Goal: Task Accomplishment & Management: Manage account settings

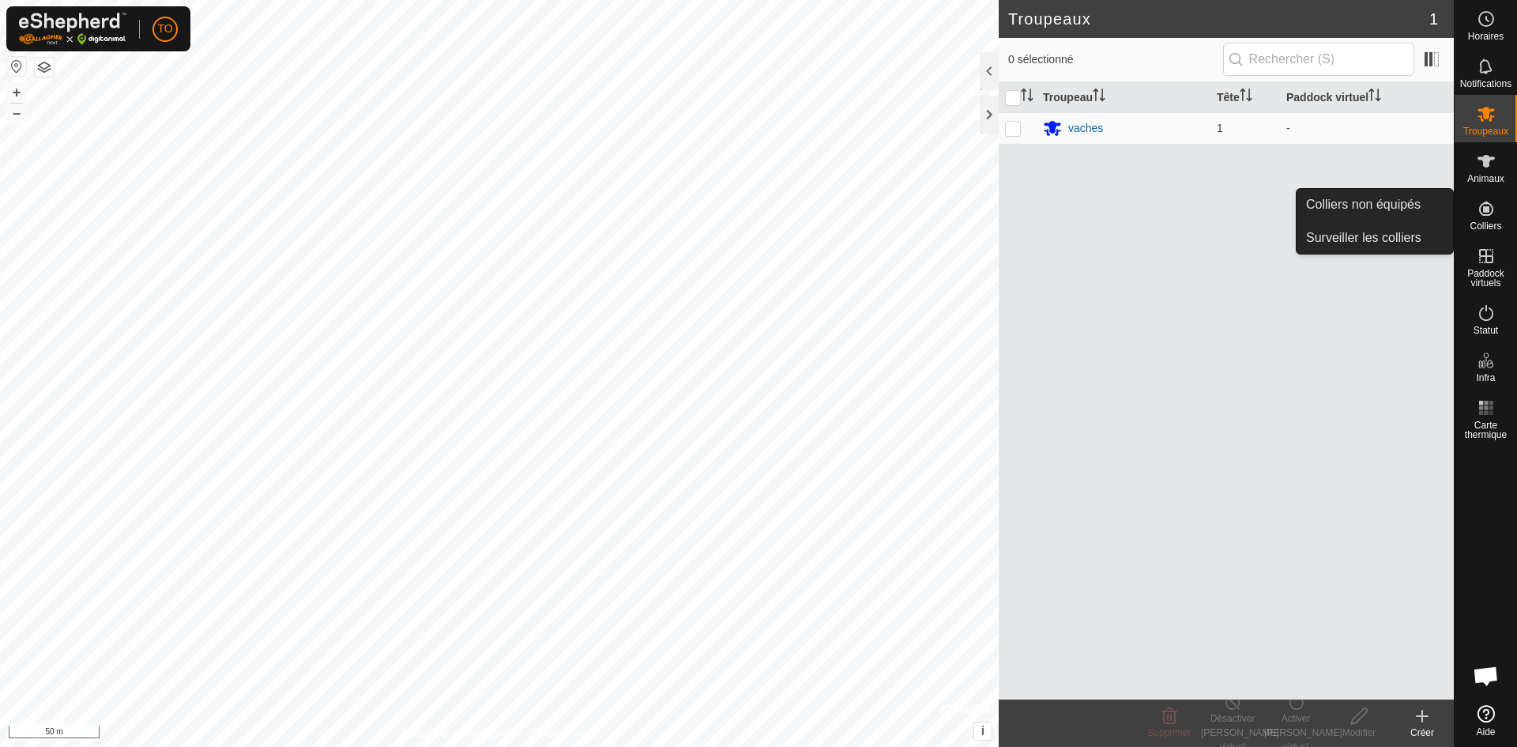
click at [1493, 219] on es-neckbands-svg-icon at bounding box center [1486, 208] width 28 height 25
click at [1328, 205] on link "Colliers non équipés" at bounding box center [1375, 205] width 156 height 32
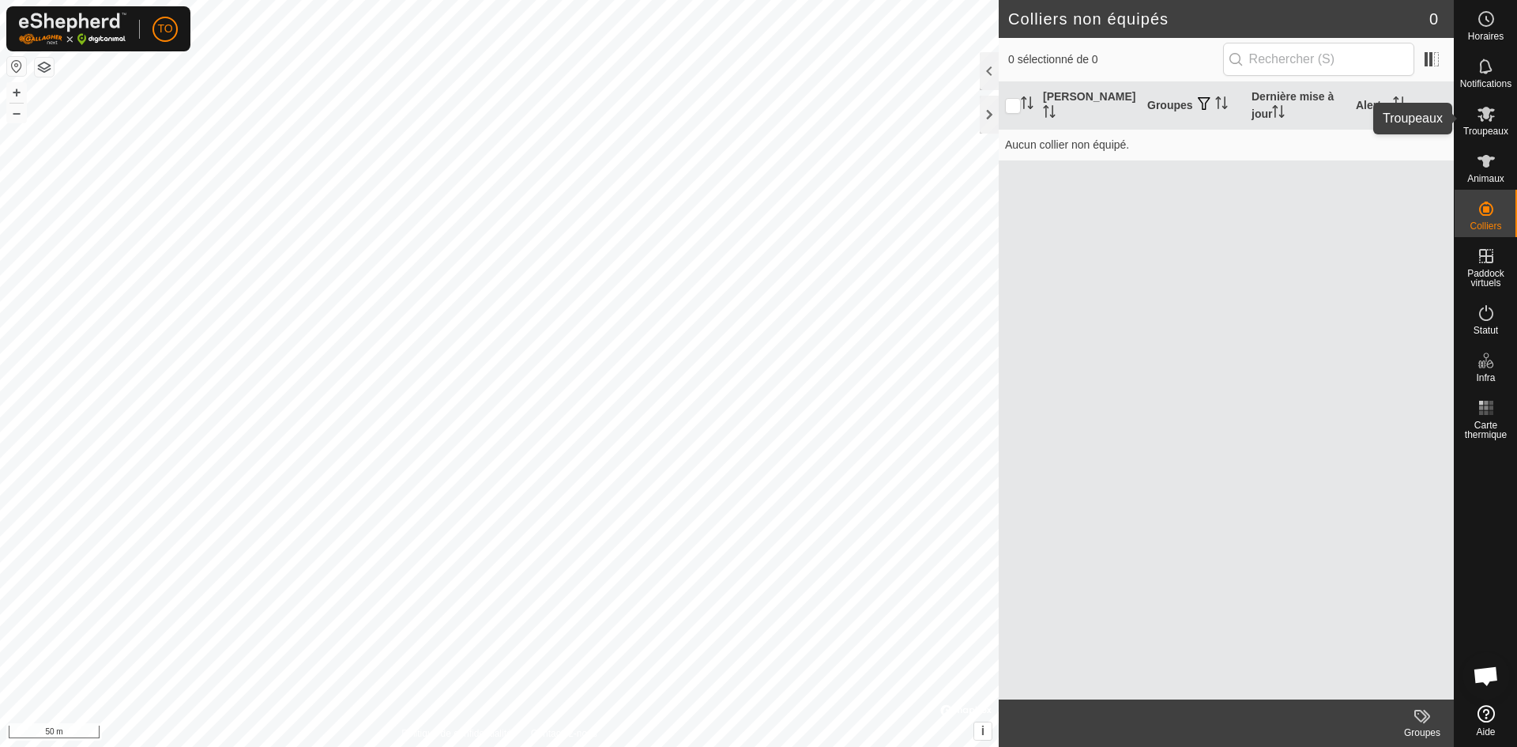
click at [1490, 126] on span "Troupeaux" at bounding box center [1486, 130] width 45 height 9
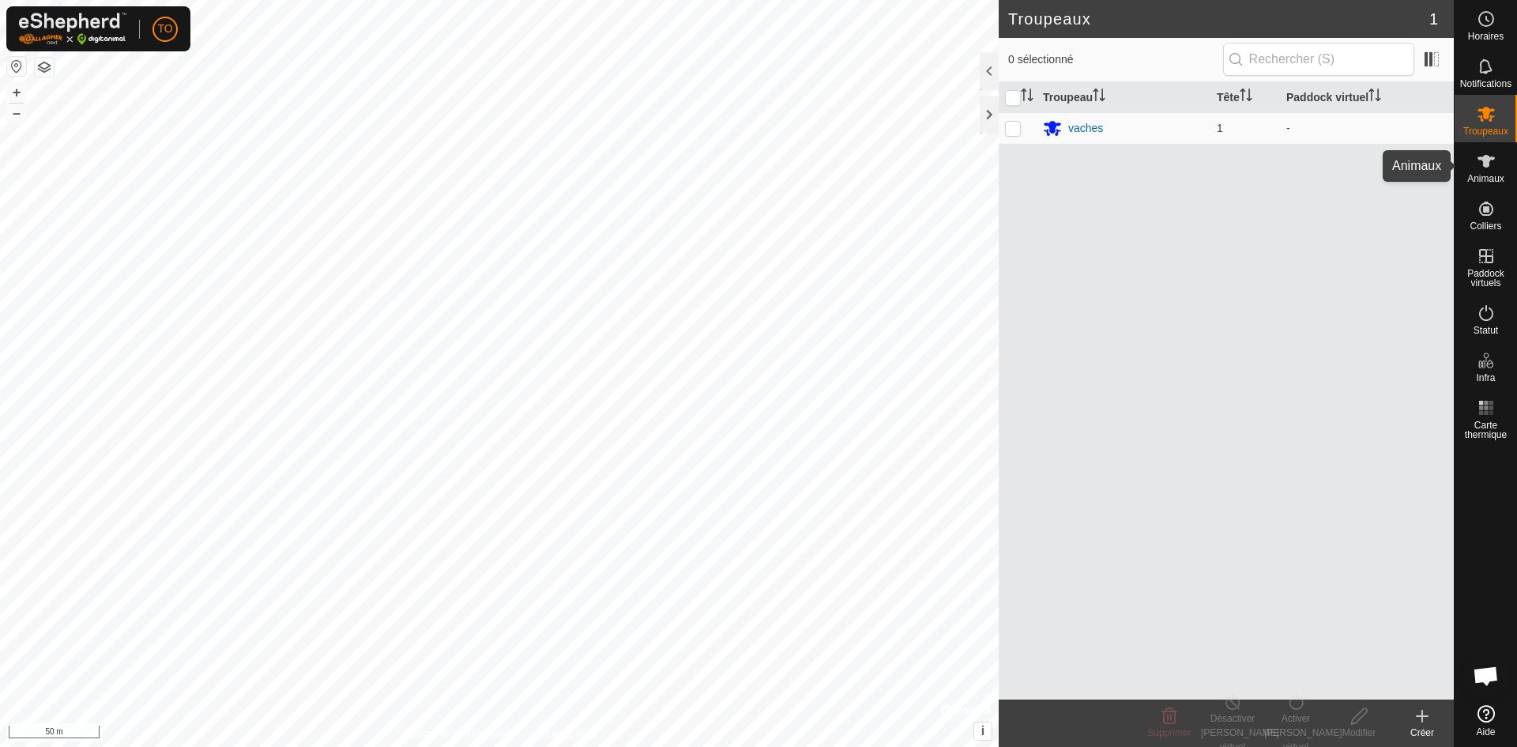
click at [1495, 174] on span "Animaux" at bounding box center [1486, 178] width 37 height 9
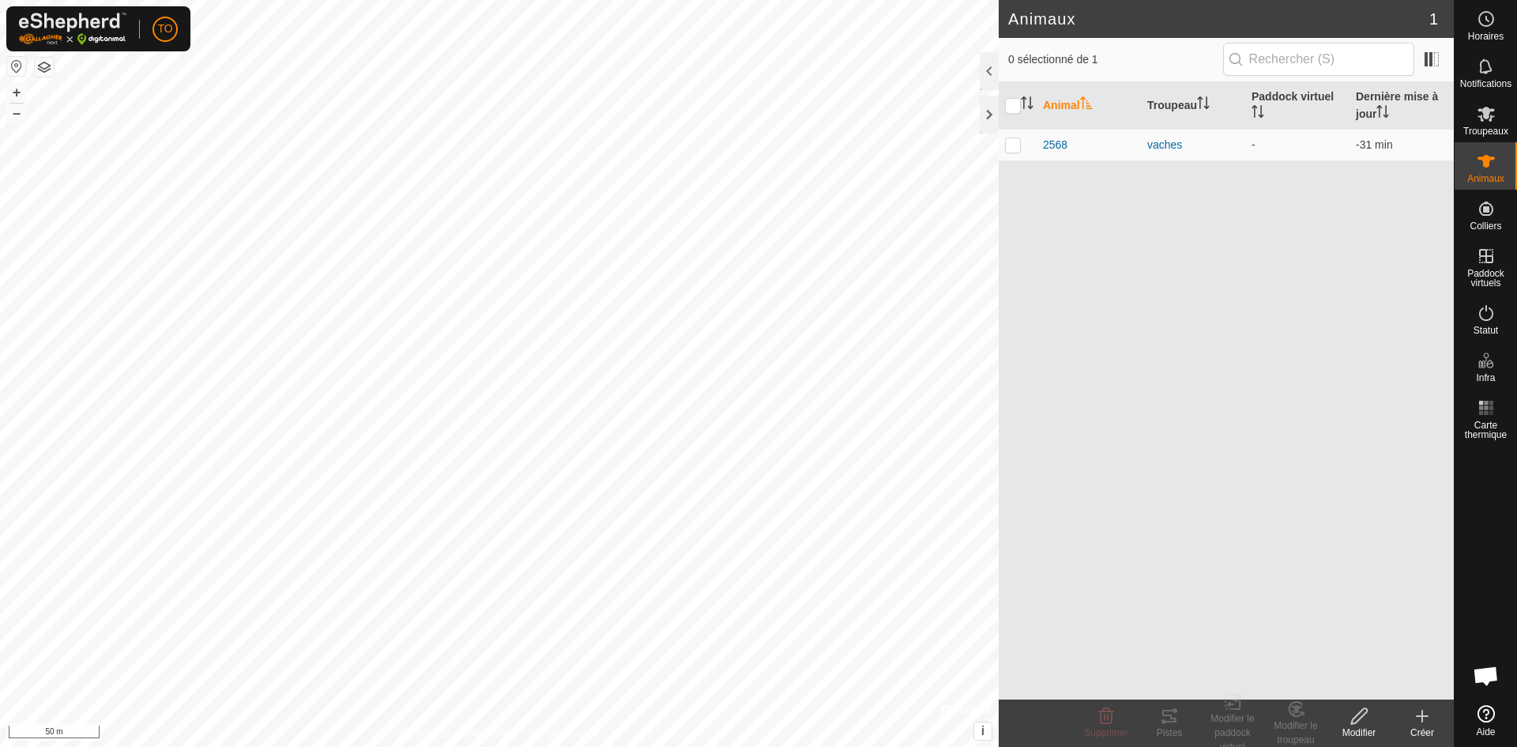
click at [1426, 722] on icon at bounding box center [1422, 715] width 19 height 19
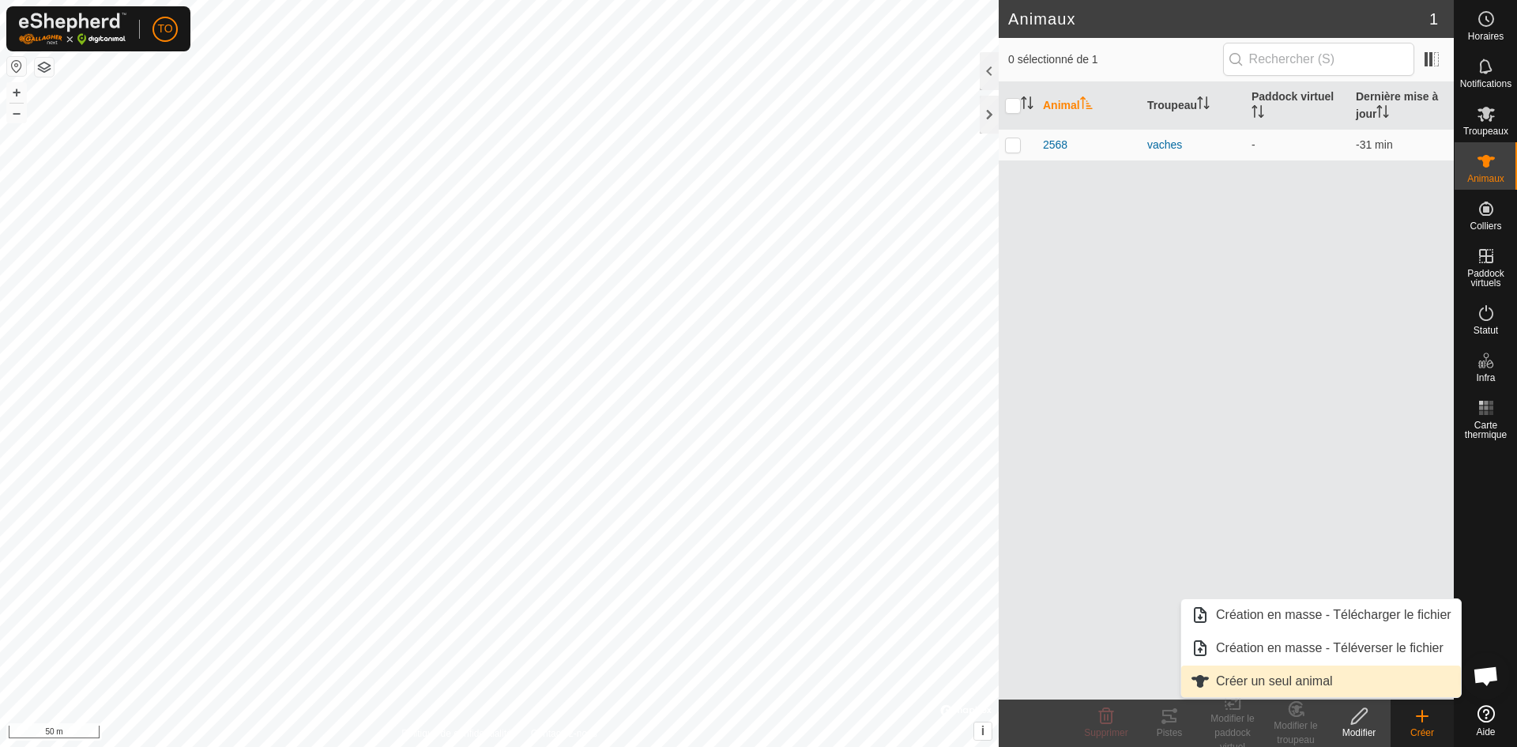
click at [1278, 689] on link "Créer un seul animal" at bounding box center [1321, 681] width 280 height 32
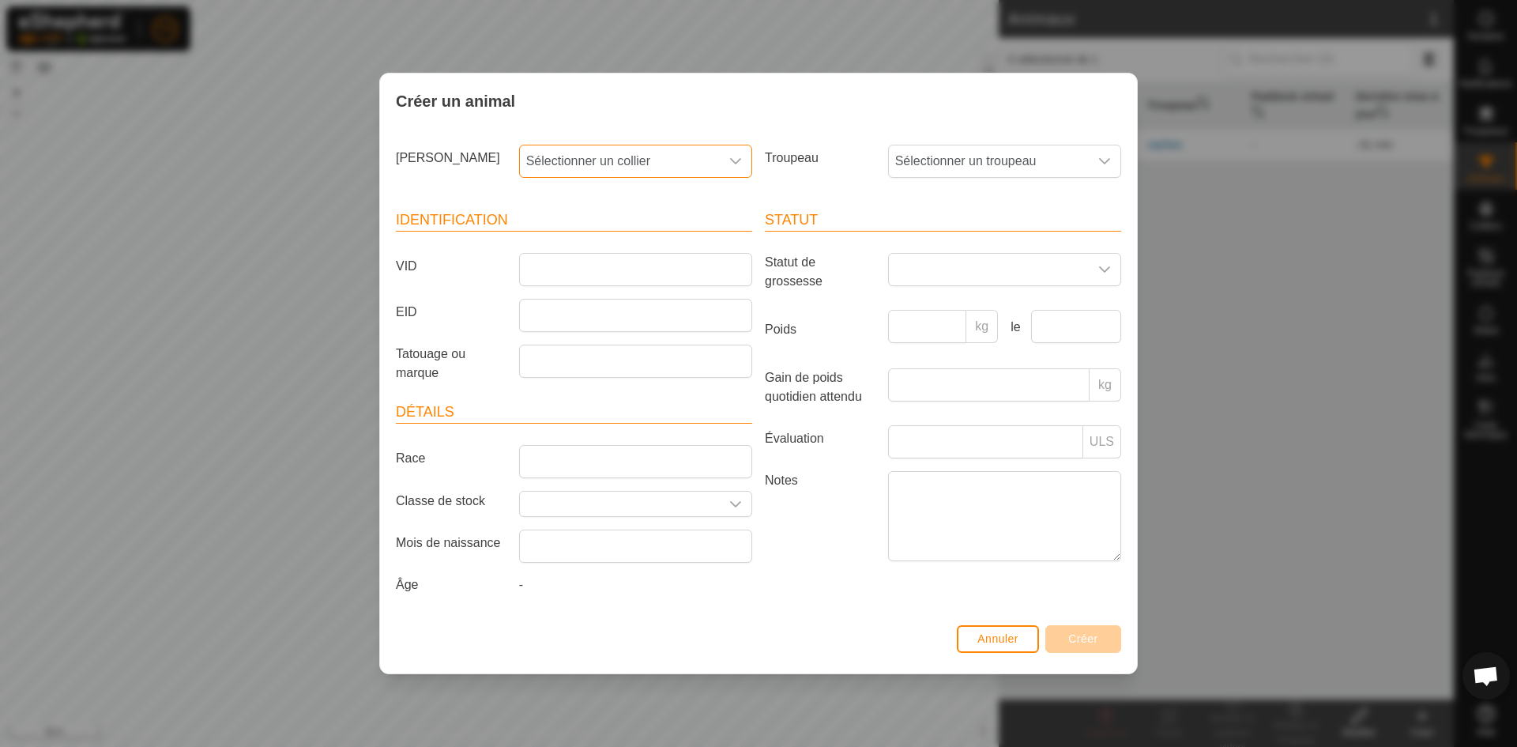
click at [609, 163] on span "Sélectionner un collier" at bounding box center [620, 161] width 200 height 32
click at [476, 257] on label "VID" at bounding box center [451, 266] width 123 height 27
click at [519, 257] on input "VID" at bounding box center [635, 269] width 233 height 33
click at [983, 640] on span "Annuler" at bounding box center [998, 638] width 41 height 13
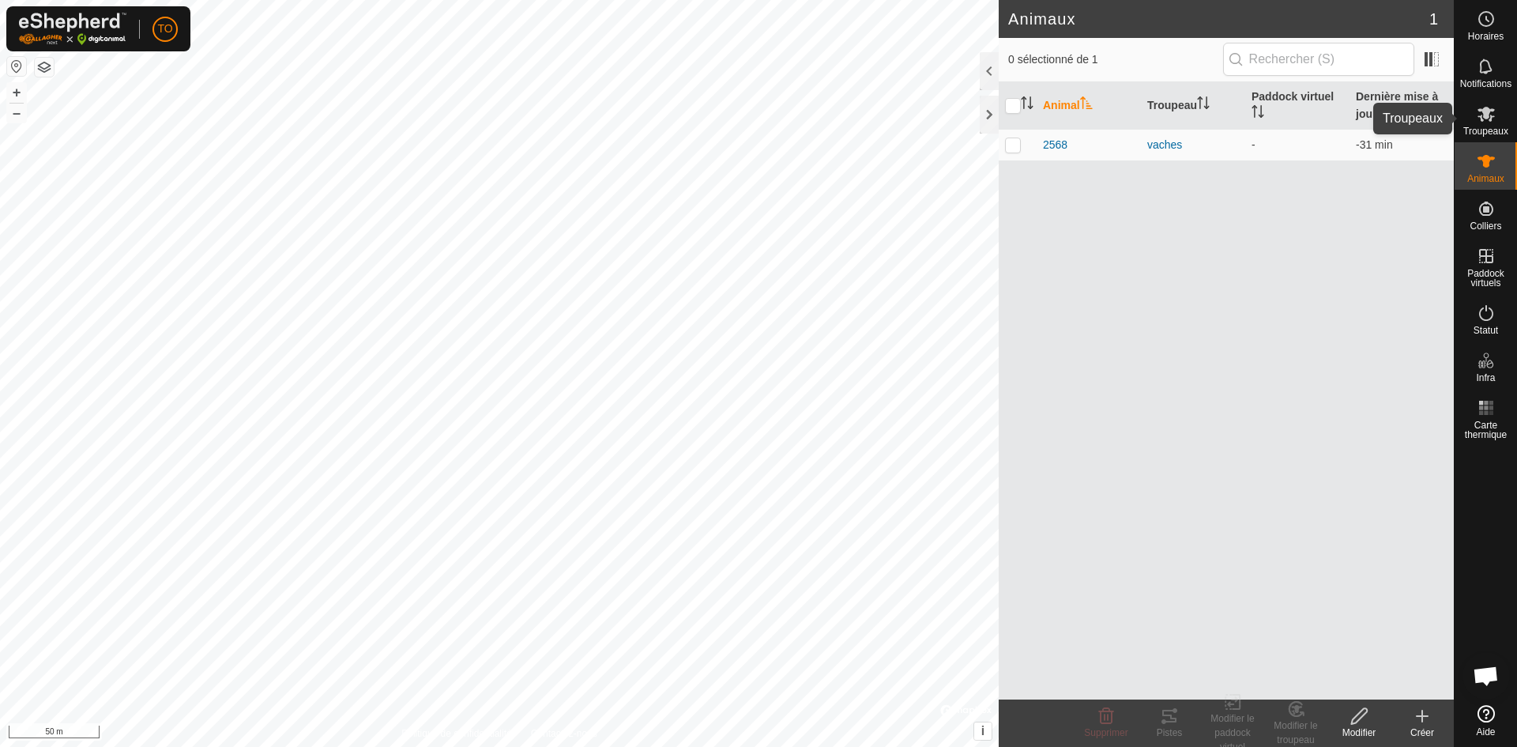
click at [1483, 126] on div "Troupeaux" at bounding box center [1486, 118] width 62 height 47
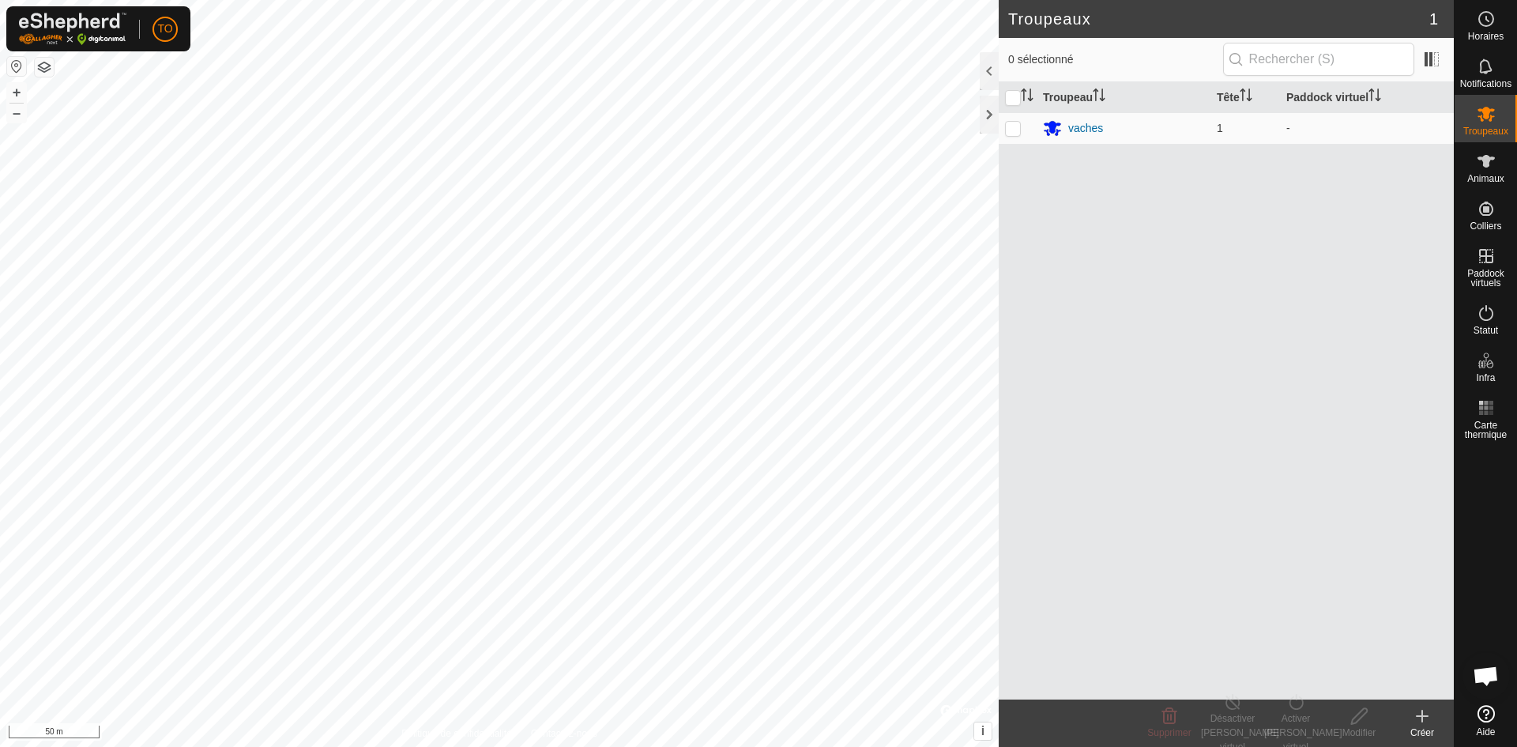
click at [1428, 718] on icon at bounding box center [1422, 715] width 19 height 19
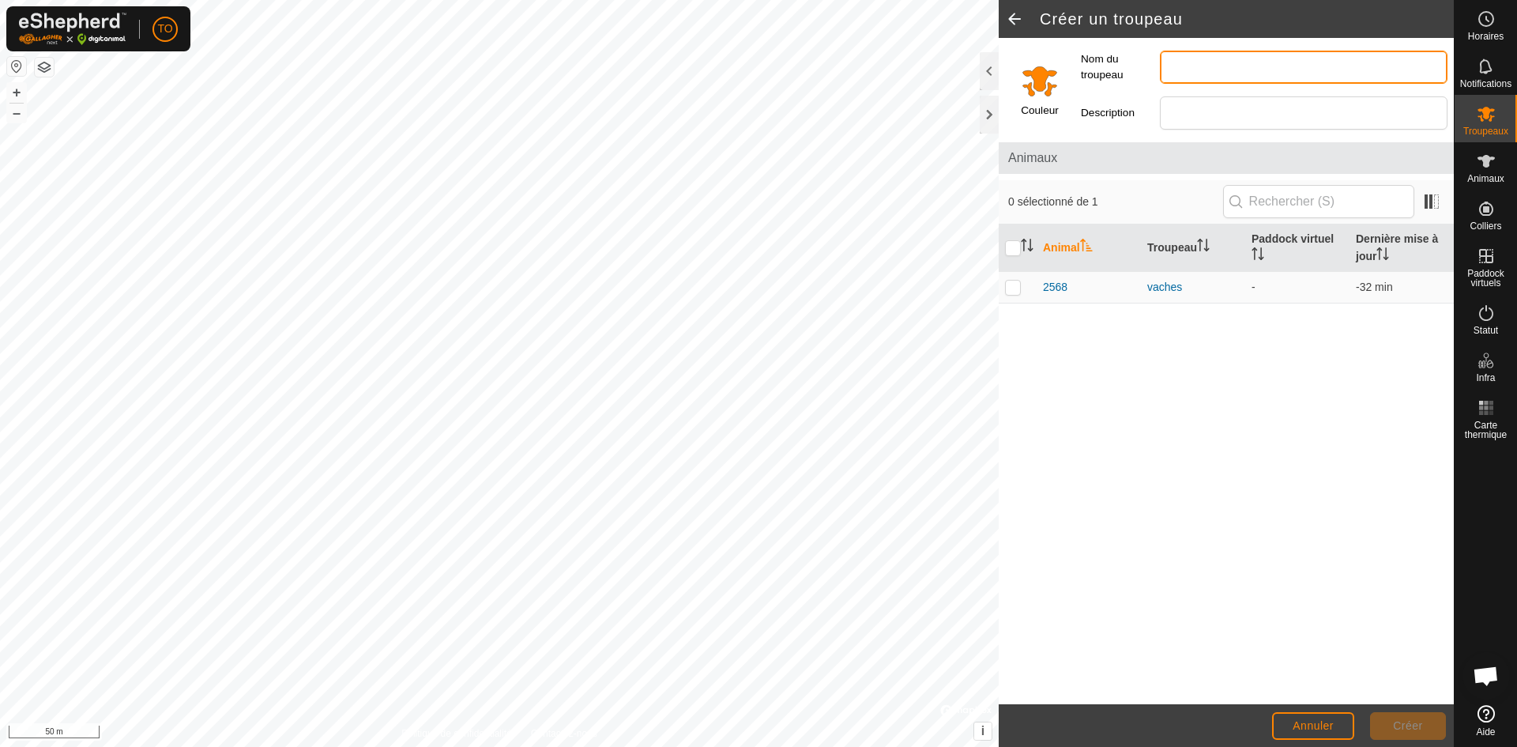
click at [1186, 67] on input "Nom du troupeau" at bounding box center [1304, 67] width 288 height 33
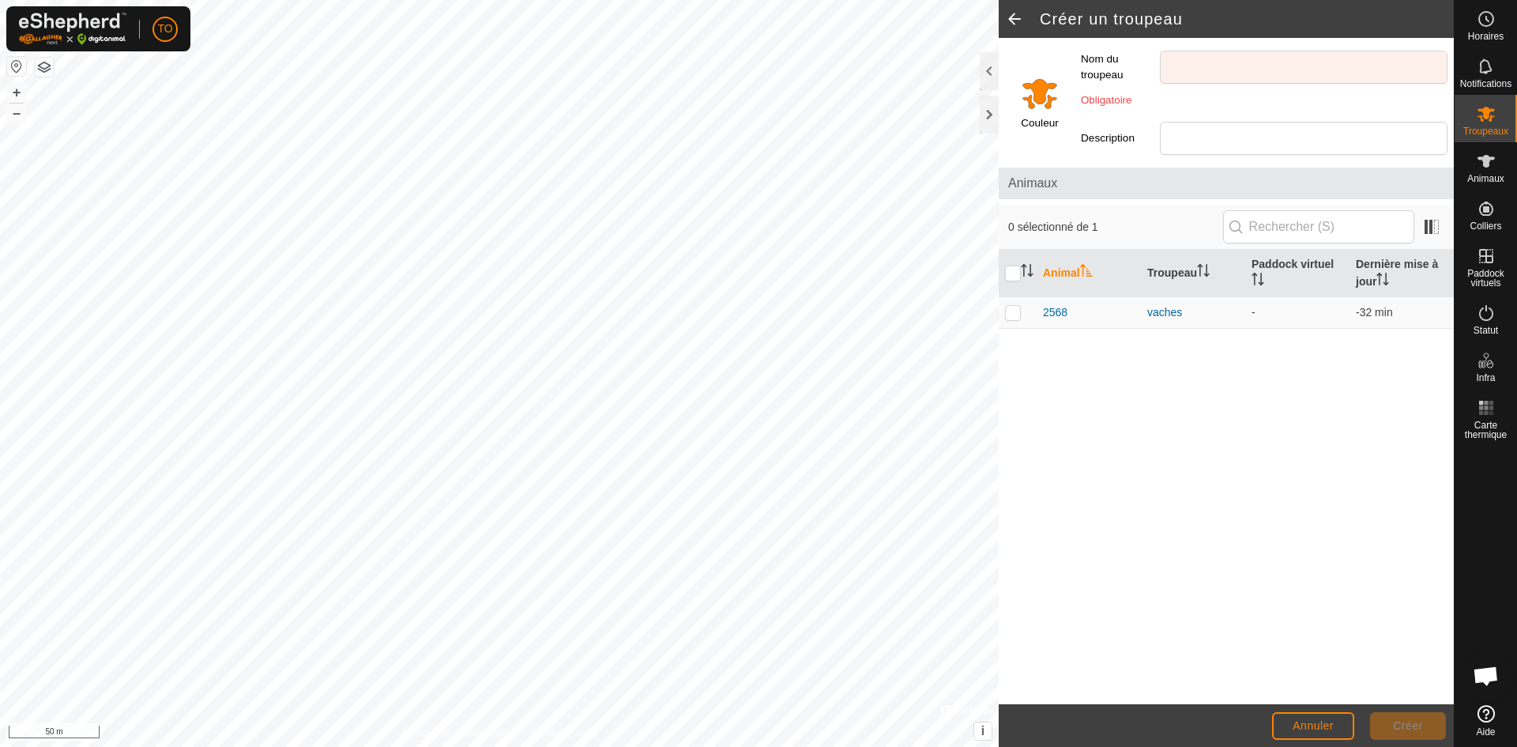
click at [1034, 97] on input "Select a color" at bounding box center [1040, 93] width 38 height 38
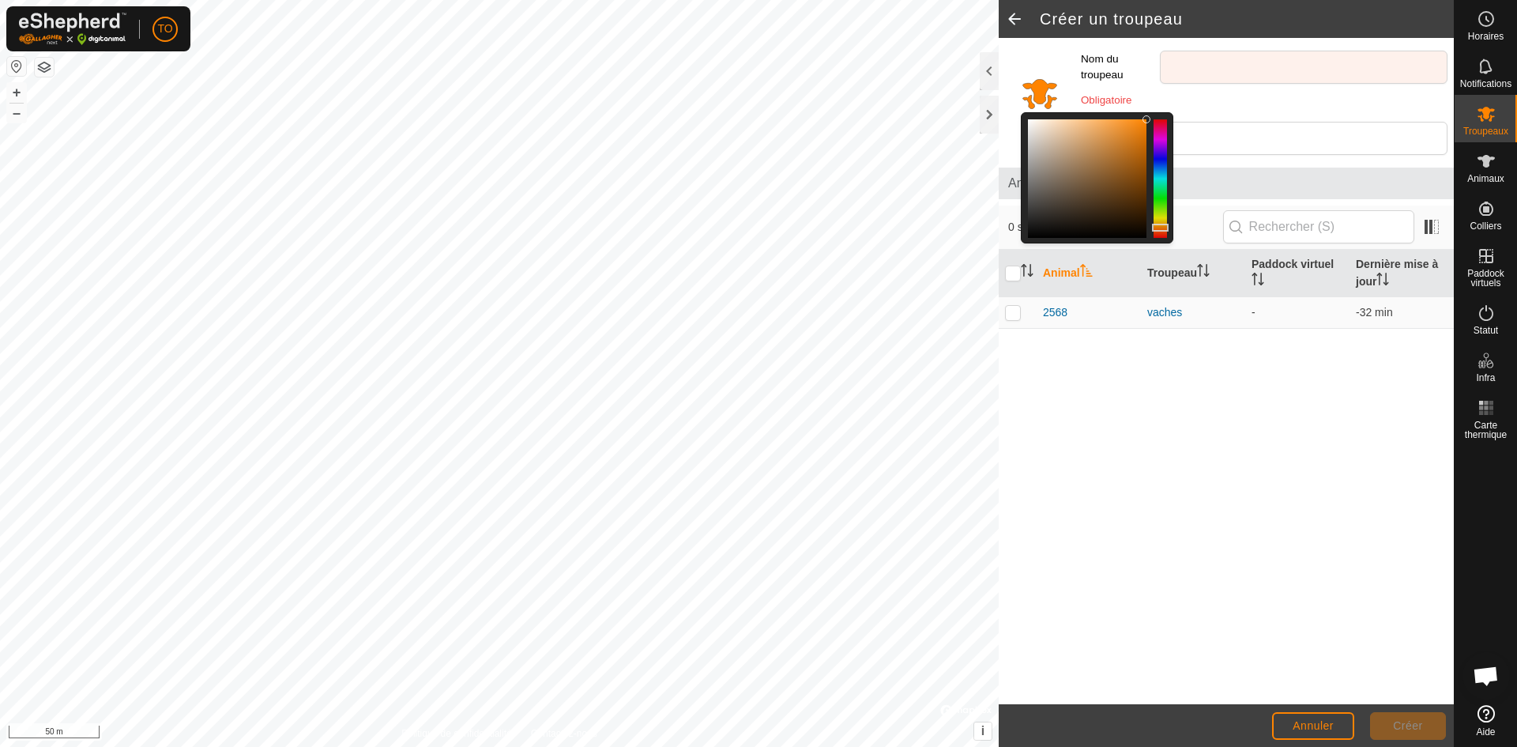
click at [1063, 92] on div "Couleur" at bounding box center [1037, 99] width 76 height 123
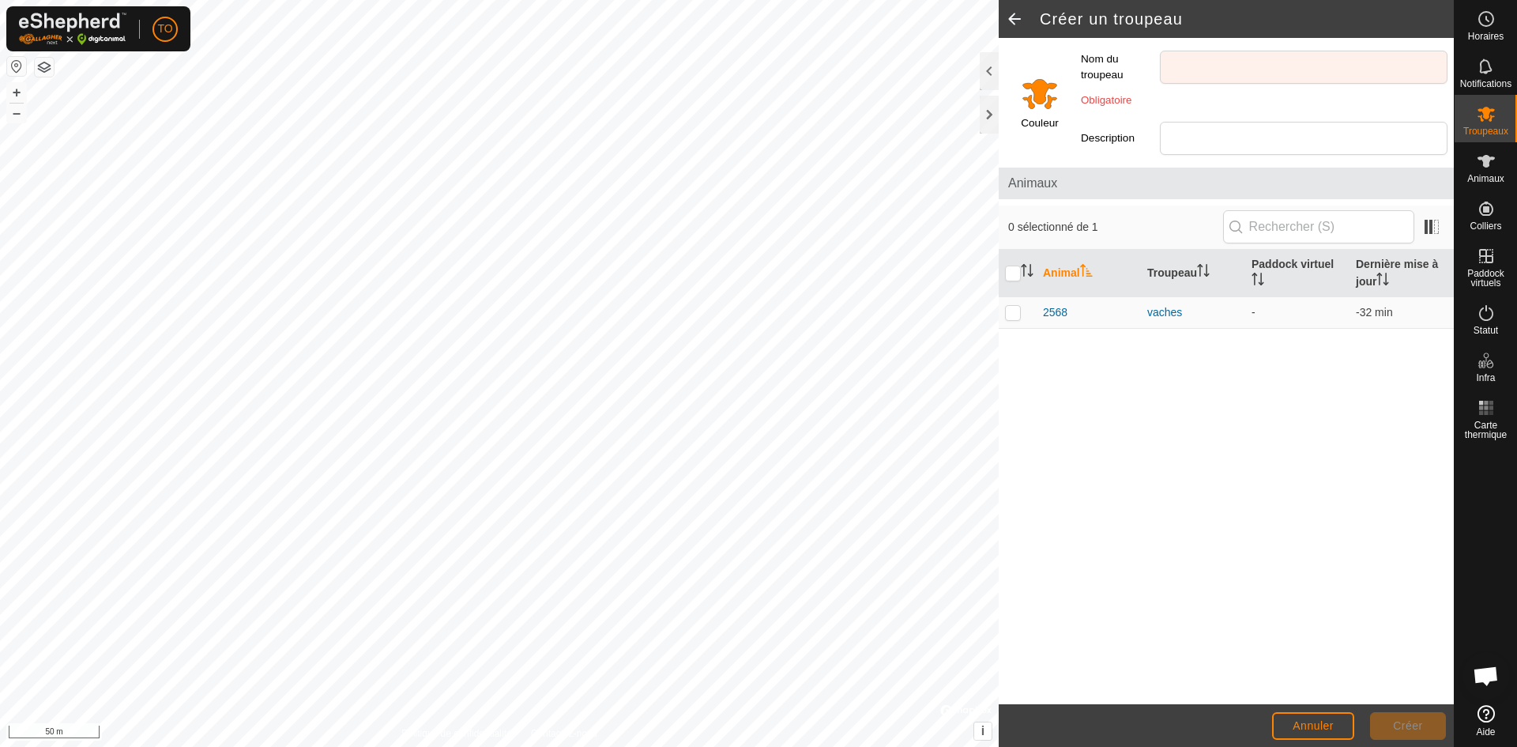
click at [1037, 101] on input "Select a color" at bounding box center [1040, 93] width 38 height 38
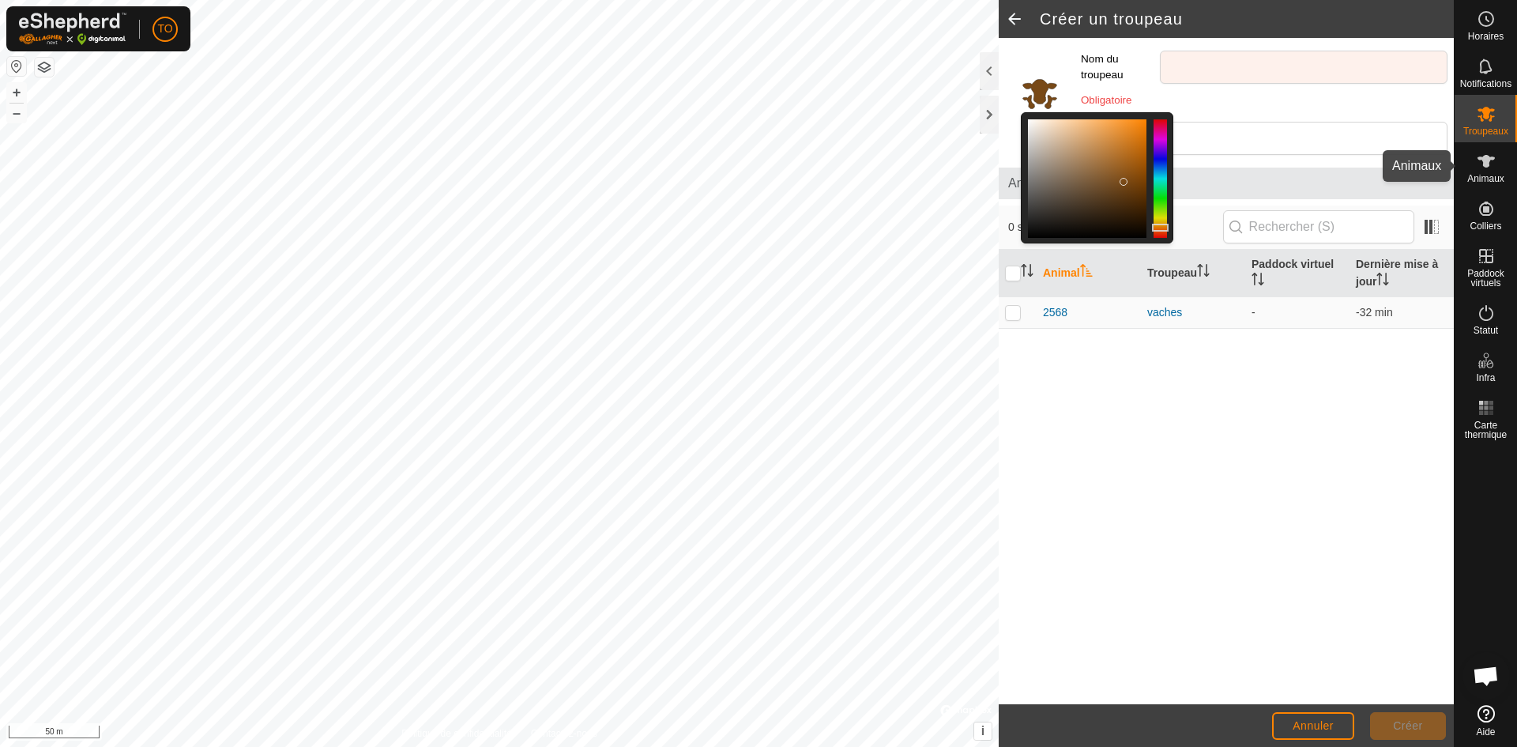
click at [1490, 170] on es-animals-svg-icon at bounding box center [1486, 161] width 28 height 25
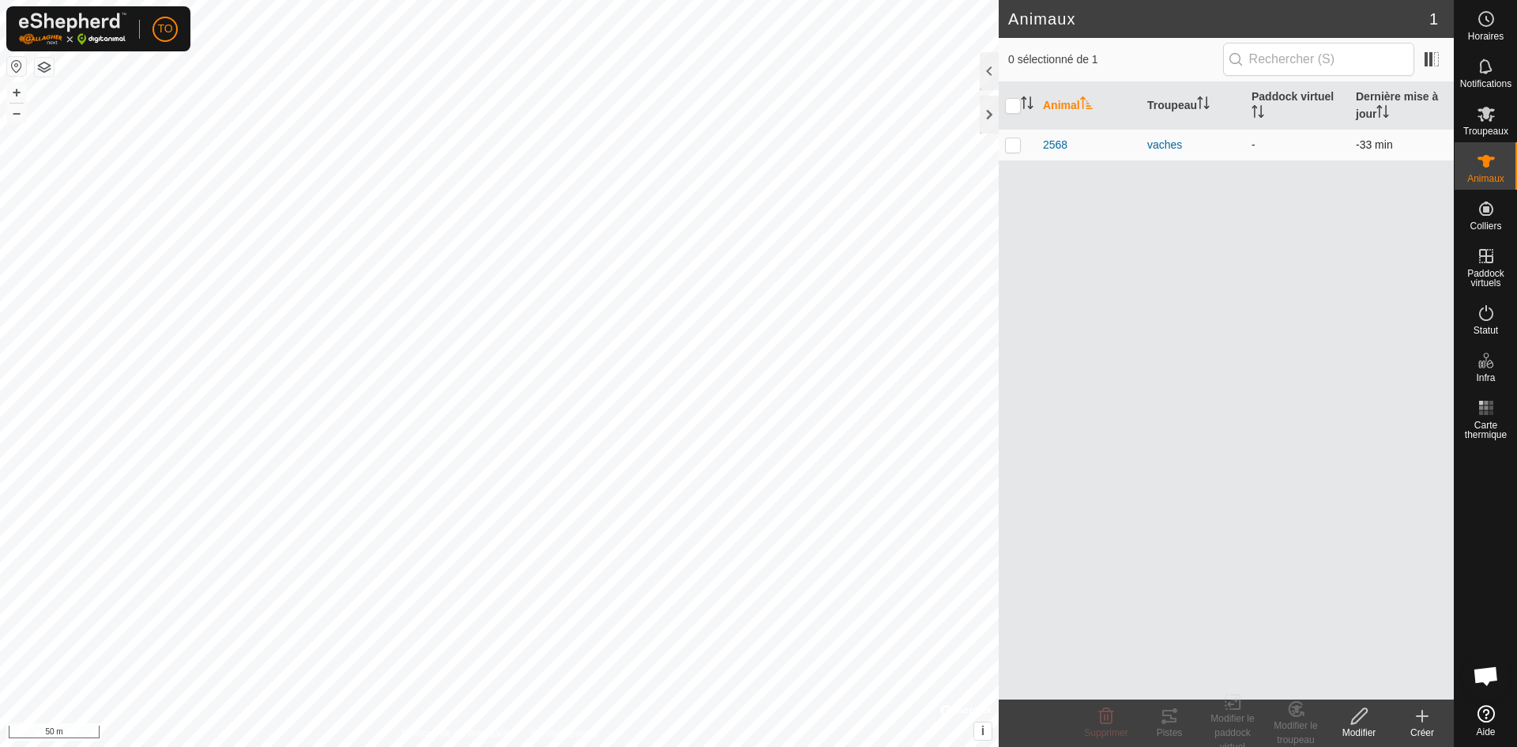
click at [1015, 150] on p-checkbox at bounding box center [1013, 144] width 16 height 13
checkbox input "true"
click at [1362, 725] on div "Modifier" at bounding box center [1359, 732] width 63 height 14
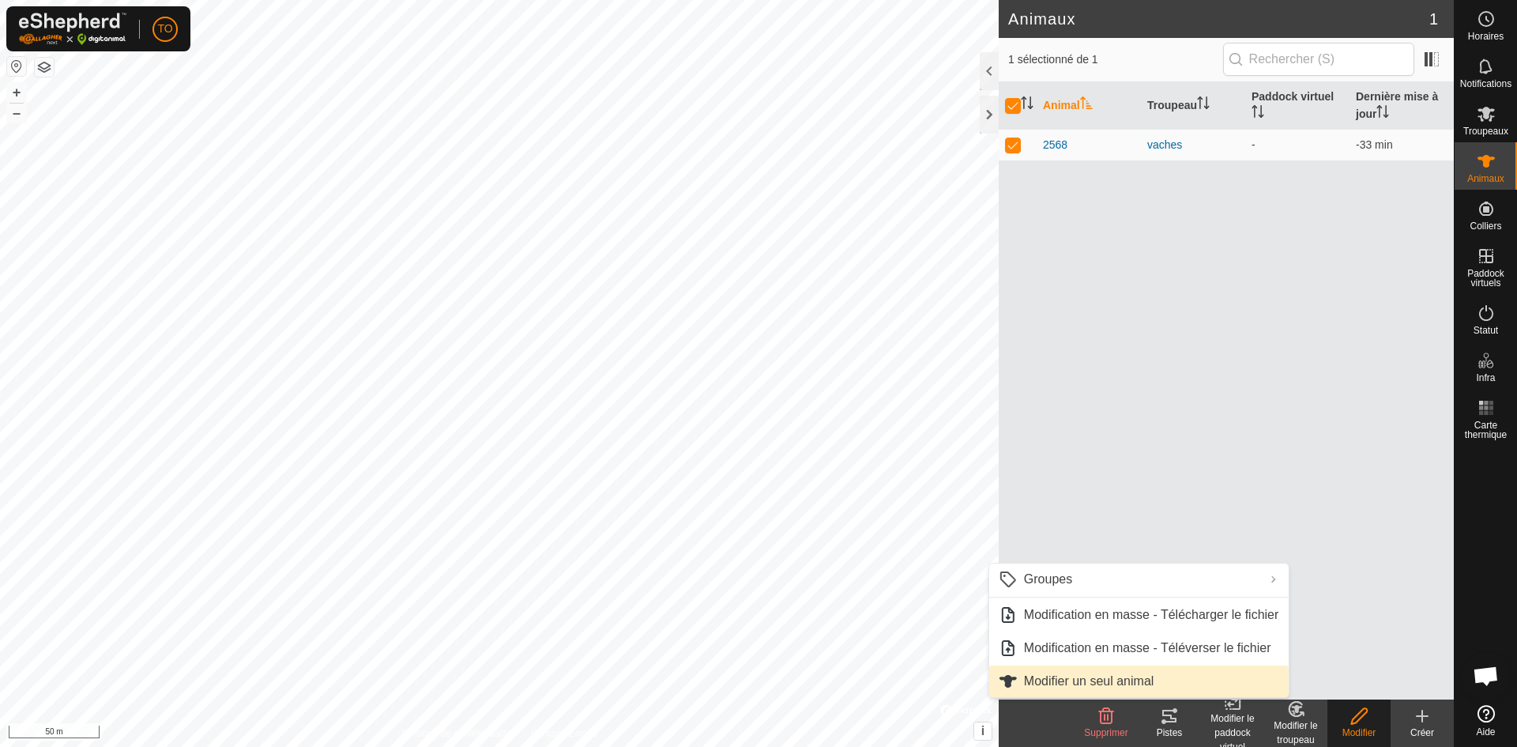
click at [1117, 682] on span "Modifier un seul animal" at bounding box center [1089, 681] width 130 height 19
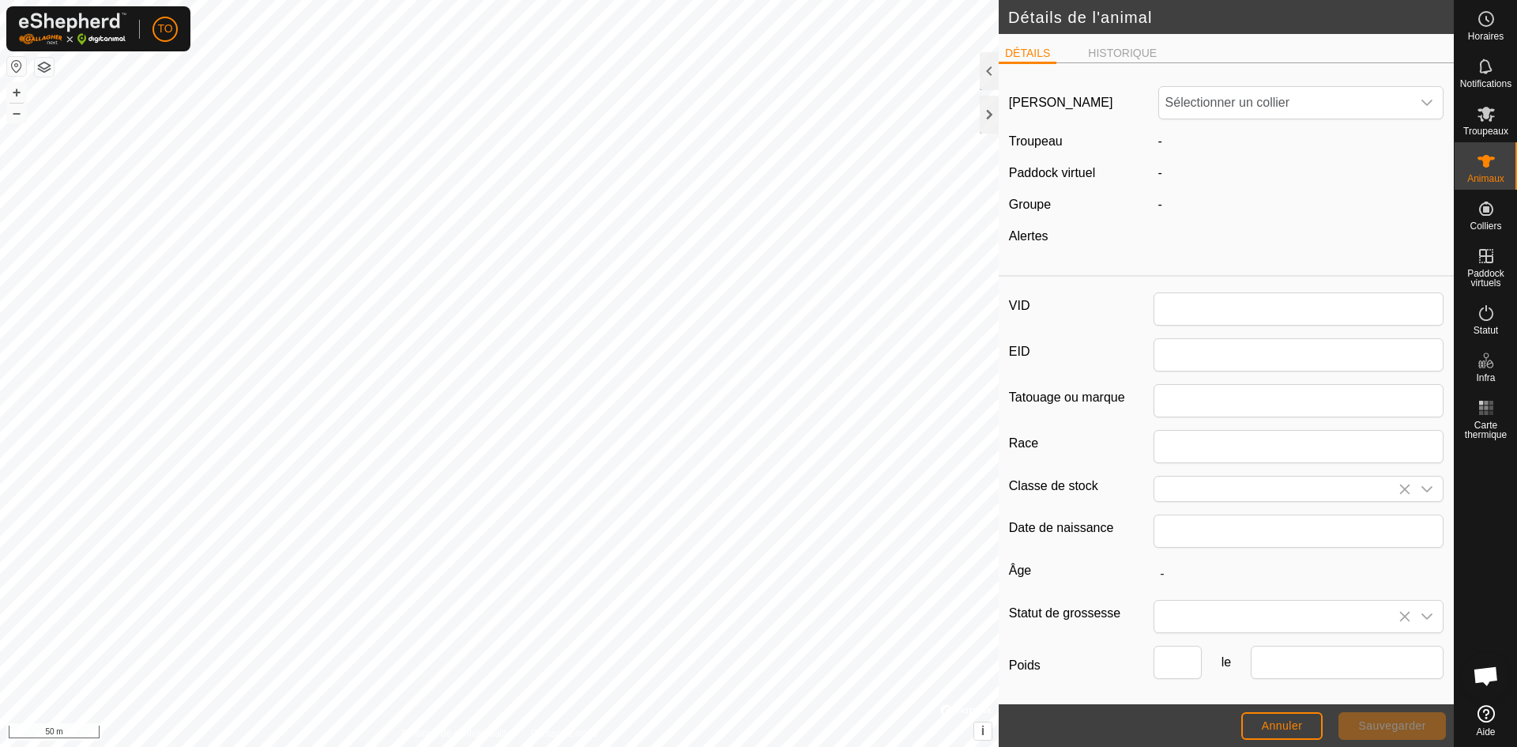
type input "2568"
type input "bazadaise"
type input "650"
click at [1227, 115] on span "2673250780" at bounding box center [1285, 103] width 253 height 32
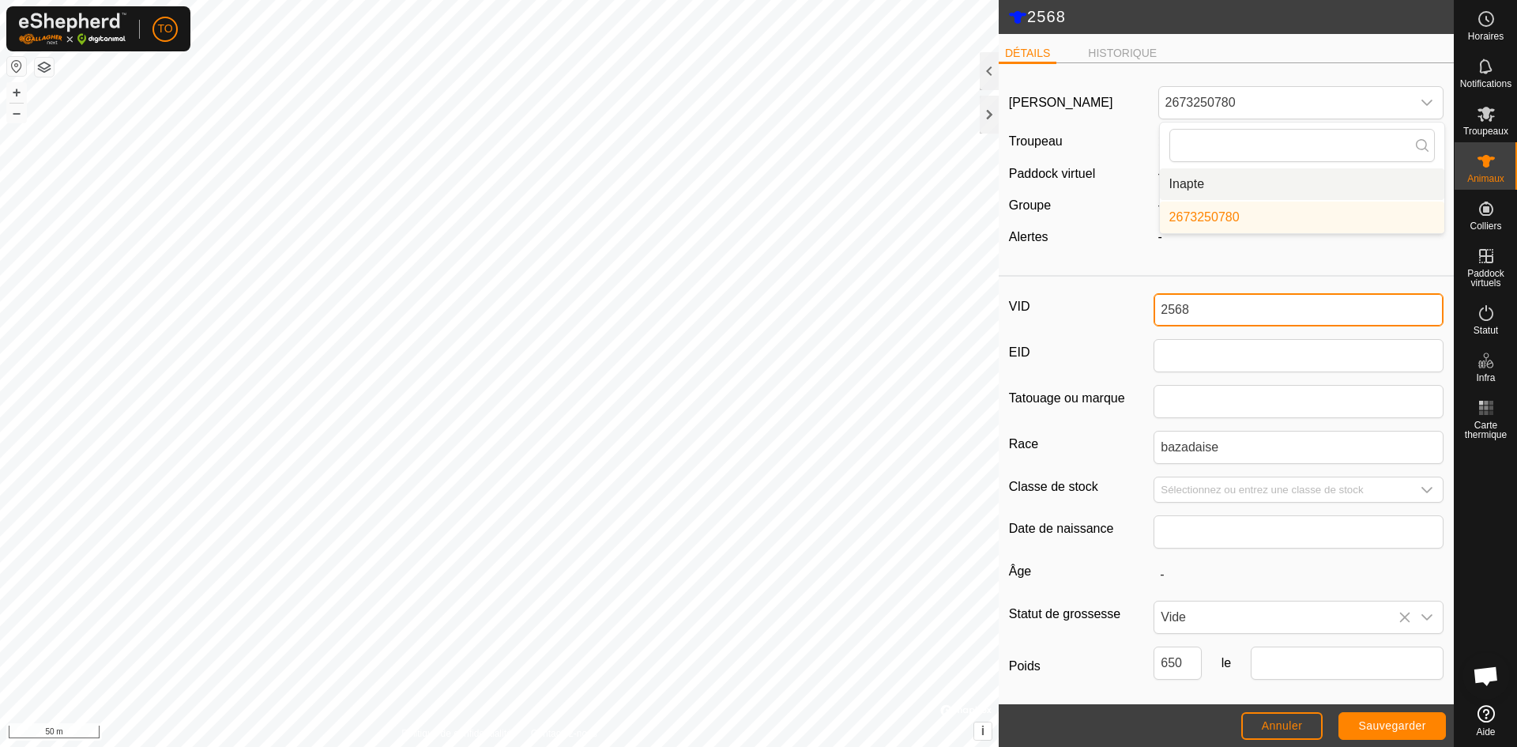
click at [1196, 317] on input "2568" at bounding box center [1299, 309] width 290 height 33
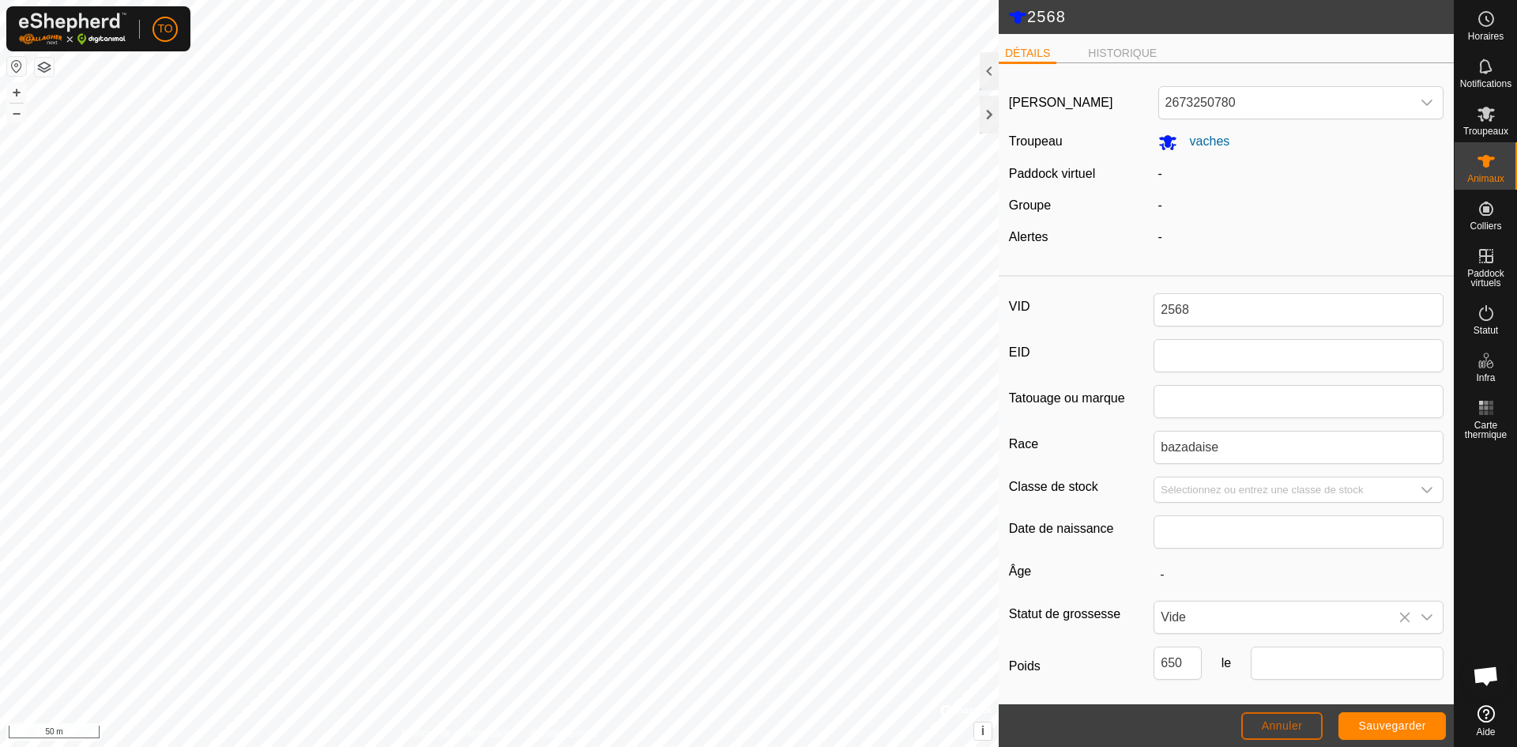
click at [1312, 723] on button "Annuler" at bounding box center [1282, 726] width 82 height 28
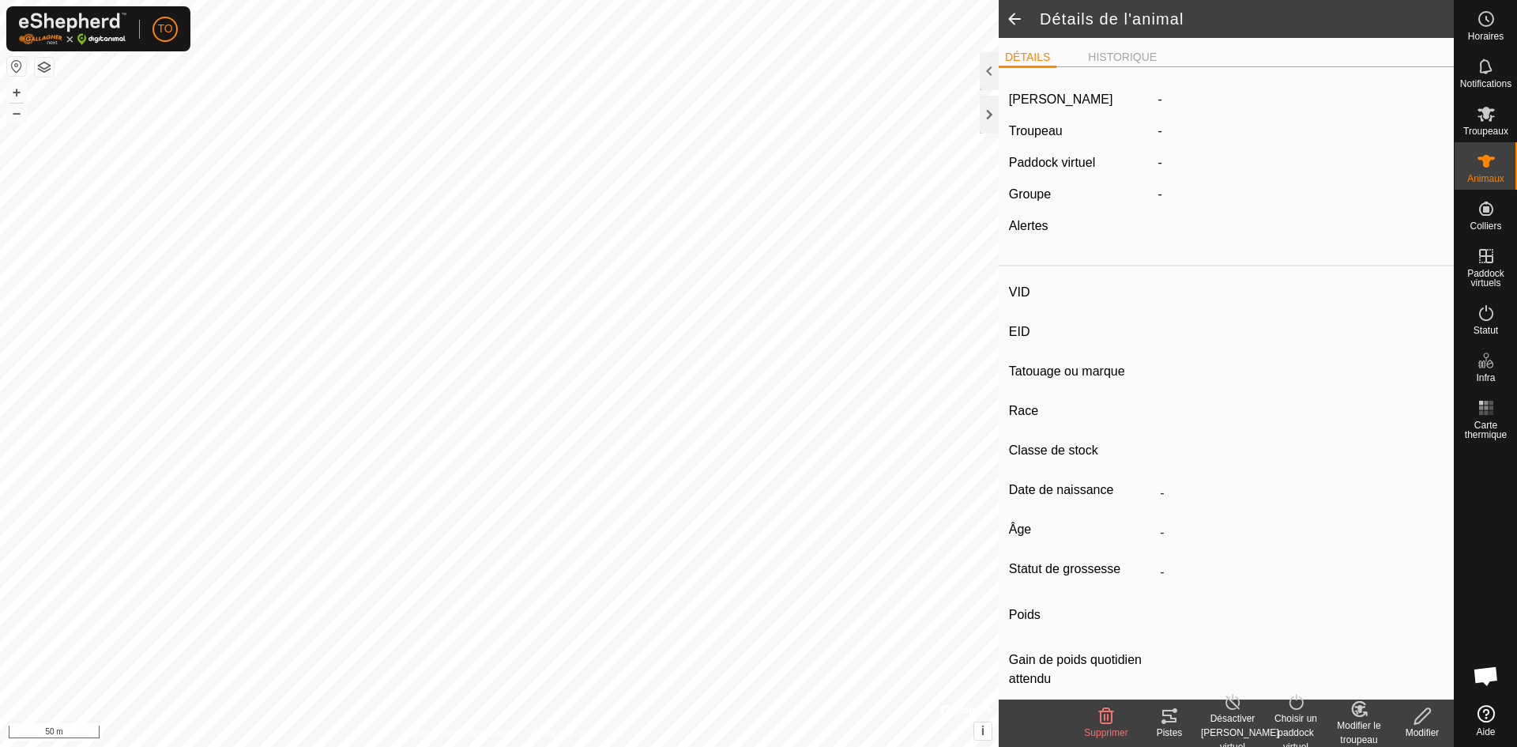
type input "2568"
type input "-"
type input "bazadaise"
type input "-"
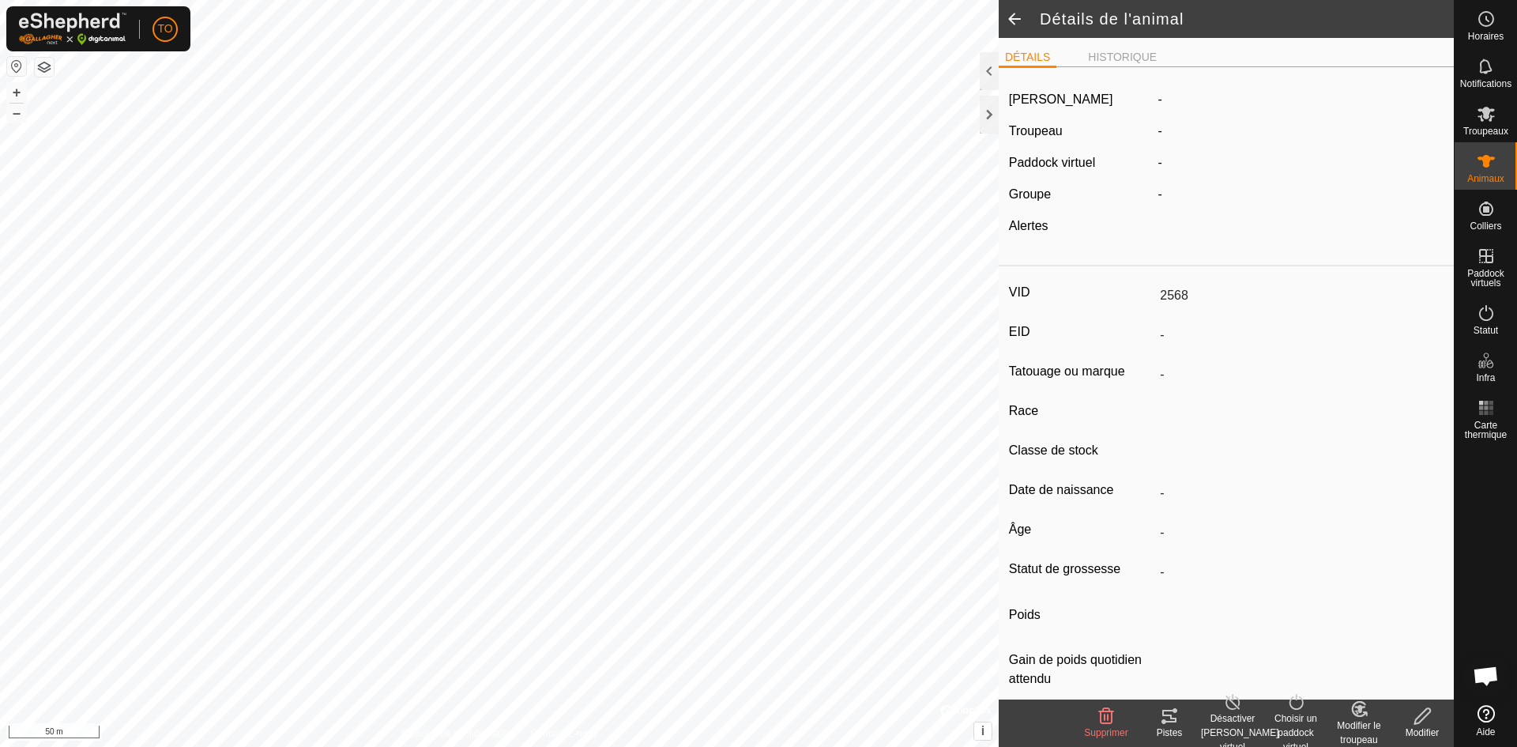
type input "Vide"
type input "650 kg"
type input "-"
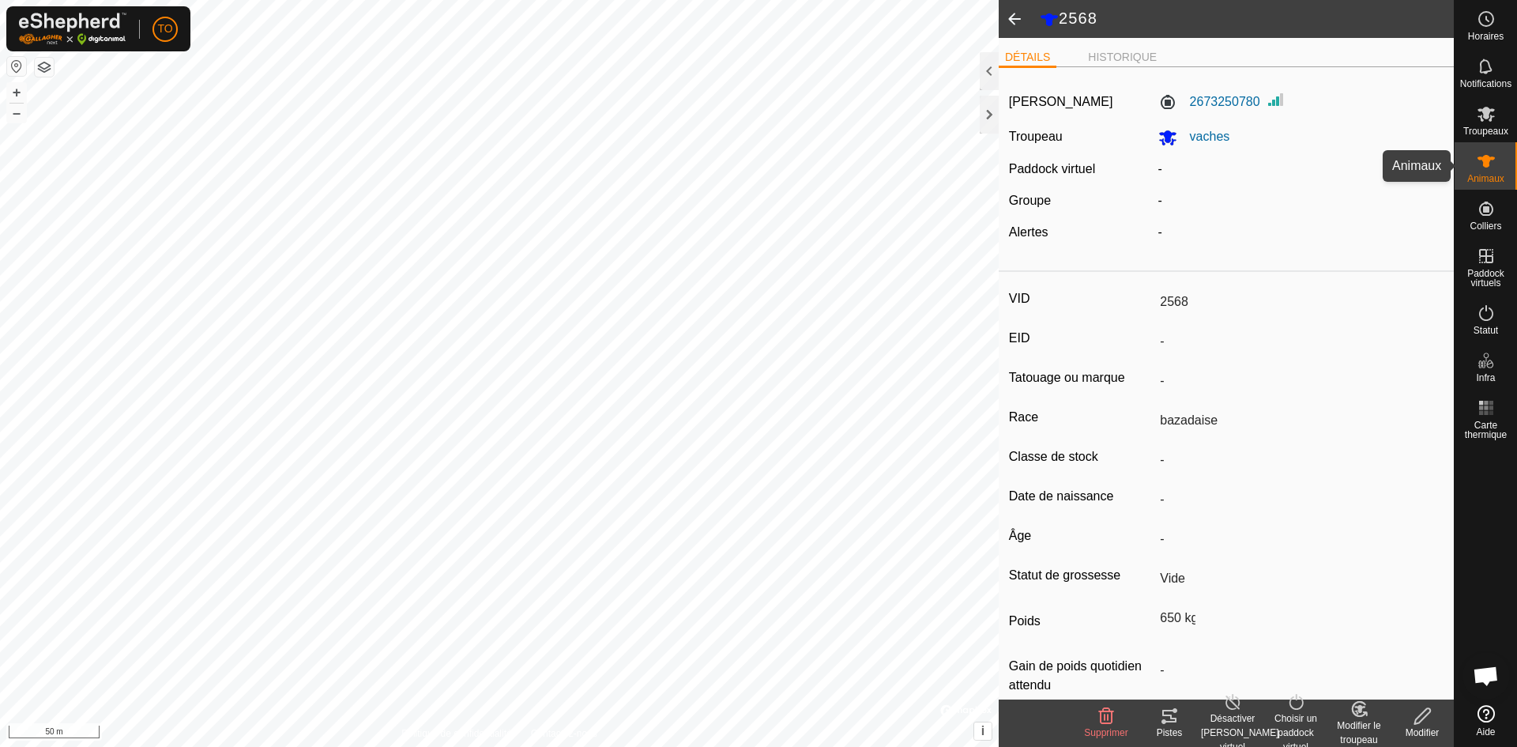
click at [1487, 169] on icon at bounding box center [1486, 161] width 19 height 19
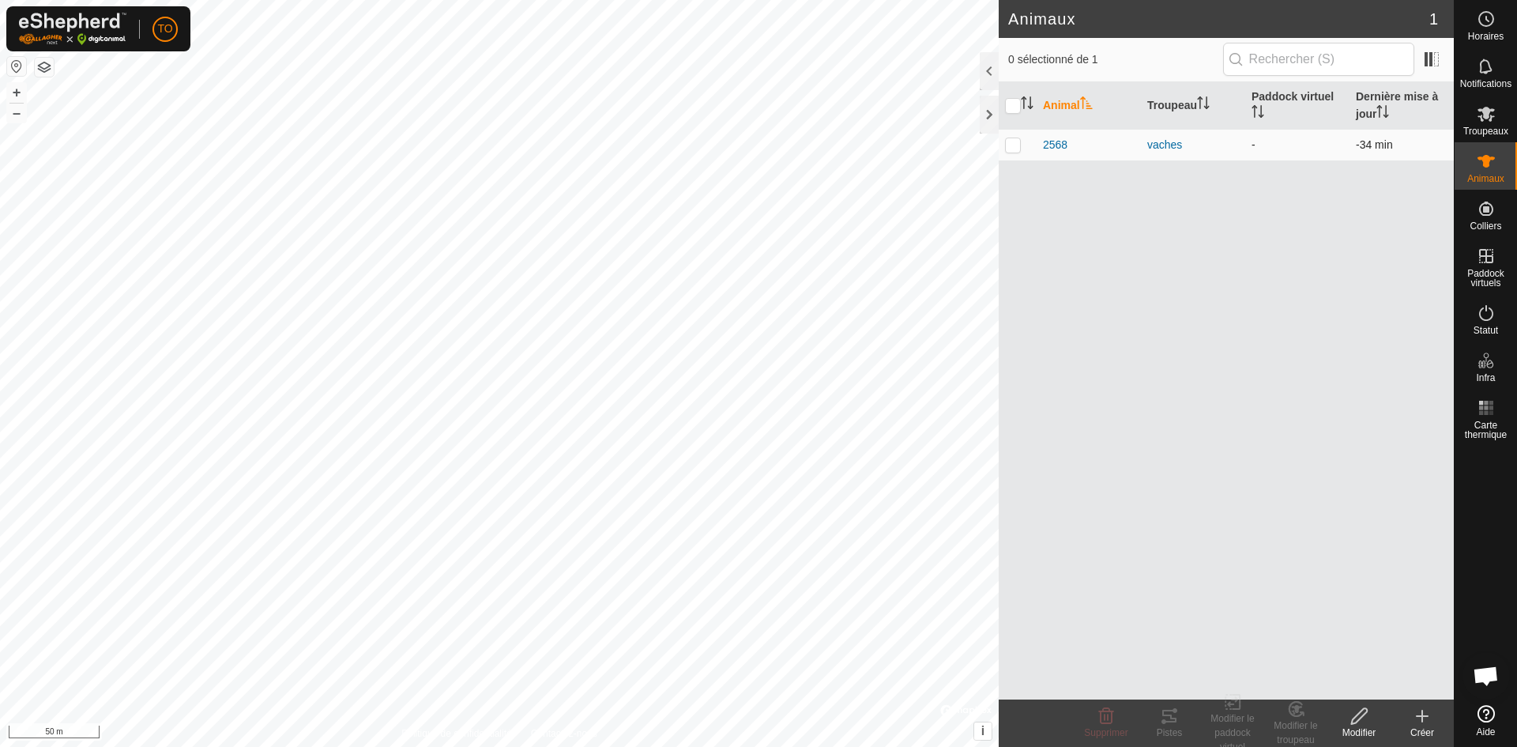
click at [1013, 145] on p-checkbox at bounding box center [1013, 144] width 16 height 13
checkbox input "true"
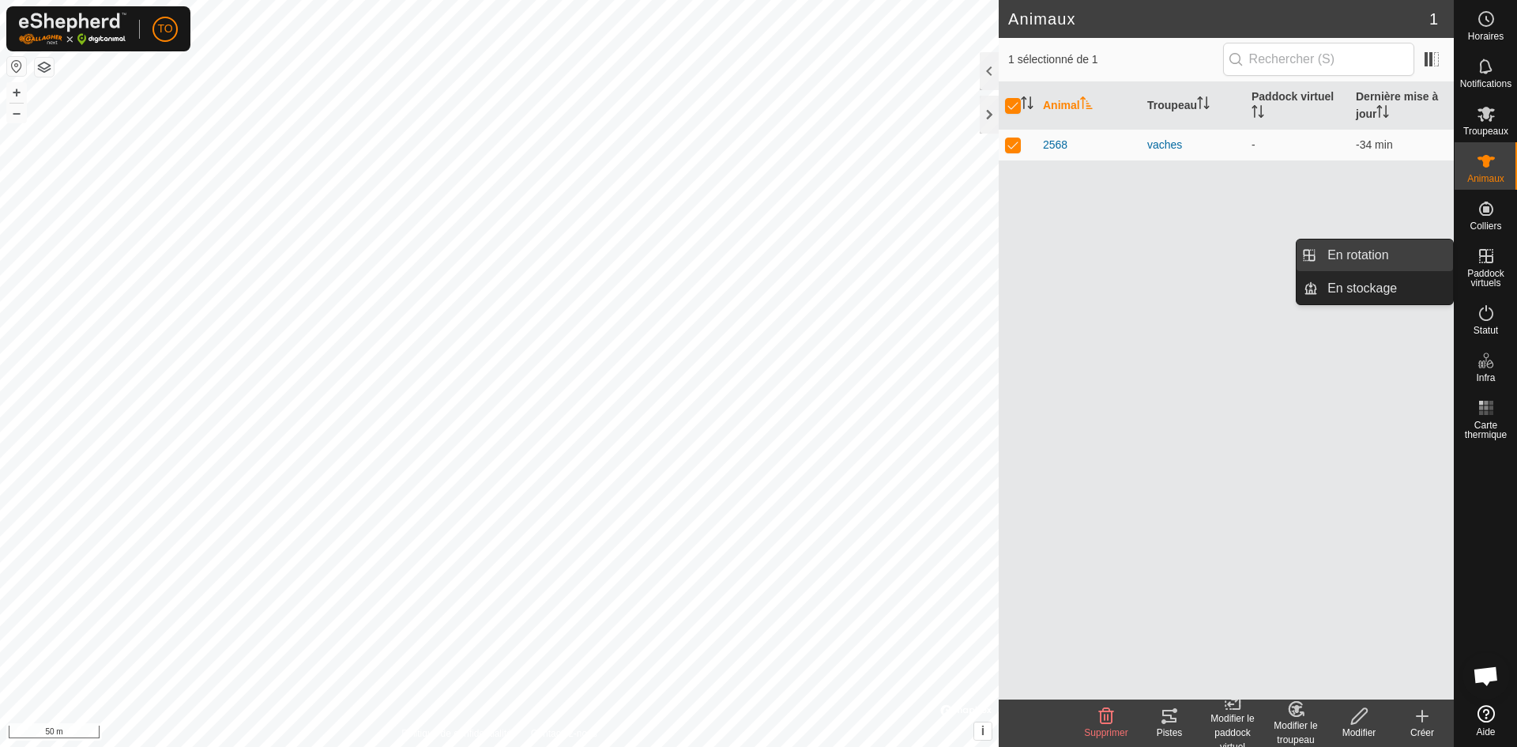
click at [1360, 258] on link "En rotation" at bounding box center [1385, 255] width 135 height 32
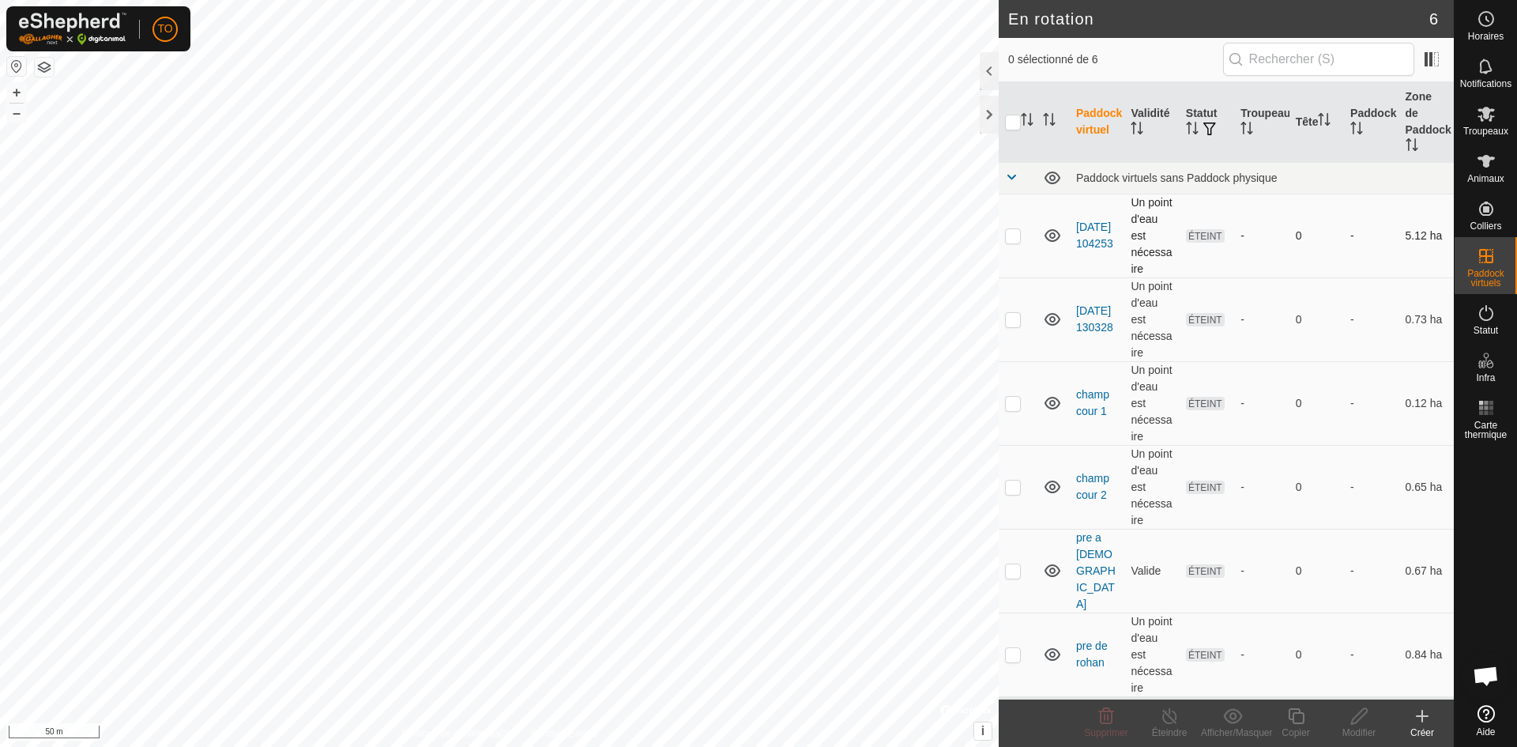
click at [1017, 229] on p-checkbox at bounding box center [1013, 235] width 16 height 13
click at [1107, 716] on icon at bounding box center [1106, 716] width 15 height 16
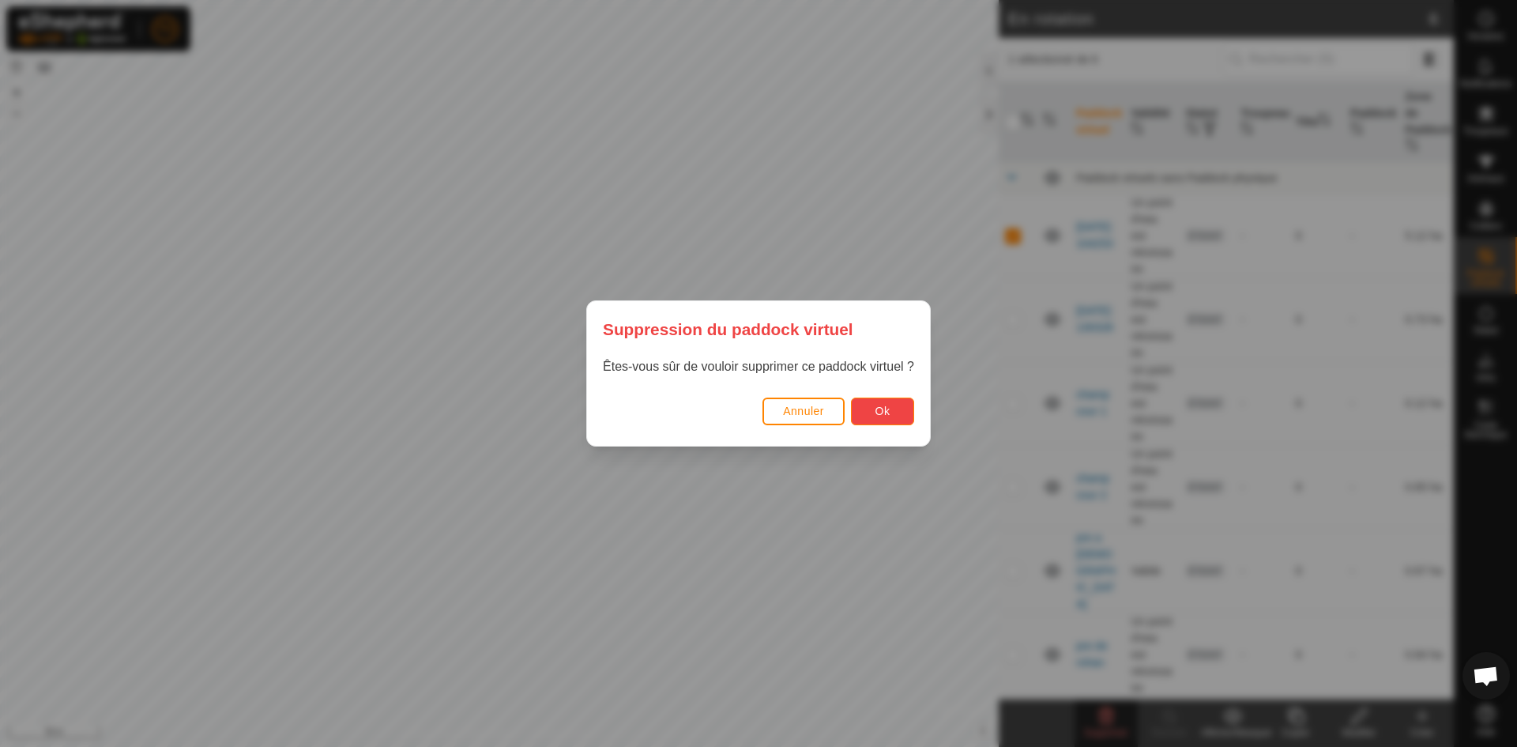
click at [887, 416] on button "Ok" at bounding box center [882, 411] width 63 height 28
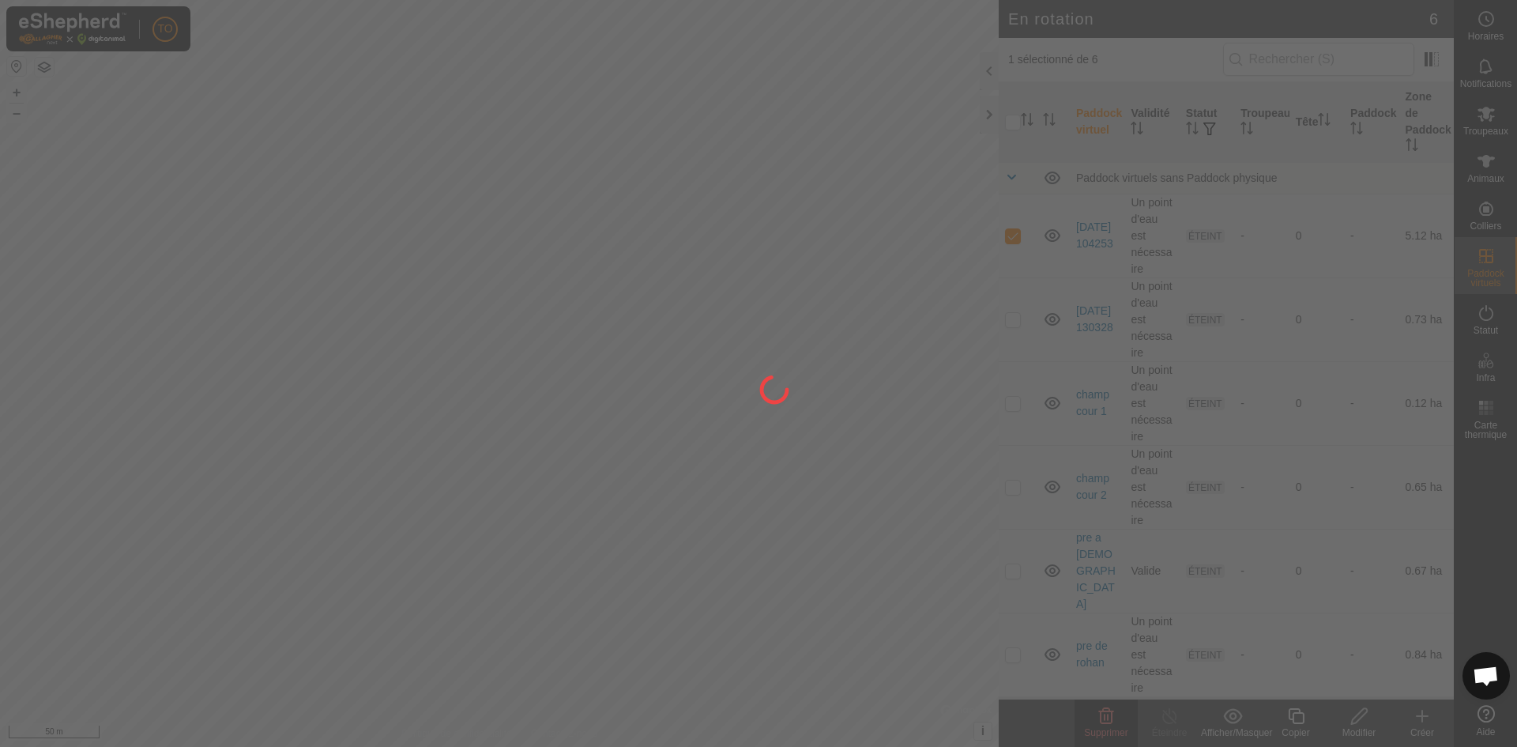
checkbox input "false"
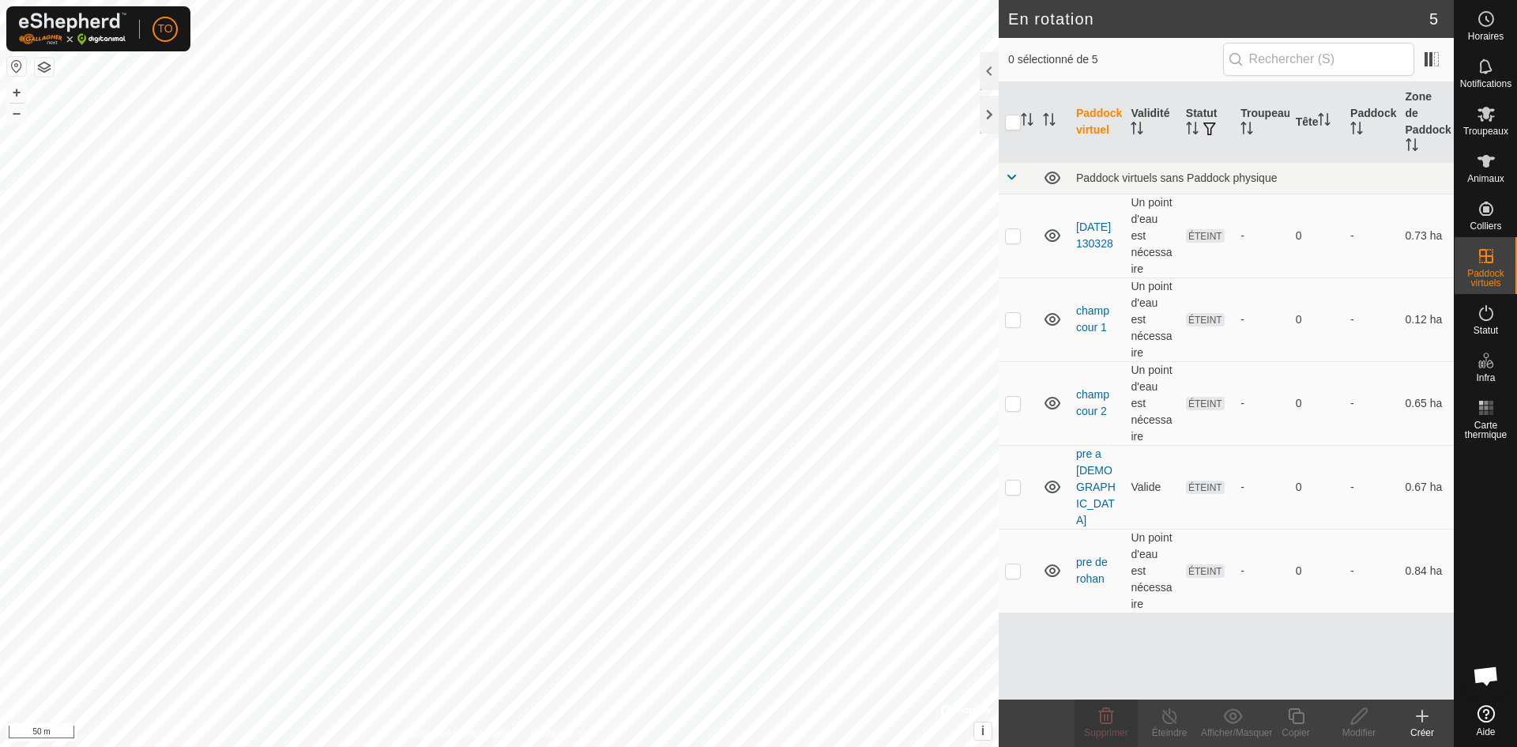
click at [1429, 716] on icon at bounding box center [1422, 715] width 19 height 19
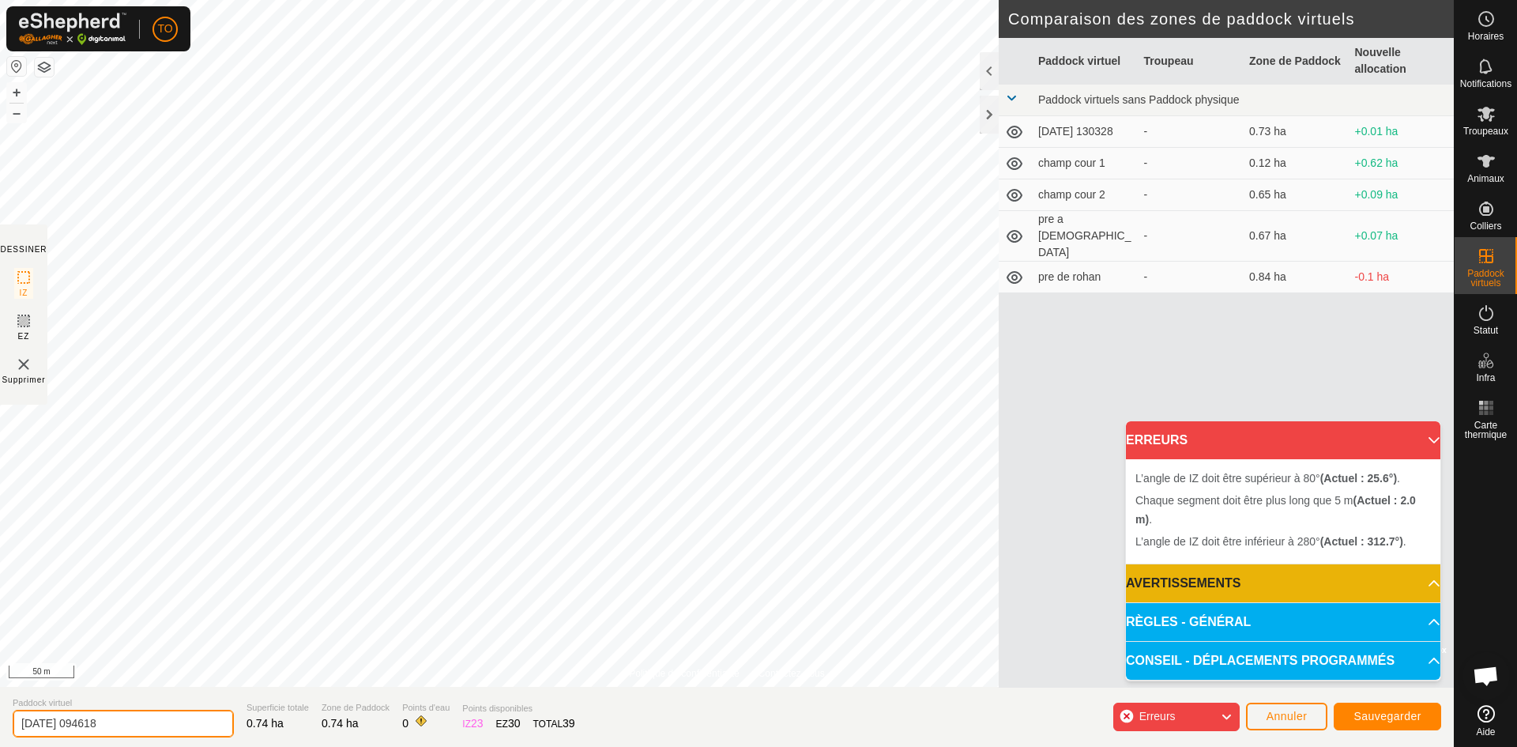
drag, startPoint x: 194, startPoint y: 725, endPoint x: 122, endPoint y: 687, distance: 80.6
click at [44, 710] on input "[DATE] 094618" at bounding box center [123, 724] width 221 height 28
type input "2"
type input "p1"
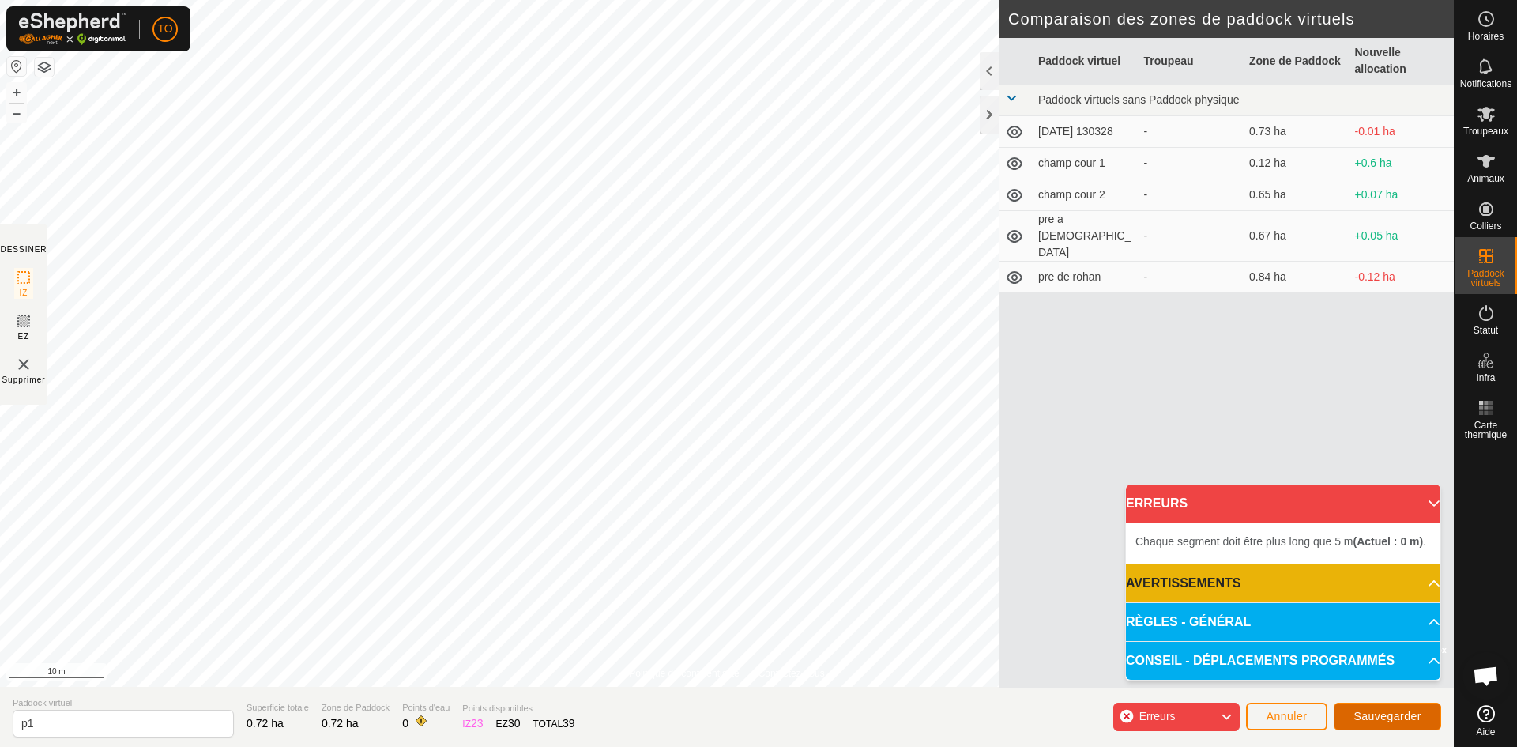
click at [1403, 722] on button "Sauvegarder" at bounding box center [1387, 717] width 107 height 28
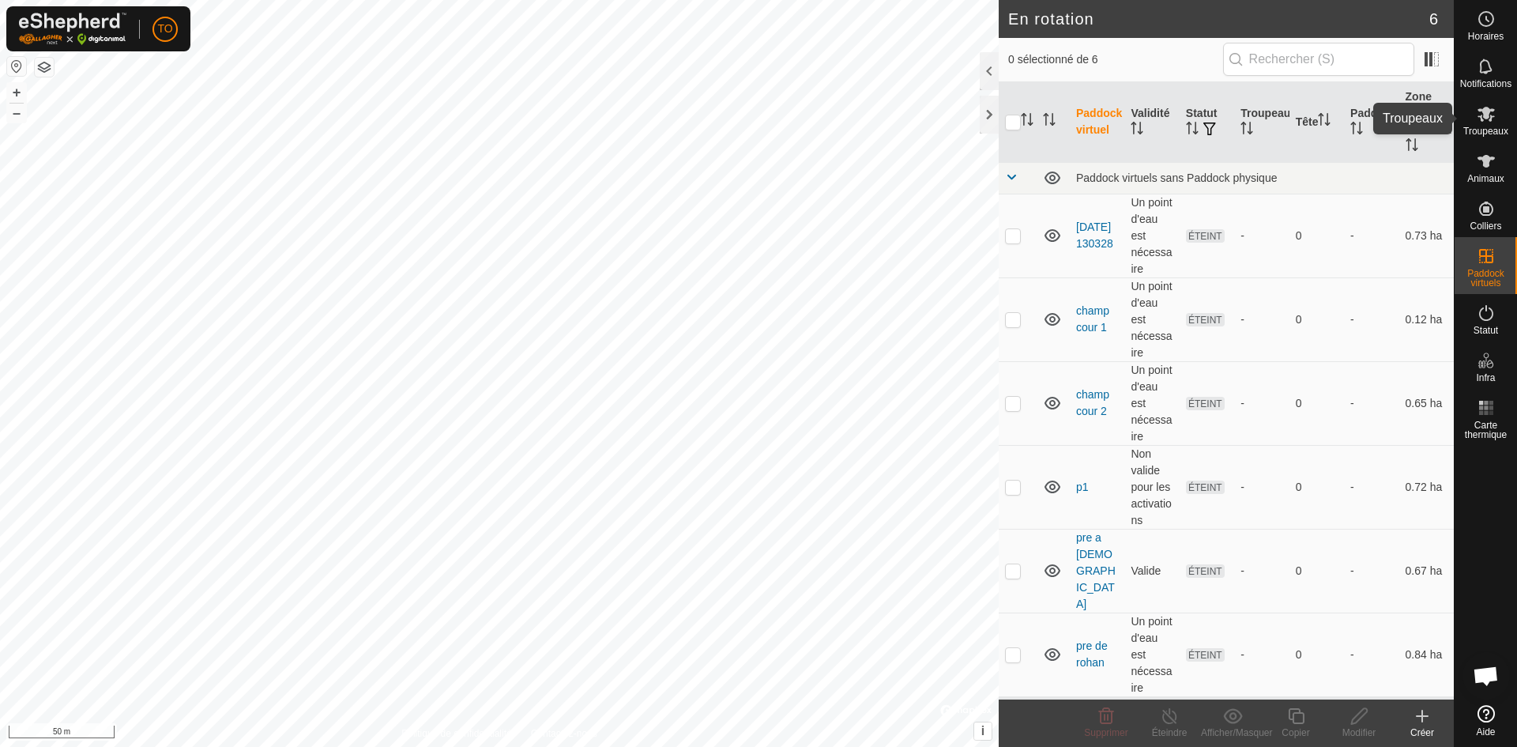
click at [1478, 314] on icon at bounding box center [1486, 312] width 19 height 19
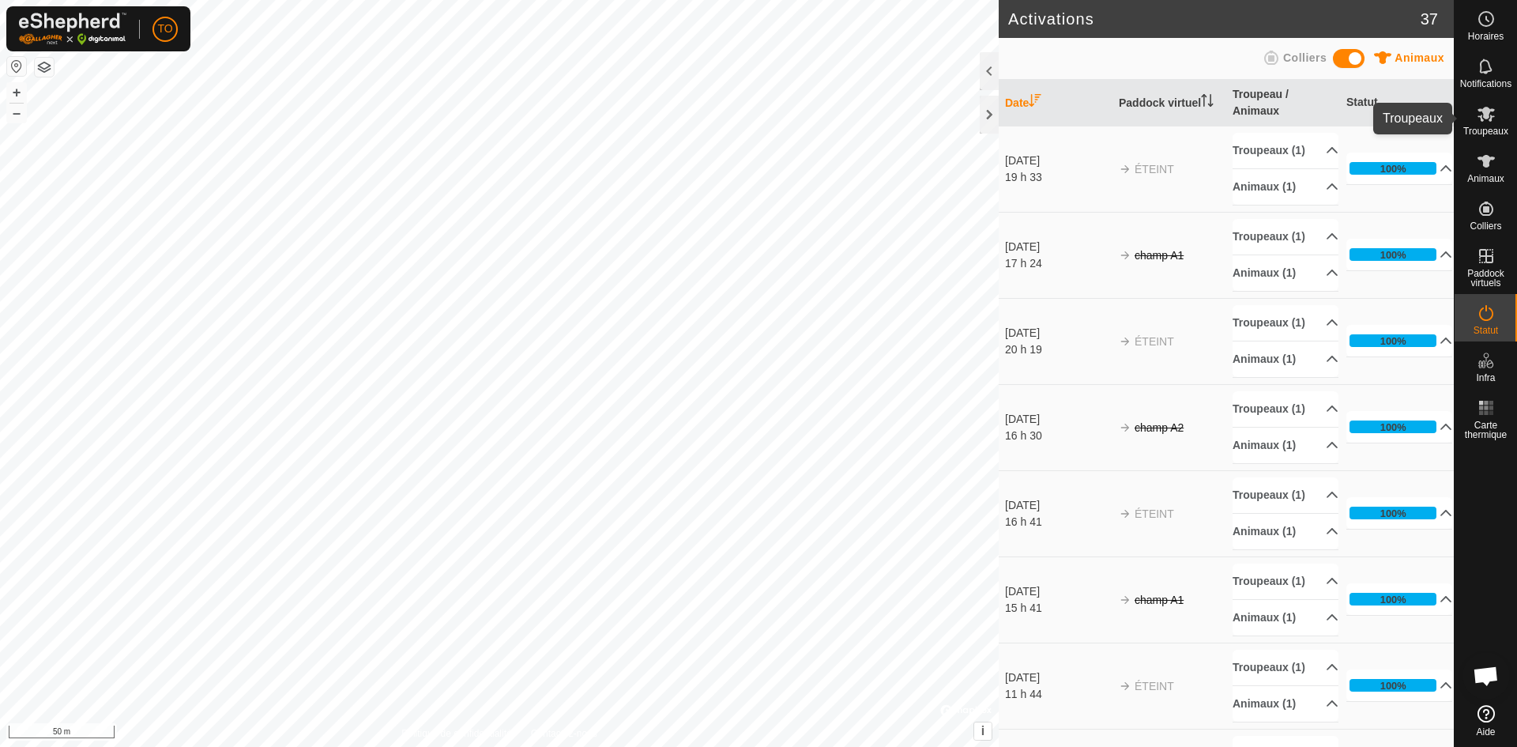
click at [1493, 116] on icon at bounding box center [1486, 114] width 17 height 15
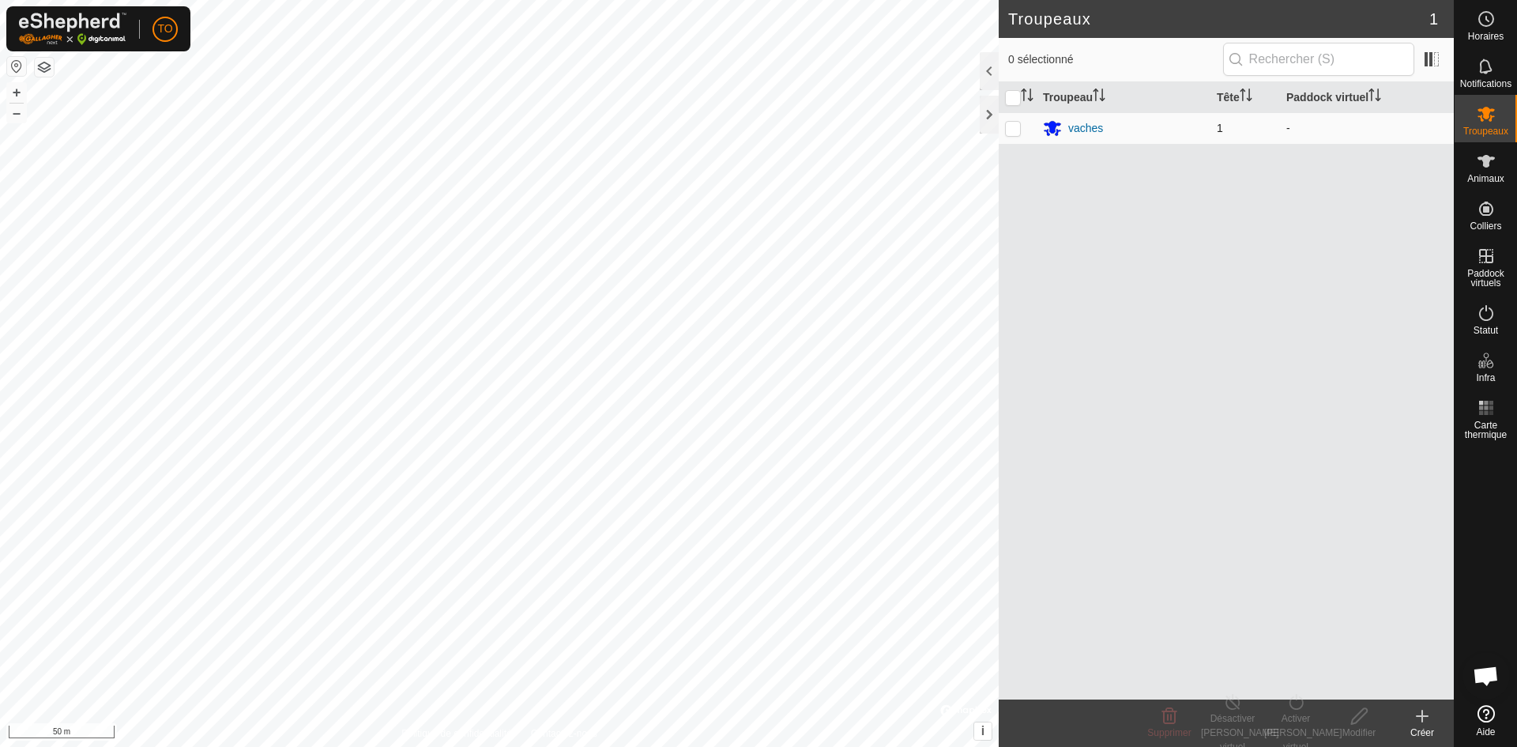
click at [1019, 131] on td at bounding box center [1018, 128] width 38 height 32
checkbox input "true"
click at [1291, 714] on div "Activer [PERSON_NAME] virtuel" at bounding box center [1295, 732] width 63 height 43
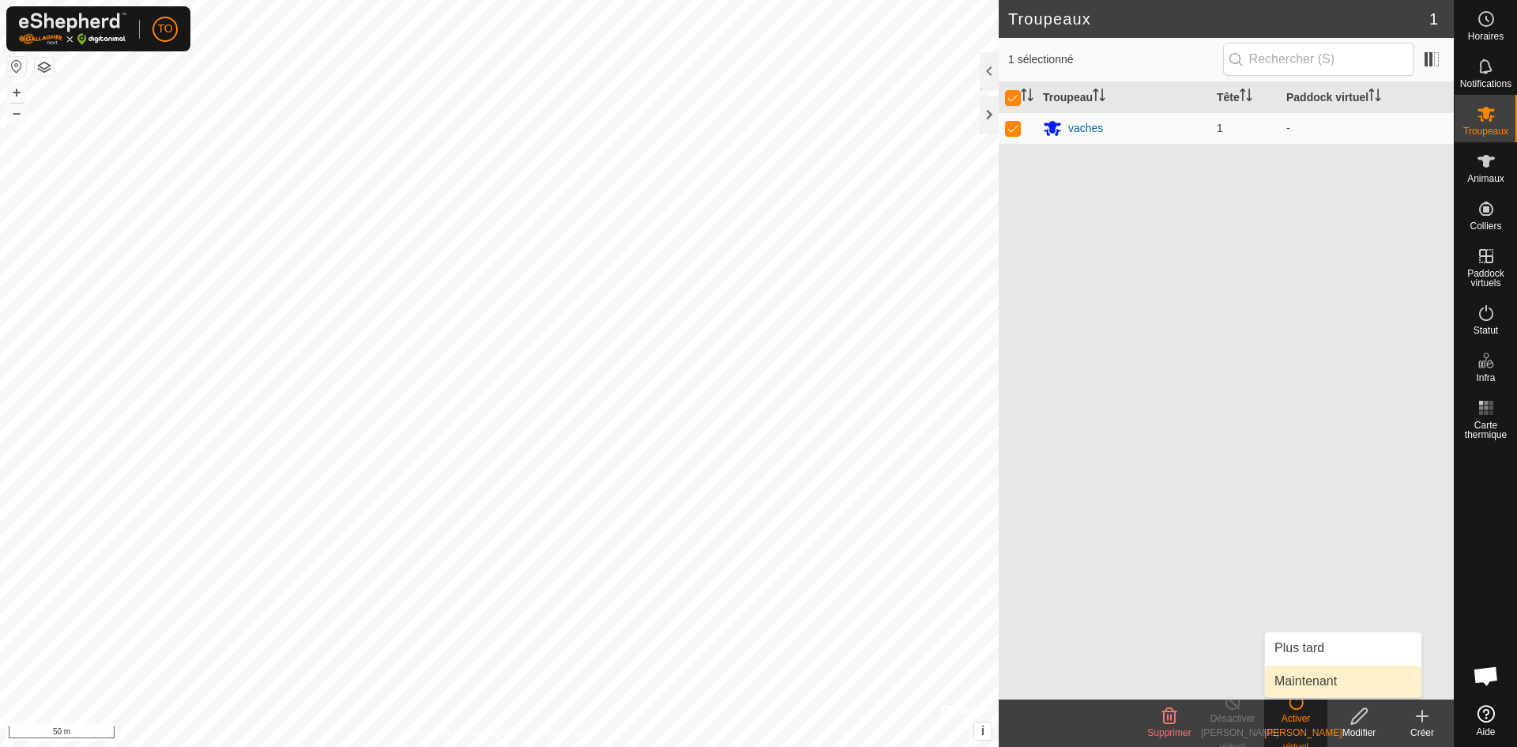
click at [1298, 687] on link "Maintenant" at bounding box center [1343, 681] width 156 height 32
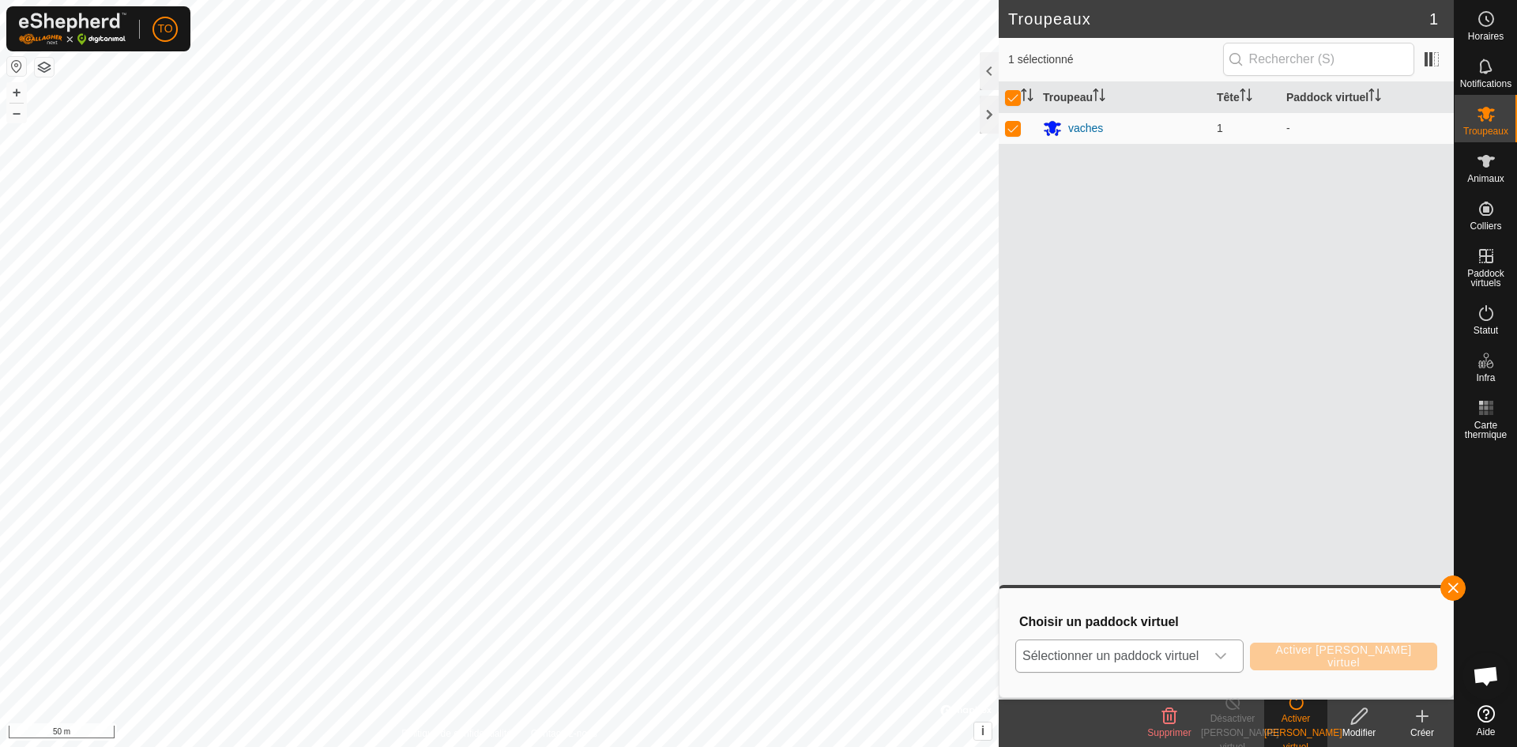
click at [1205, 664] on span "Sélectionner un paddock virtuel" at bounding box center [1110, 656] width 189 height 32
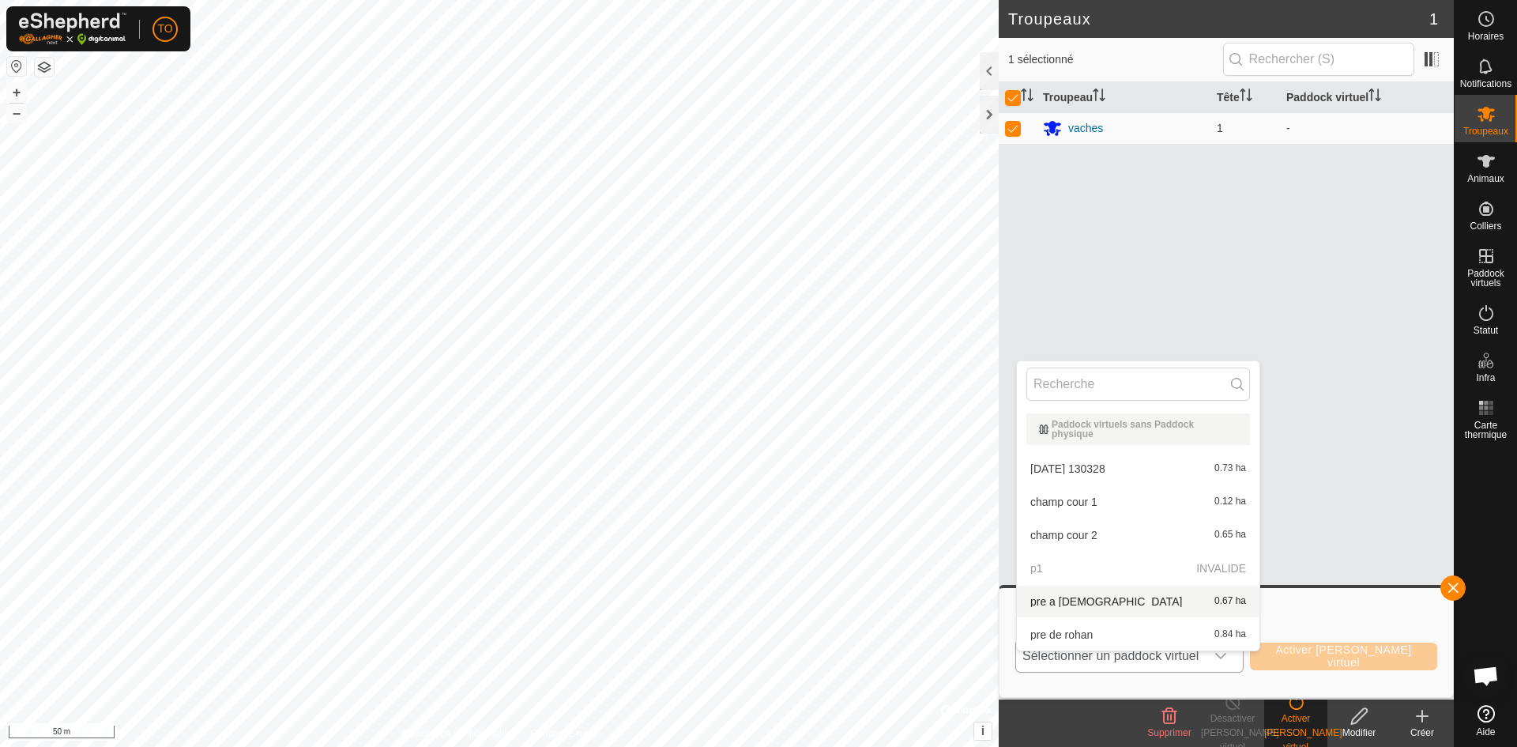
click at [1230, 561] on p-selectitem "p1 INVALIDE" at bounding box center [1138, 568] width 243 height 32
click at [1481, 79] on span "Notifications" at bounding box center [1485, 83] width 51 height 9
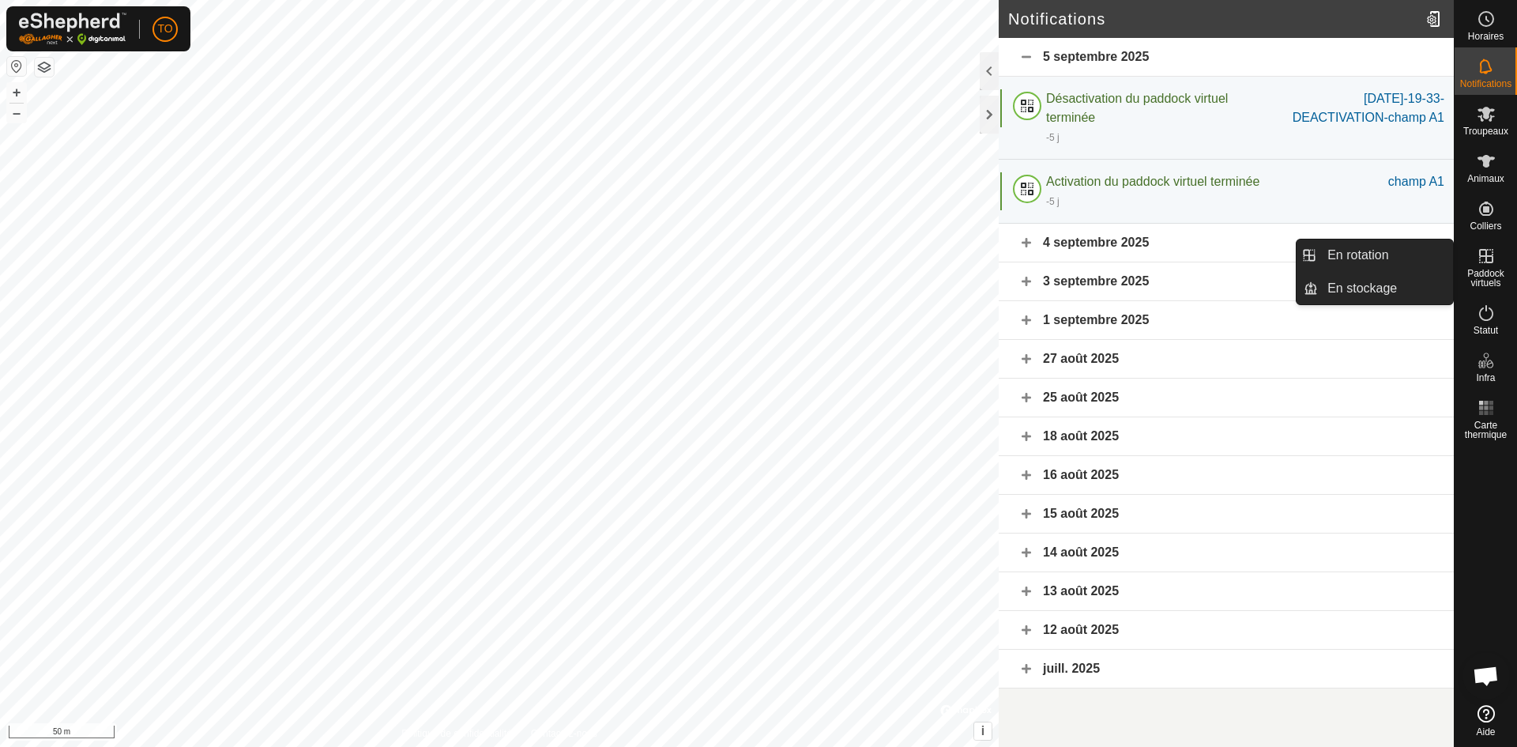
click at [1497, 277] on span "Paddock virtuels" at bounding box center [1486, 278] width 55 height 19
click at [1490, 265] on icon at bounding box center [1486, 256] width 19 height 19
click at [1365, 264] on link "En rotation" at bounding box center [1385, 255] width 135 height 32
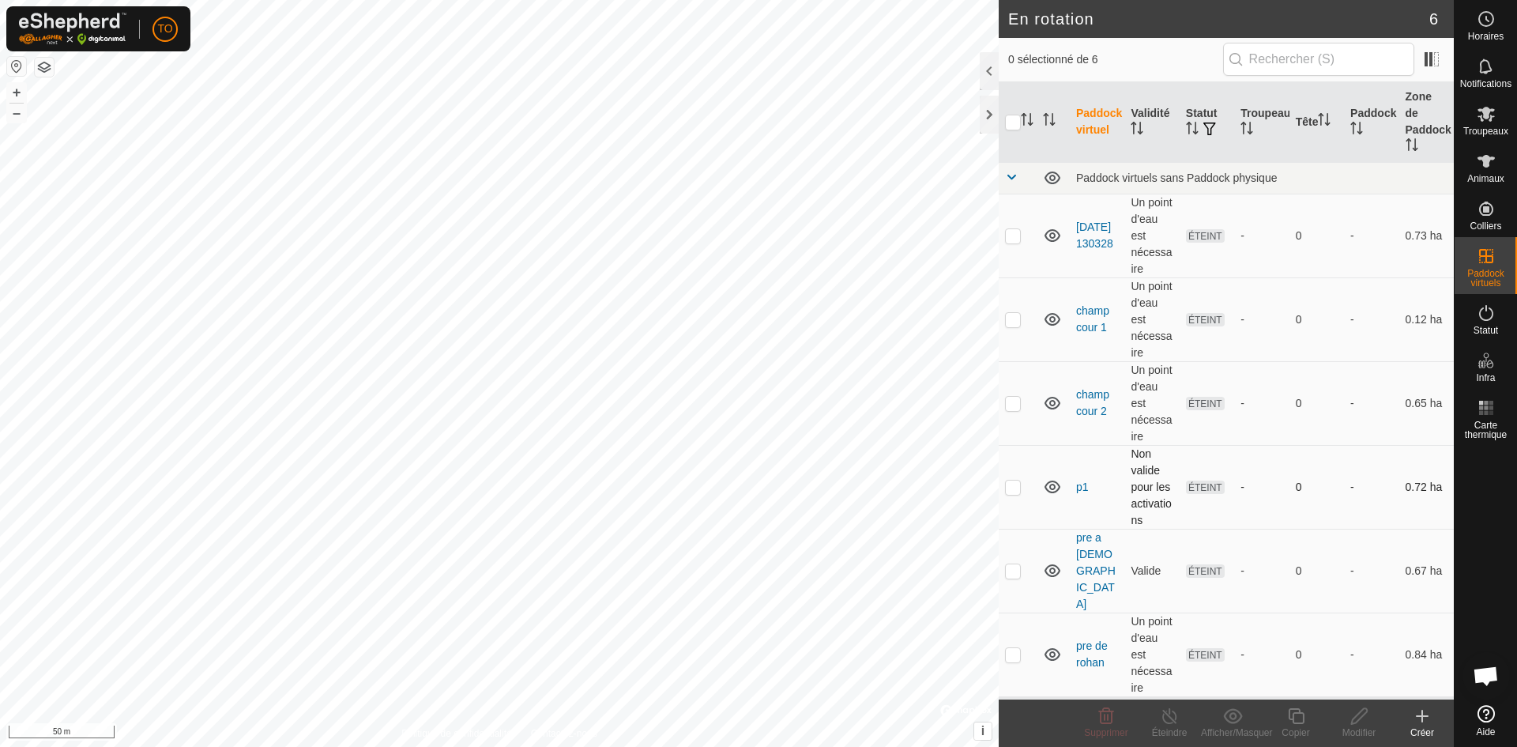
click at [1113, 464] on td "p1" at bounding box center [1097, 487] width 55 height 84
click at [1012, 480] on p-checkbox at bounding box center [1013, 486] width 16 height 13
click at [1148, 475] on td "Non valide pour les activations" at bounding box center [1152, 487] width 55 height 84
click at [1146, 467] on td "Non valide pour les activations" at bounding box center [1152, 487] width 55 height 84
click at [1014, 480] on p-checkbox at bounding box center [1013, 486] width 16 height 13
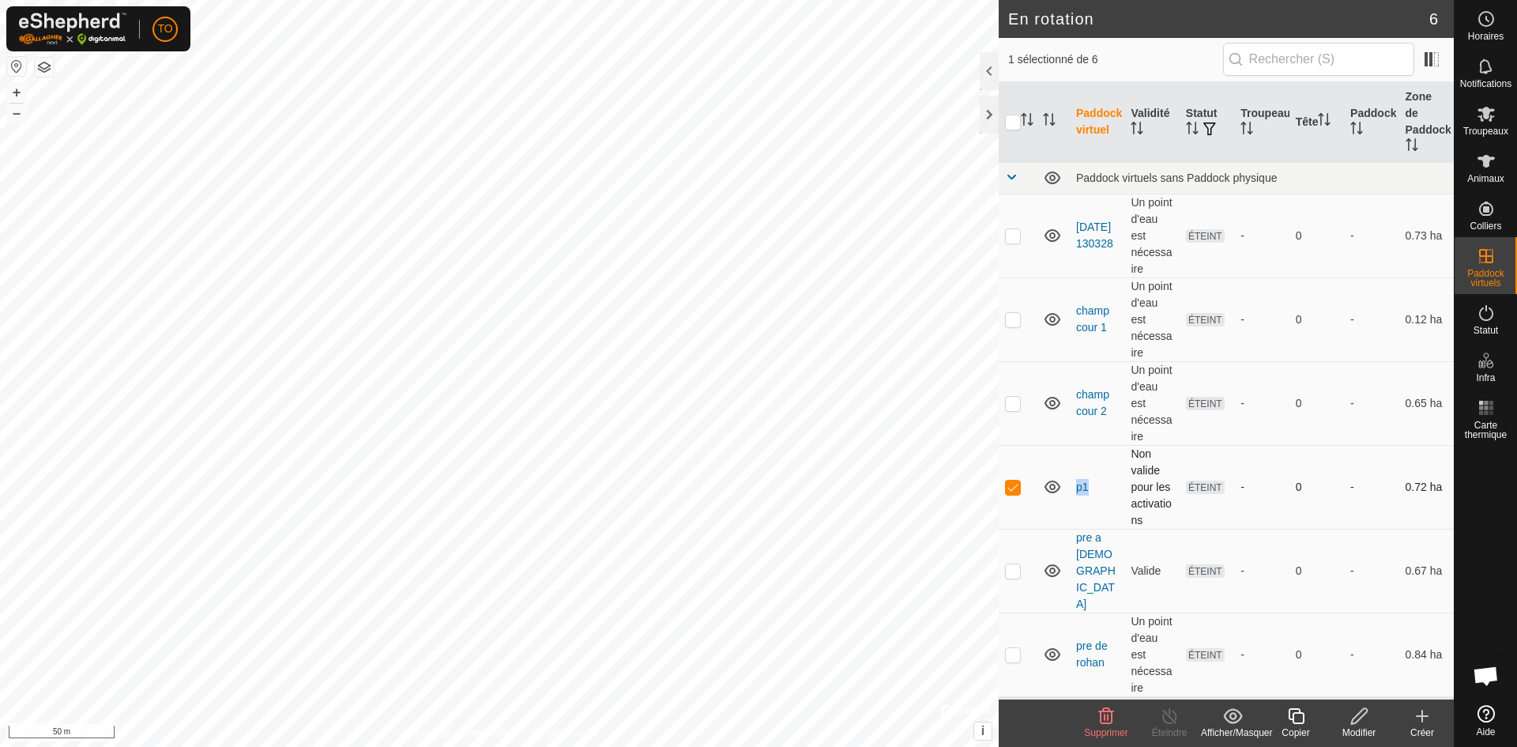
click at [1014, 480] on p-checkbox at bounding box center [1013, 486] width 16 height 13
click at [1007, 480] on p-checkbox at bounding box center [1013, 486] width 16 height 13
click at [1073, 727] on footer "Supprimer Éteindre Afficher/Masquer Copier Modifier Créer" at bounding box center [1226, 722] width 455 height 47
click at [1104, 723] on icon at bounding box center [1106, 716] width 15 height 16
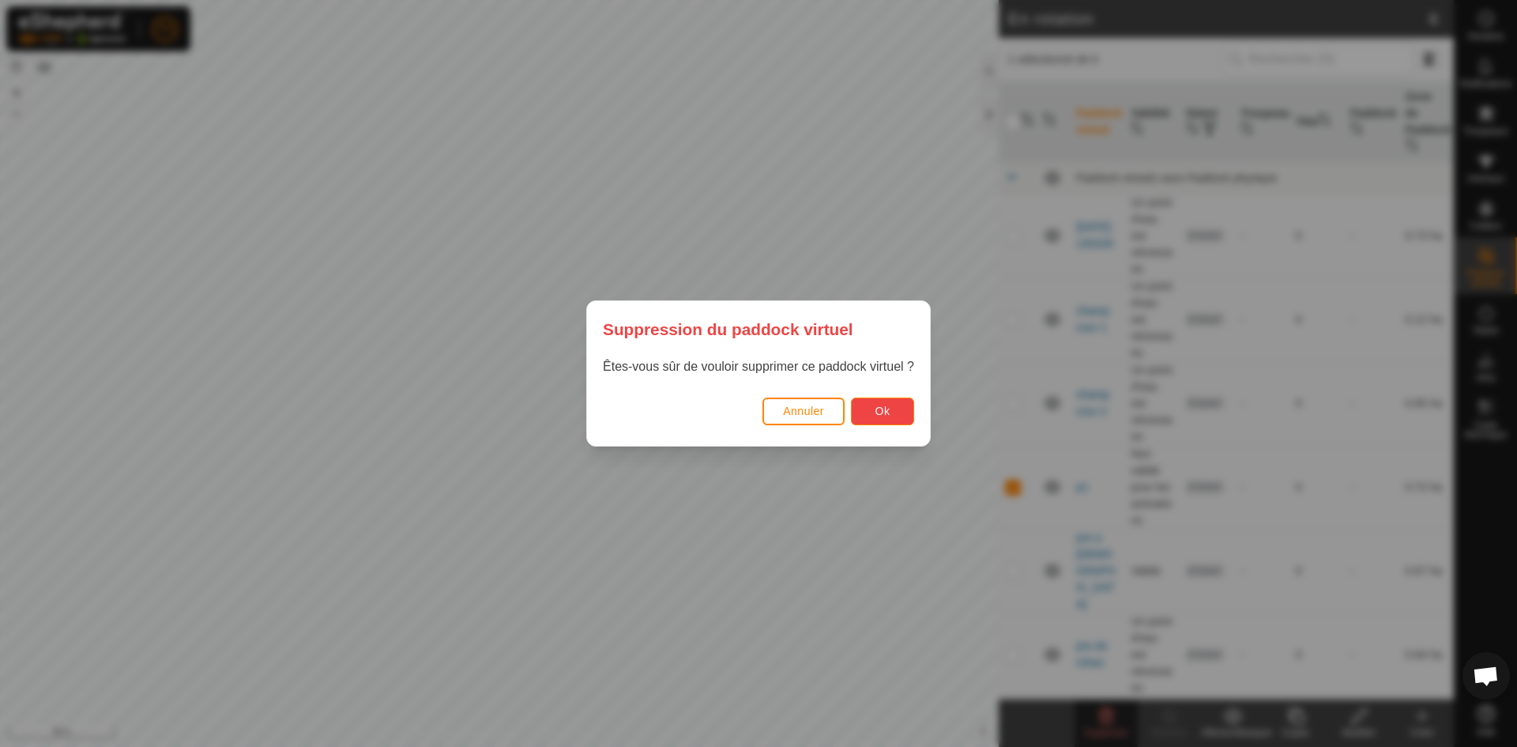
click at [868, 409] on button "Ok" at bounding box center [882, 411] width 63 height 28
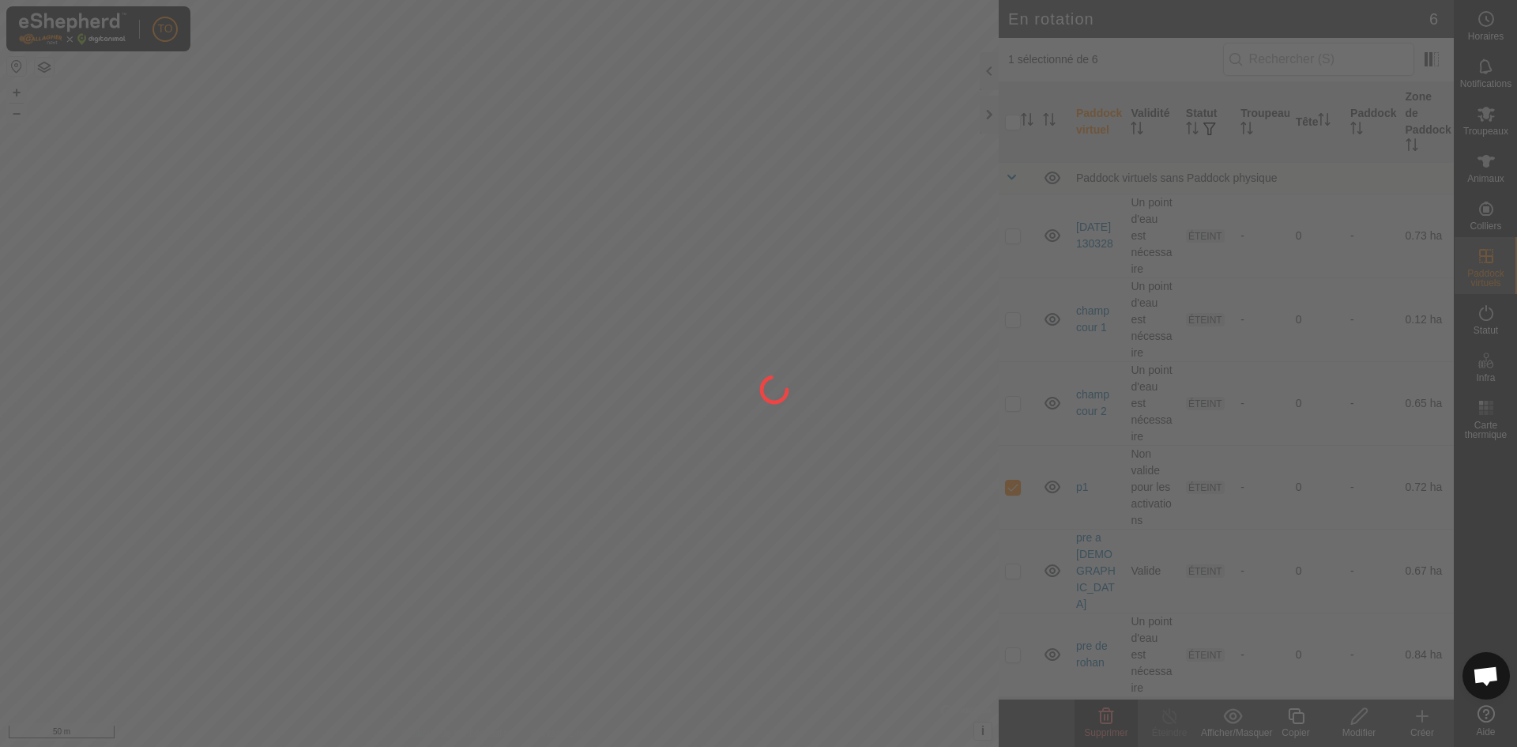
checkbox input "false"
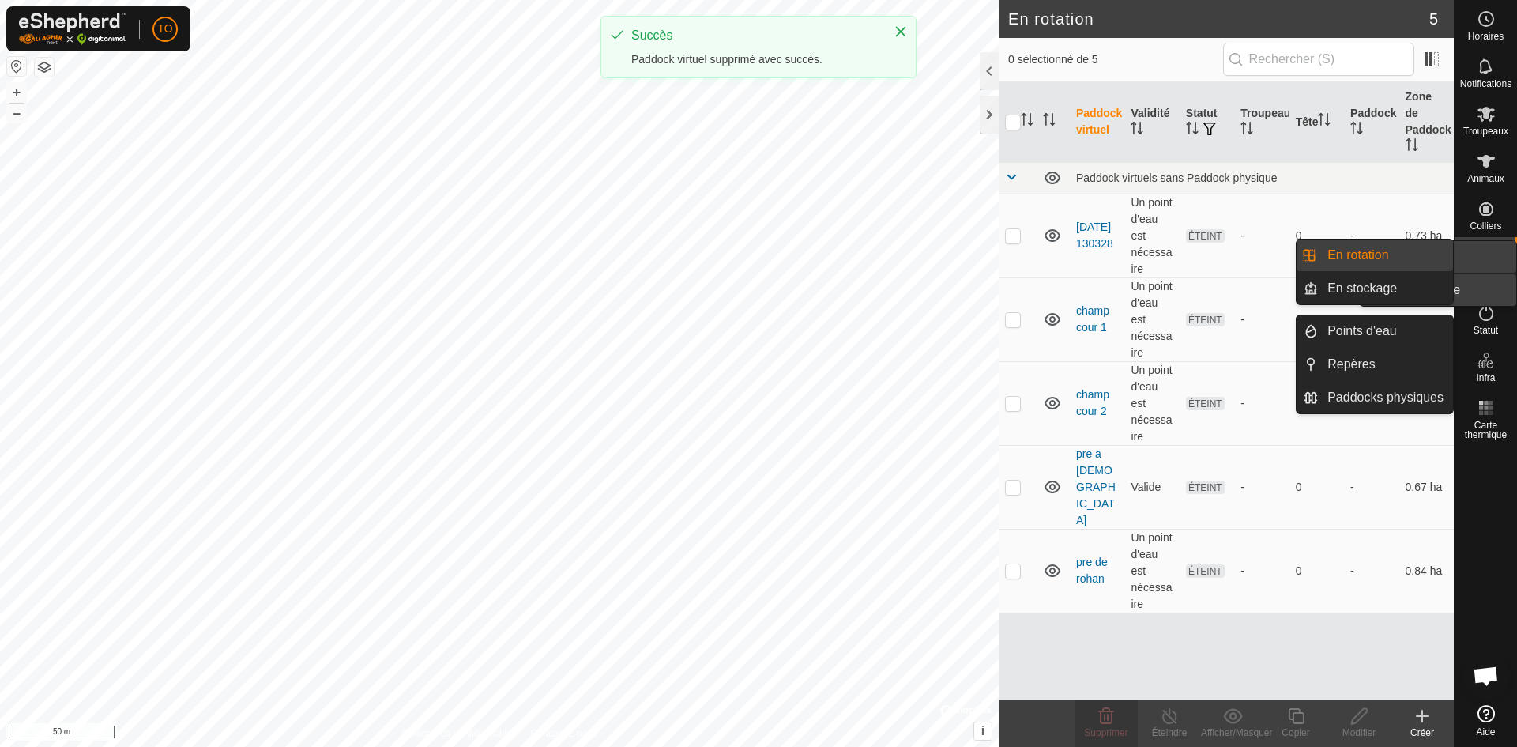
click at [1486, 273] on span "Paddock virtuels" at bounding box center [1486, 278] width 55 height 19
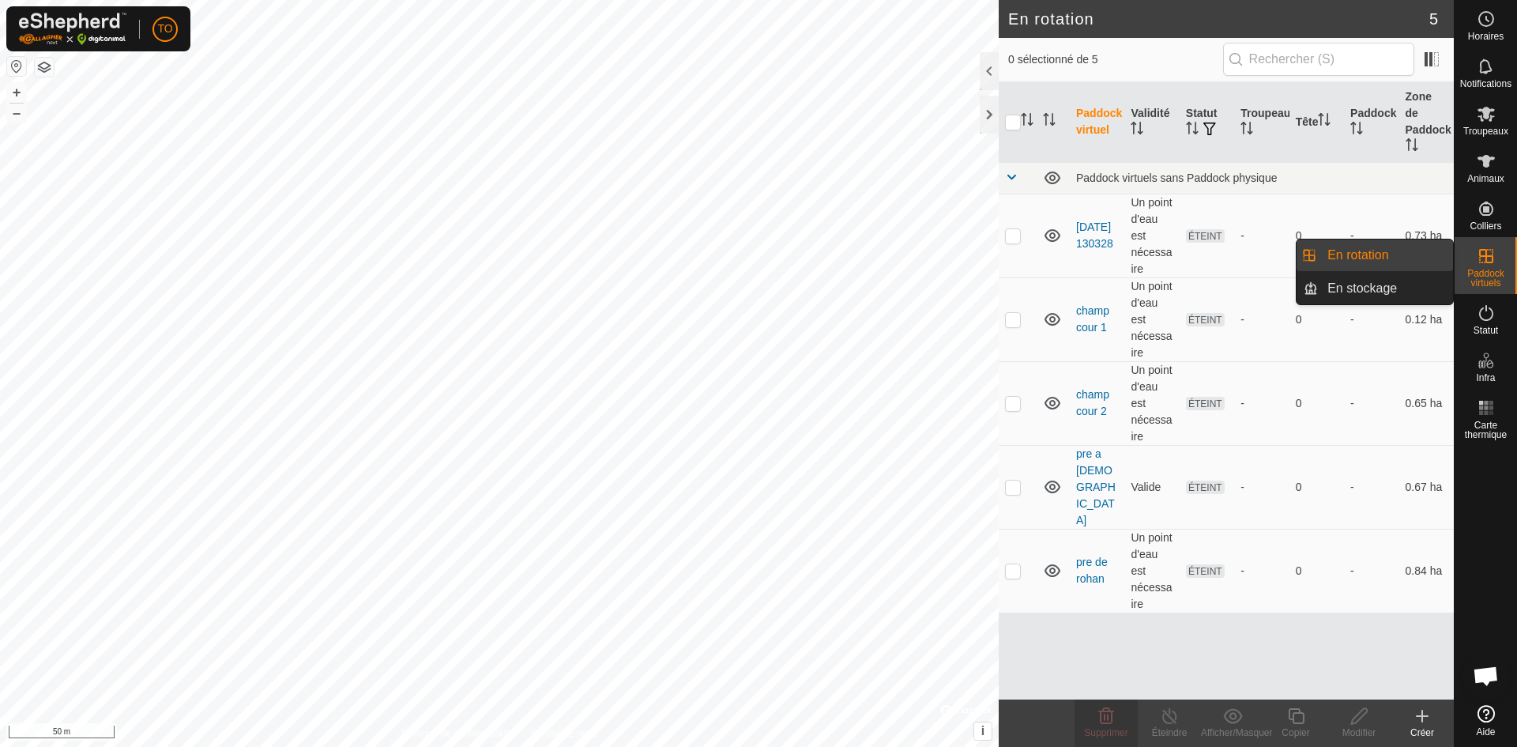
click at [1366, 259] on link "En rotation" at bounding box center [1385, 255] width 135 height 32
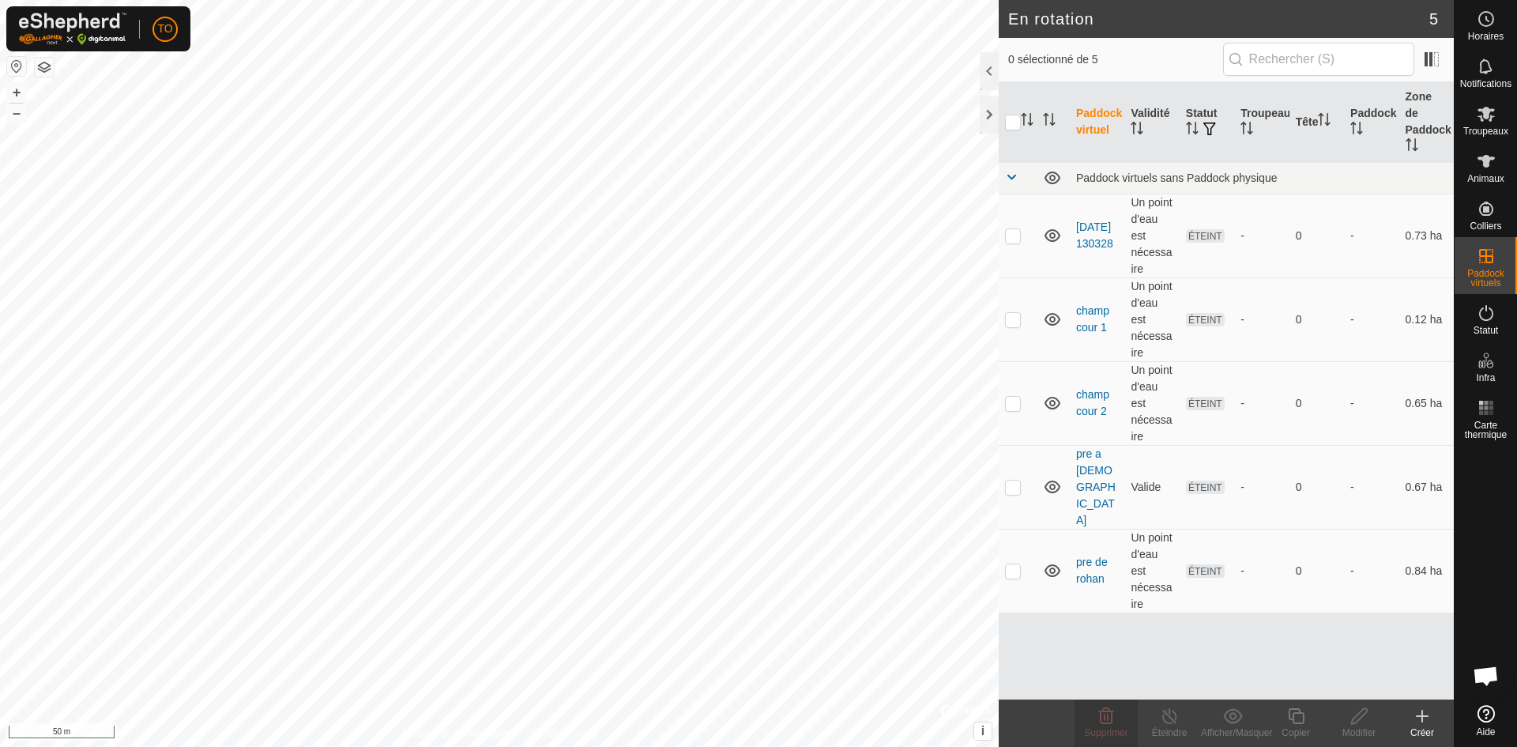
click at [1430, 721] on icon at bounding box center [1422, 715] width 19 height 19
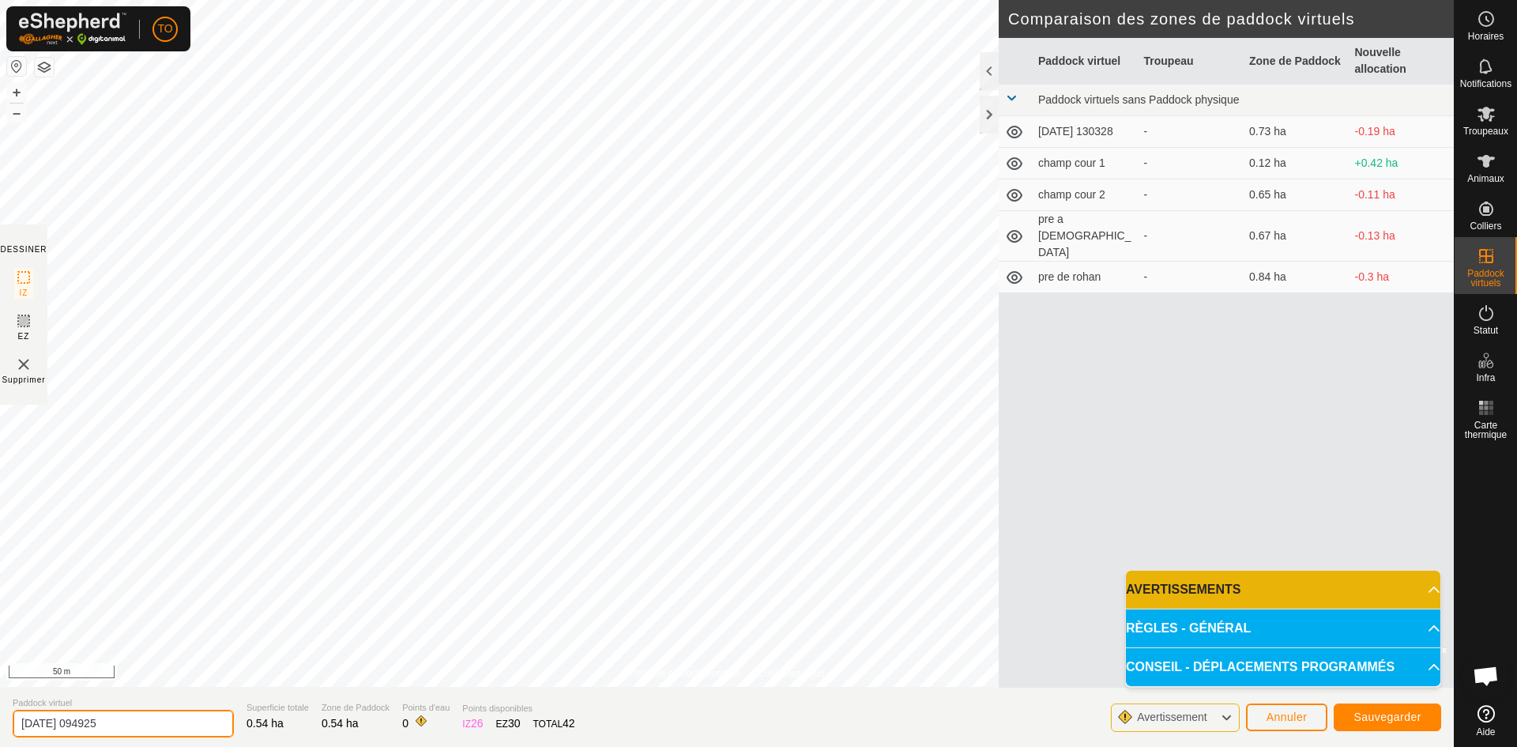
drag, startPoint x: 175, startPoint y: 729, endPoint x: 22, endPoint y: 739, distance: 153.6
click at [25, 739] on section "Paddock virtuel [DATE] 094925 Superficie totale 0.54 ha Zone [PERSON_NAME] 0.54…" at bounding box center [727, 717] width 1454 height 60
type input "p1"
click at [1378, 718] on span "Sauvegarder" at bounding box center [1388, 716] width 68 height 13
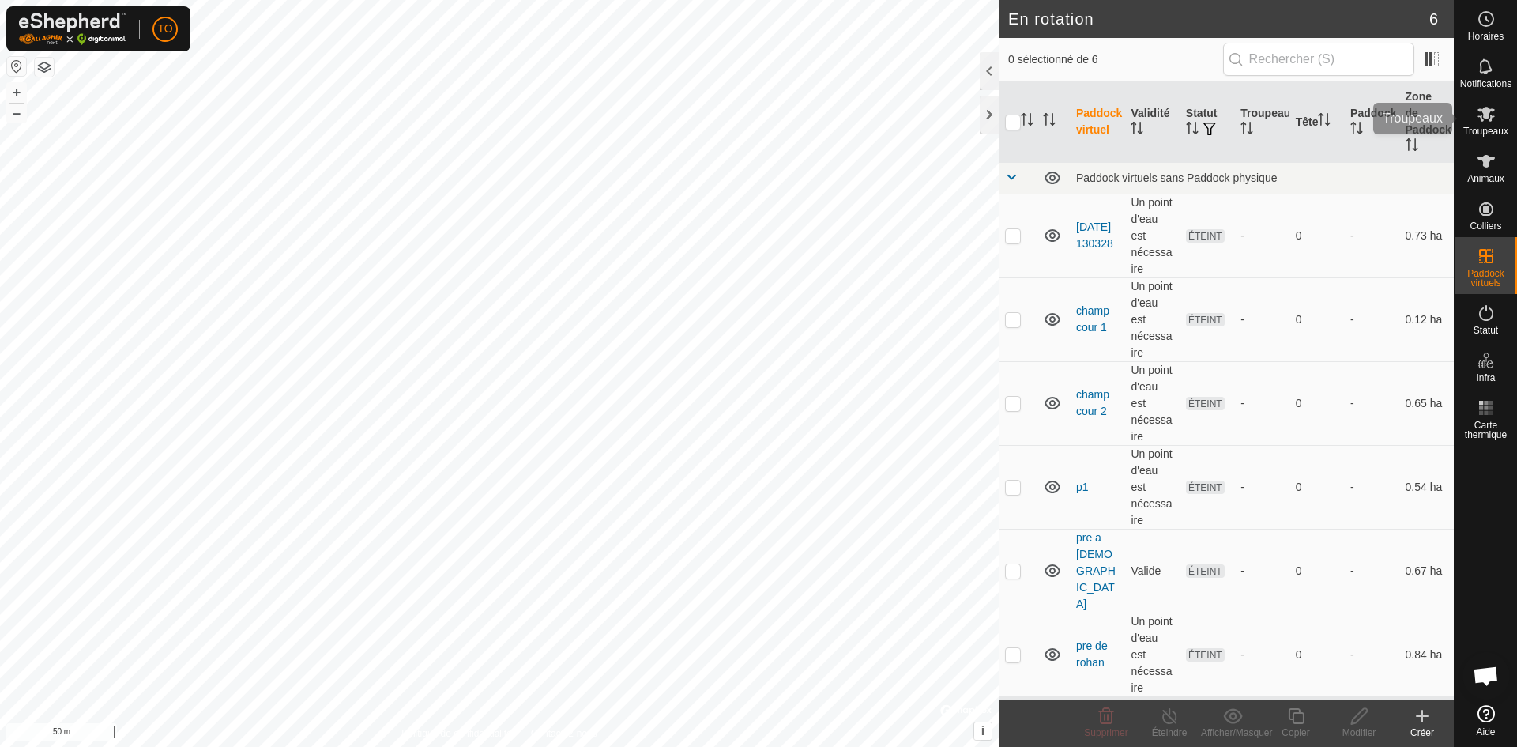
click at [1482, 124] on es-mob-svg-icon at bounding box center [1486, 113] width 28 height 25
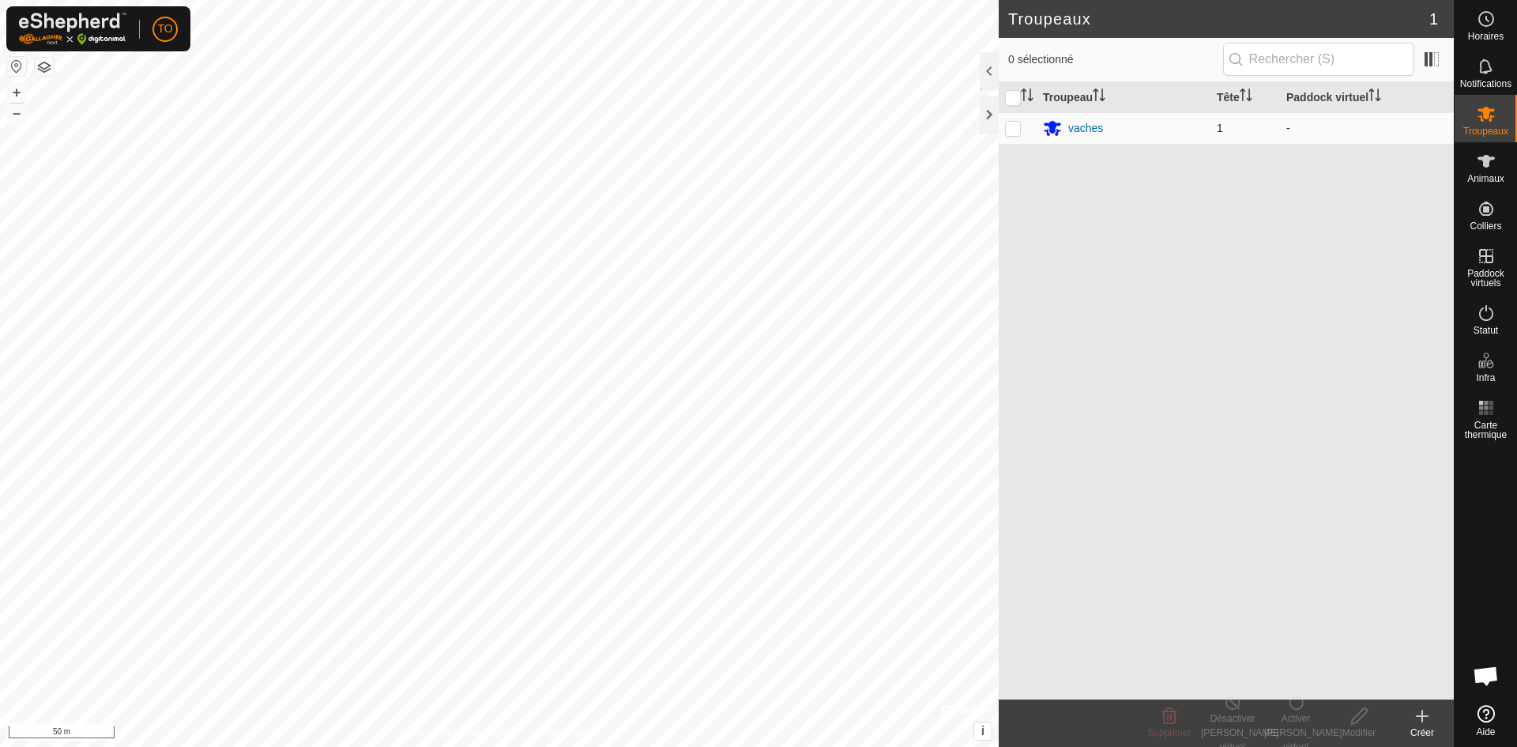
click at [1019, 136] on td at bounding box center [1018, 128] width 38 height 32
checkbox input "true"
click at [1303, 713] on div "Activer [PERSON_NAME] virtuel" at bounding box center [1295, 732] width 63 height 43
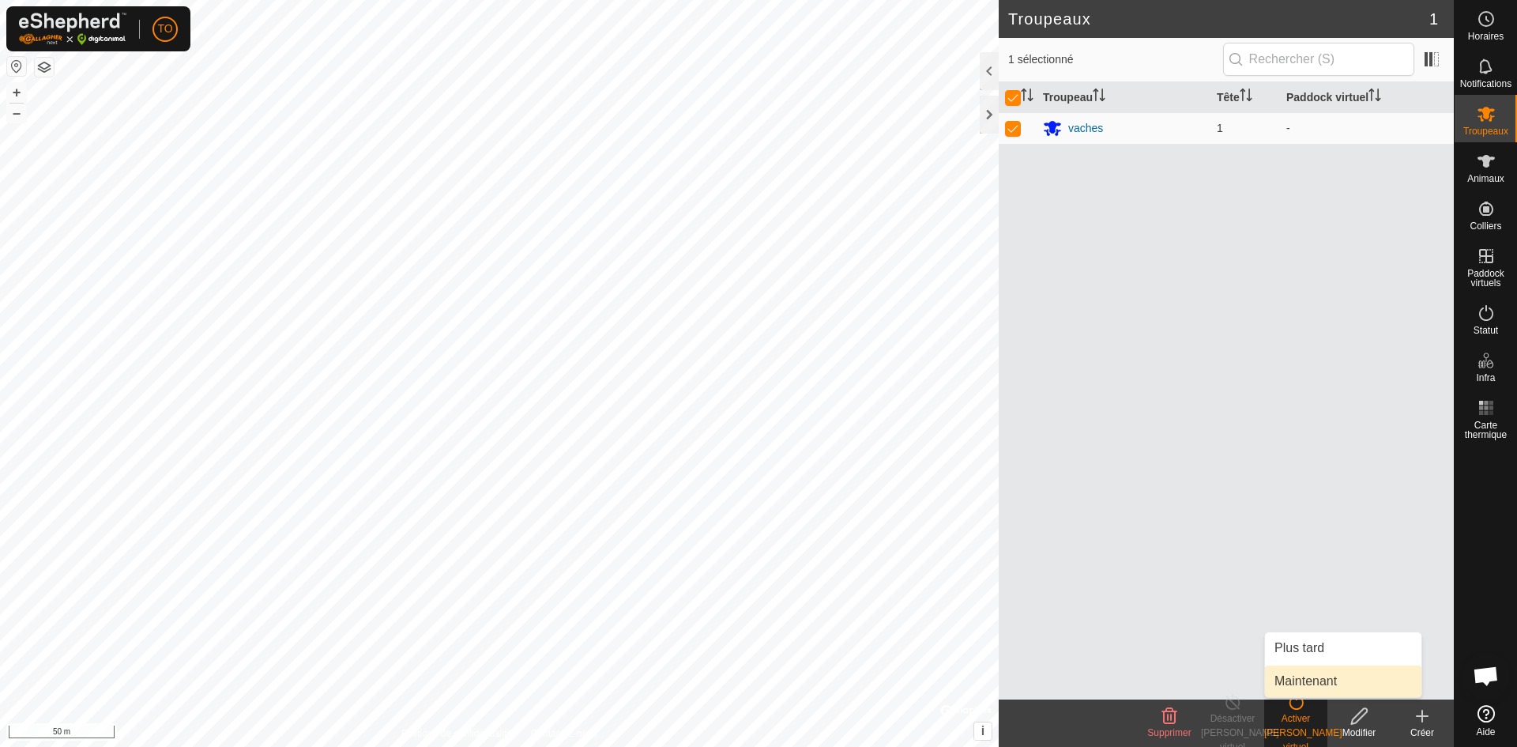
click at [1307, 676] on link "Maintenant" at bounding box center [1343, 681] width 156 height 32
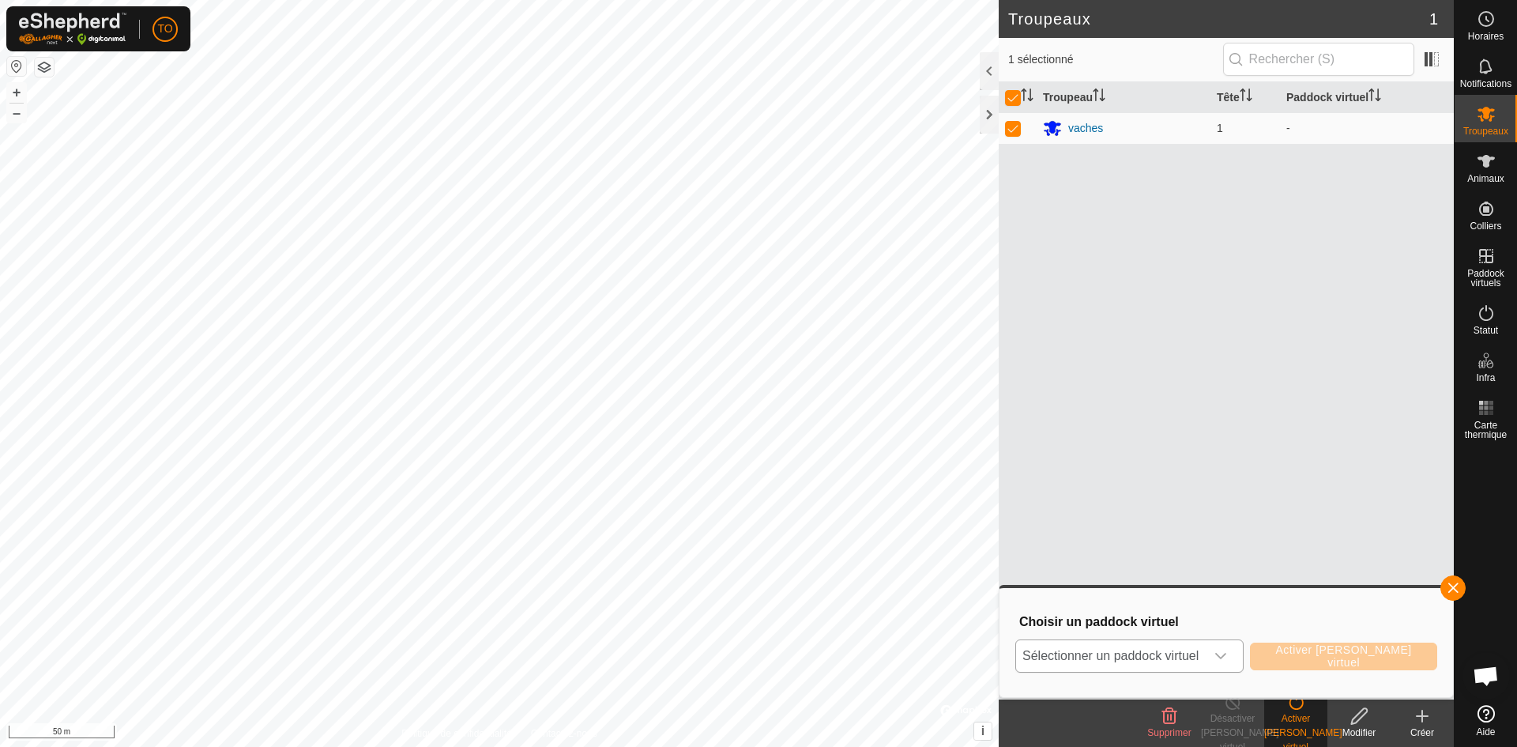
click at [1220, 656] on div "dropdown trigger" at bounding box center [1221, 656] width 32 height 32
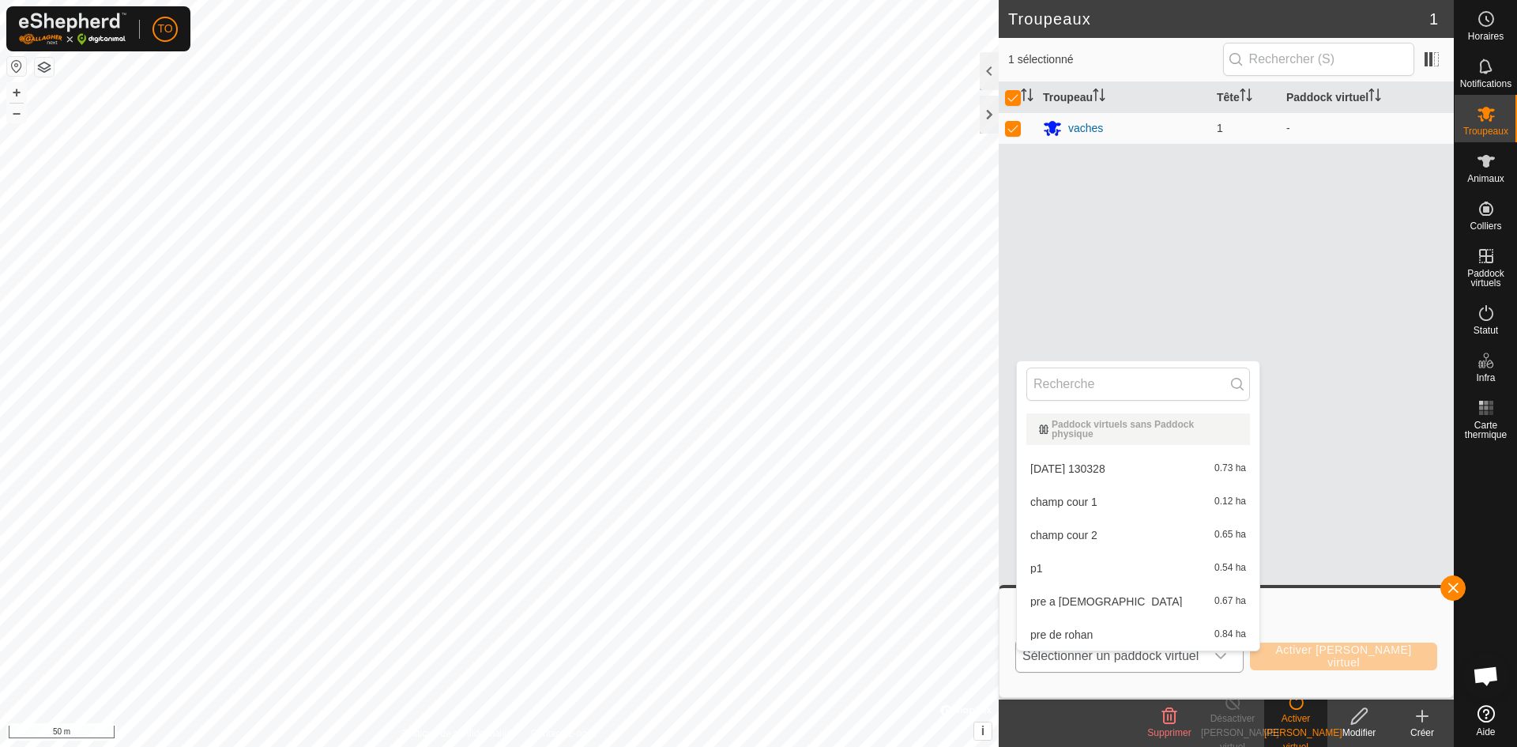
click at [1081, 560] on li "p1 0.54 ha" at bounding box center [1138, 568] width 243 height 32
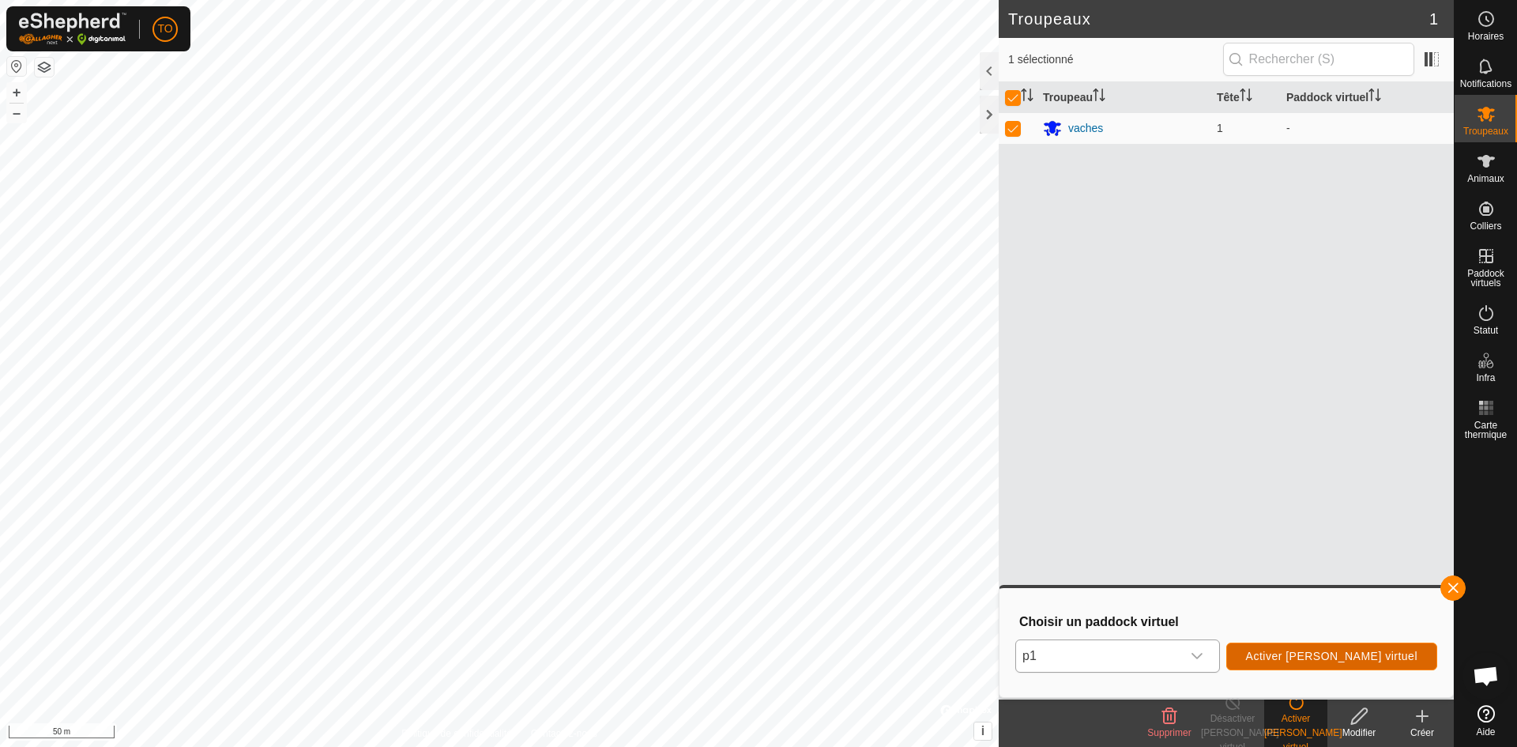
click at [1336, 656] on span "Activer [PERSON_NAME] virtuel" at bounding box center [1331, 656] width 171 height 13
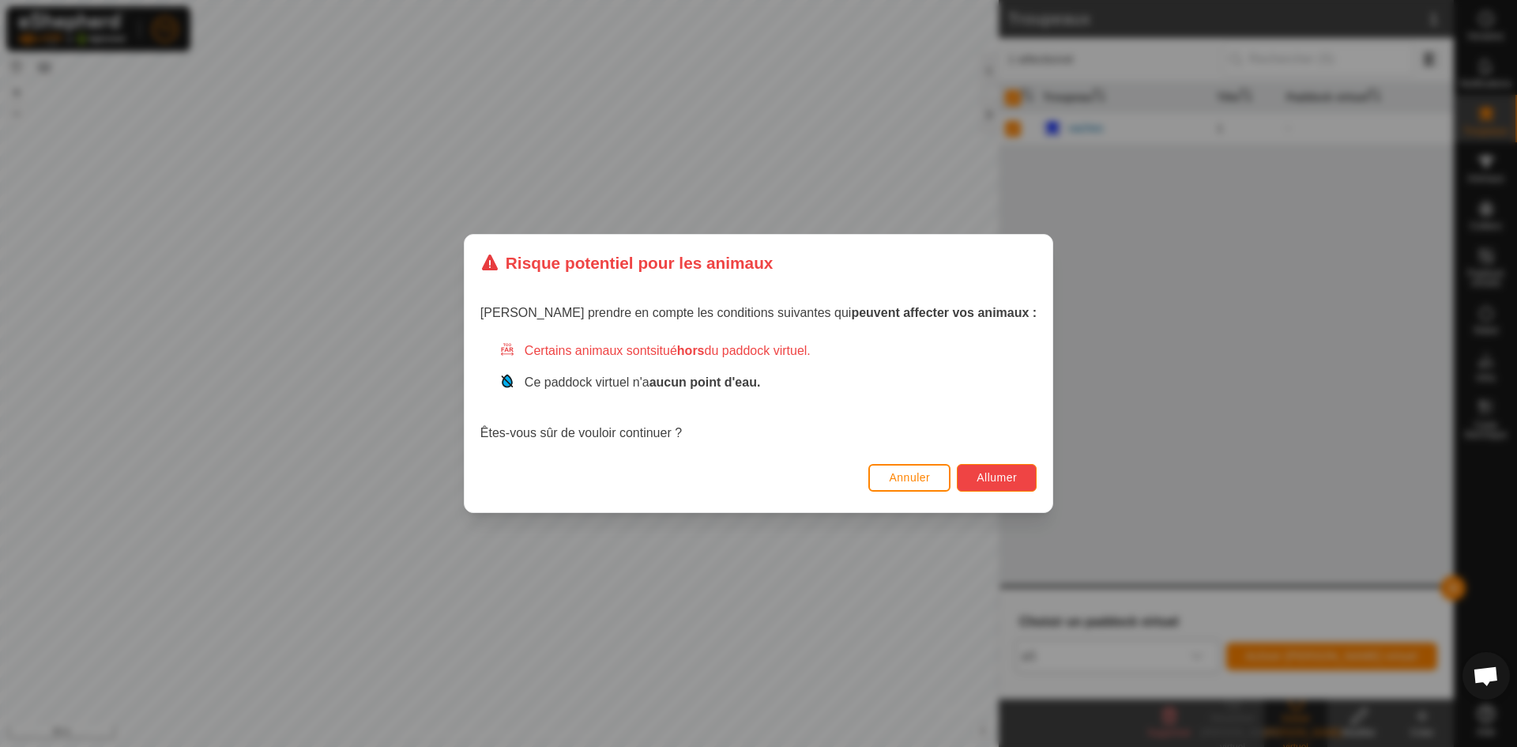
click at [962, 486] on button "Allumer" at bounding box center [997, 478] width 80 height 28
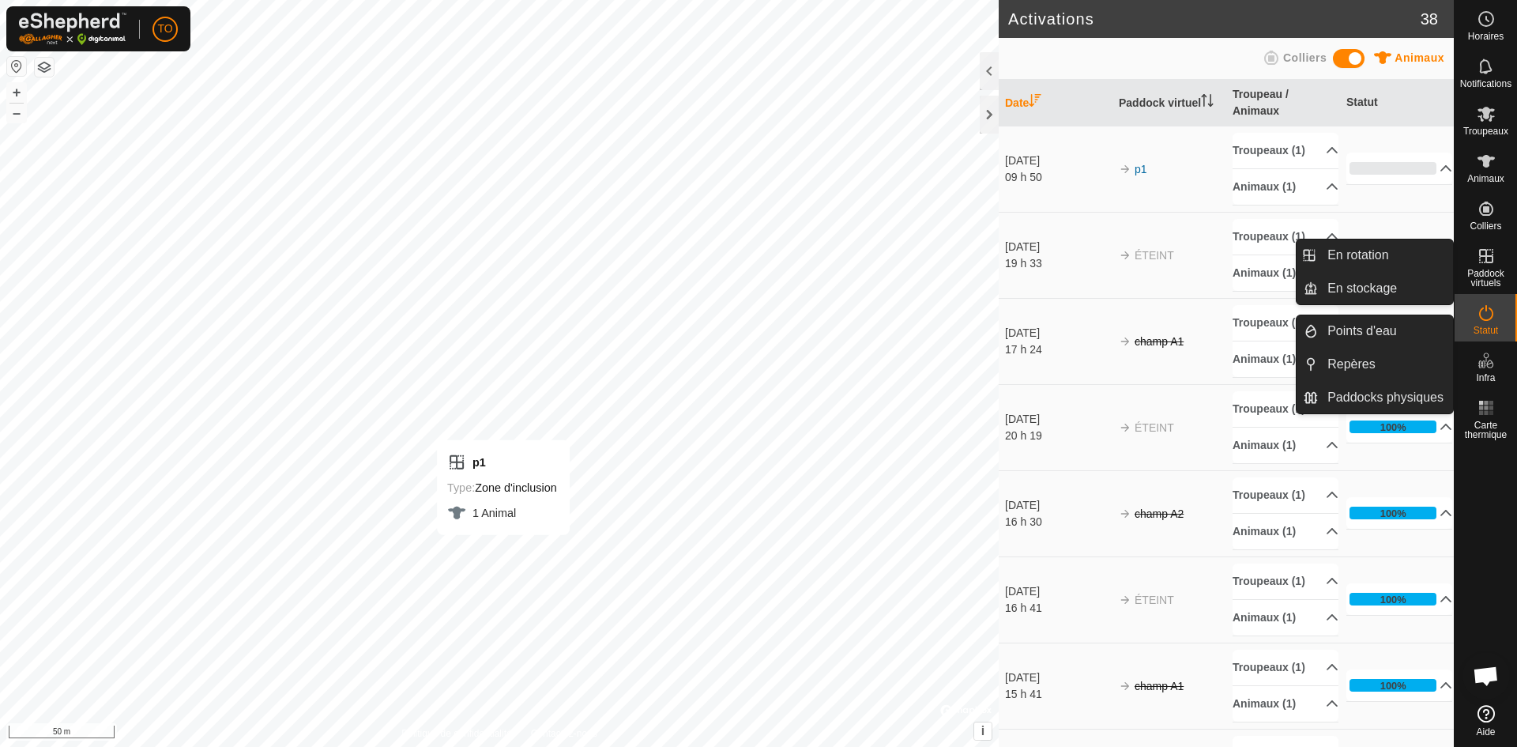
click at [1487, 276] on span "Paddock virtuels" at bounding box center [1486, 278] width 55 height 19
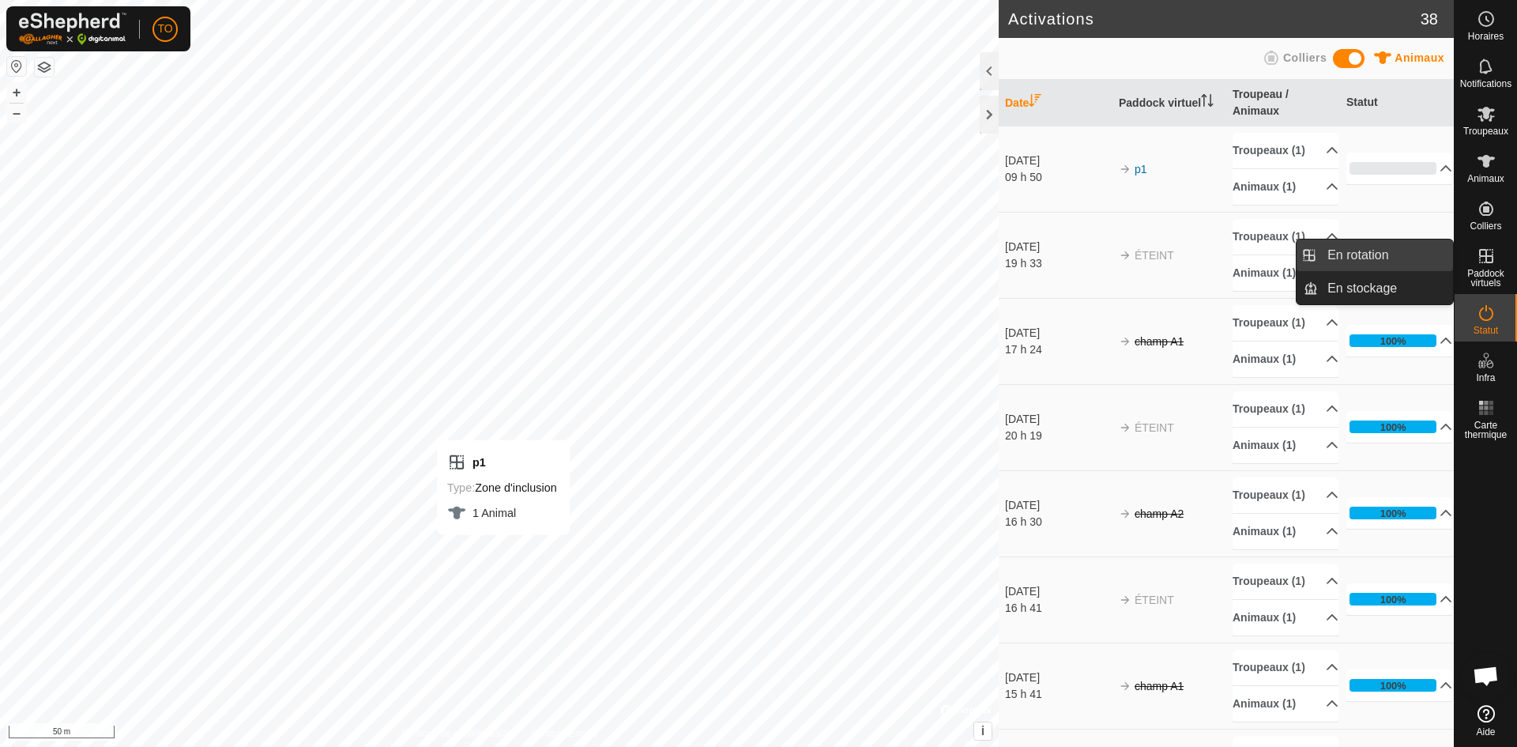
click at [1343, 261] on link "En rotation" at bounding box center [1385, 255] width 135 height 32
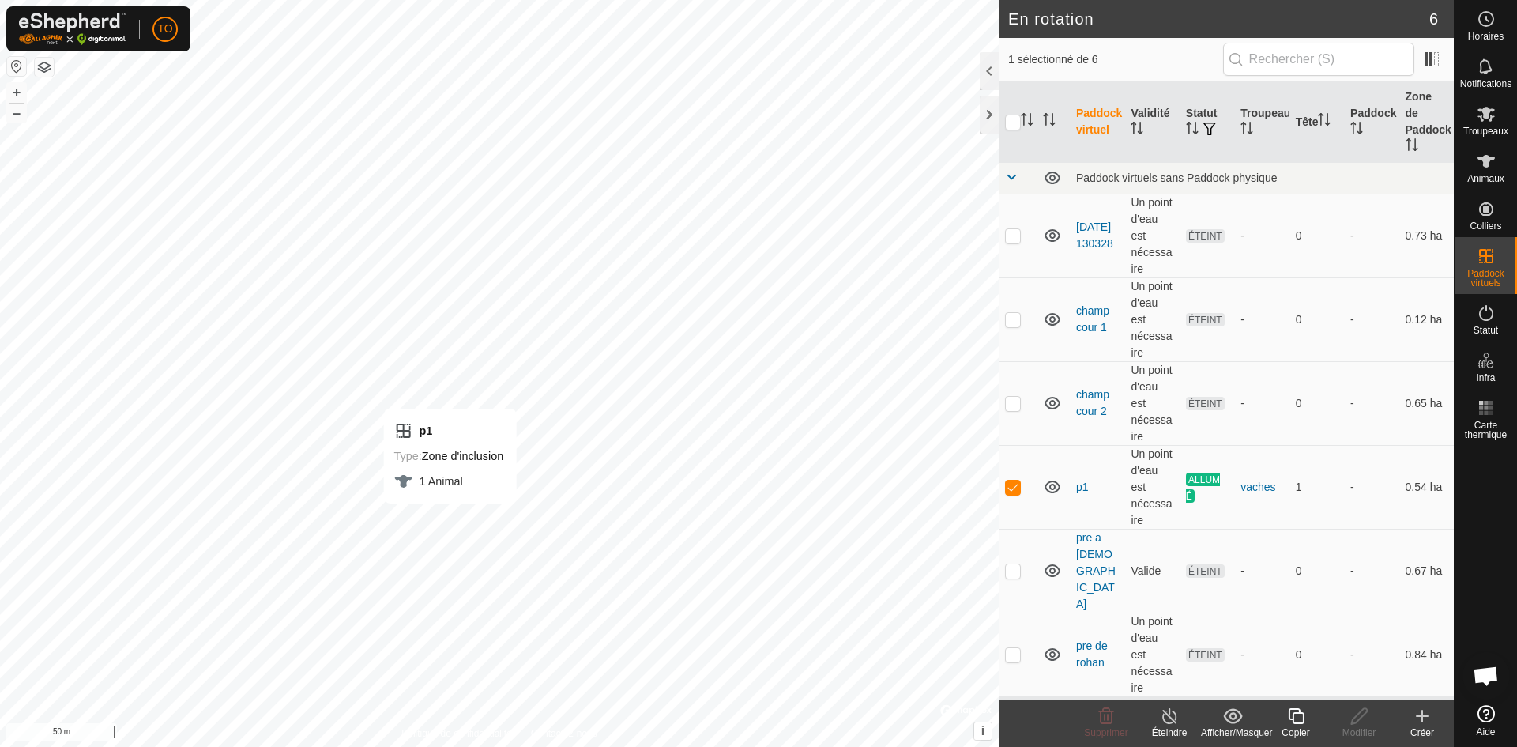
click at [1302, 722] on div "En rotation 6 1 sélectionné de 6 Paddock virtuel Validité Statut Troupeau Tête …" at bounding box center [727, 373] width 1454 height 747
click at [1290, 718] on icon at bounding box center [1297, 715] width 20 height 19
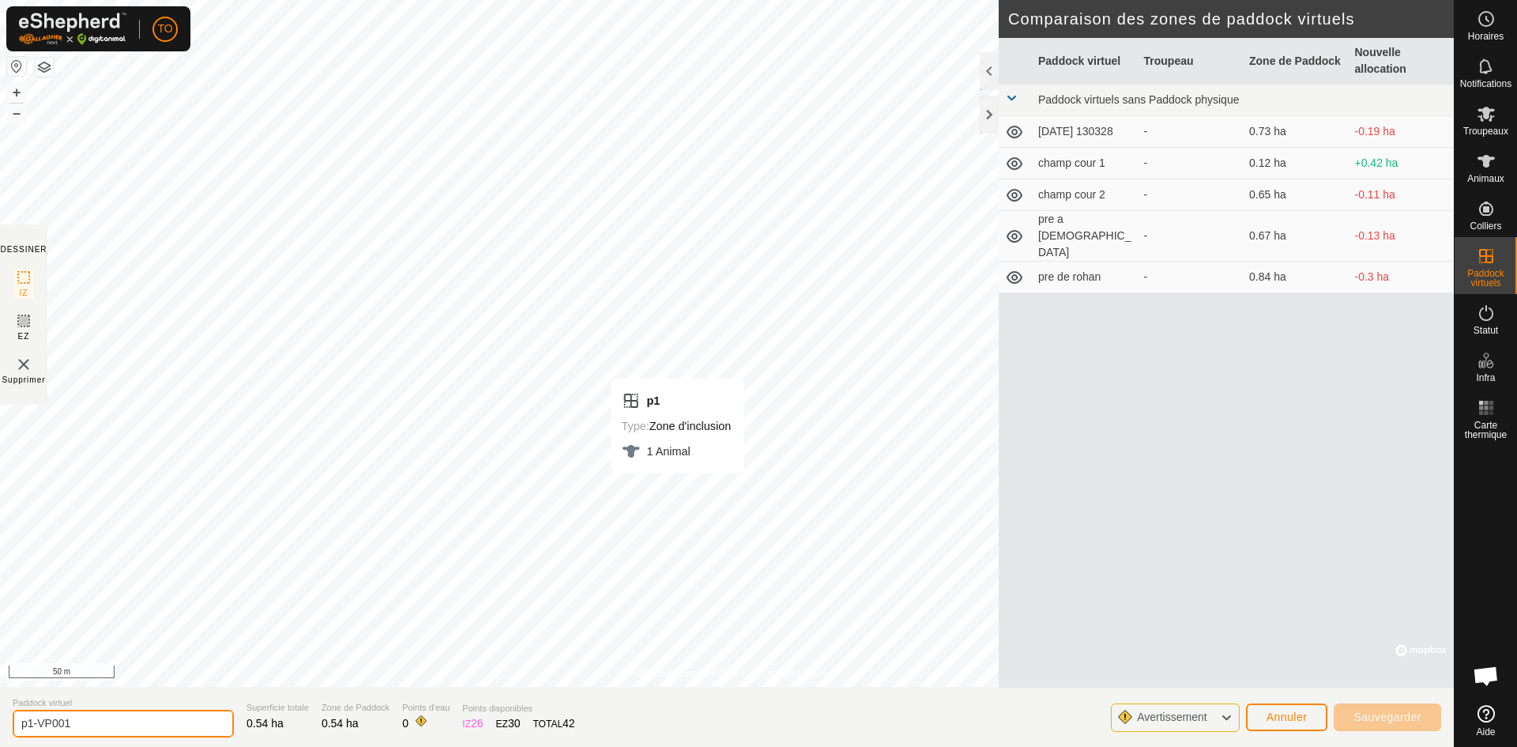
drag, startPoint x: 92, startPoint y: 724, endPoint x: 28, endPoint y: 731, distance: 64.4
click at [28, 729] on input "p1-VP001" at bounding box center [123, 724] width 221 height 28
type input "p2"
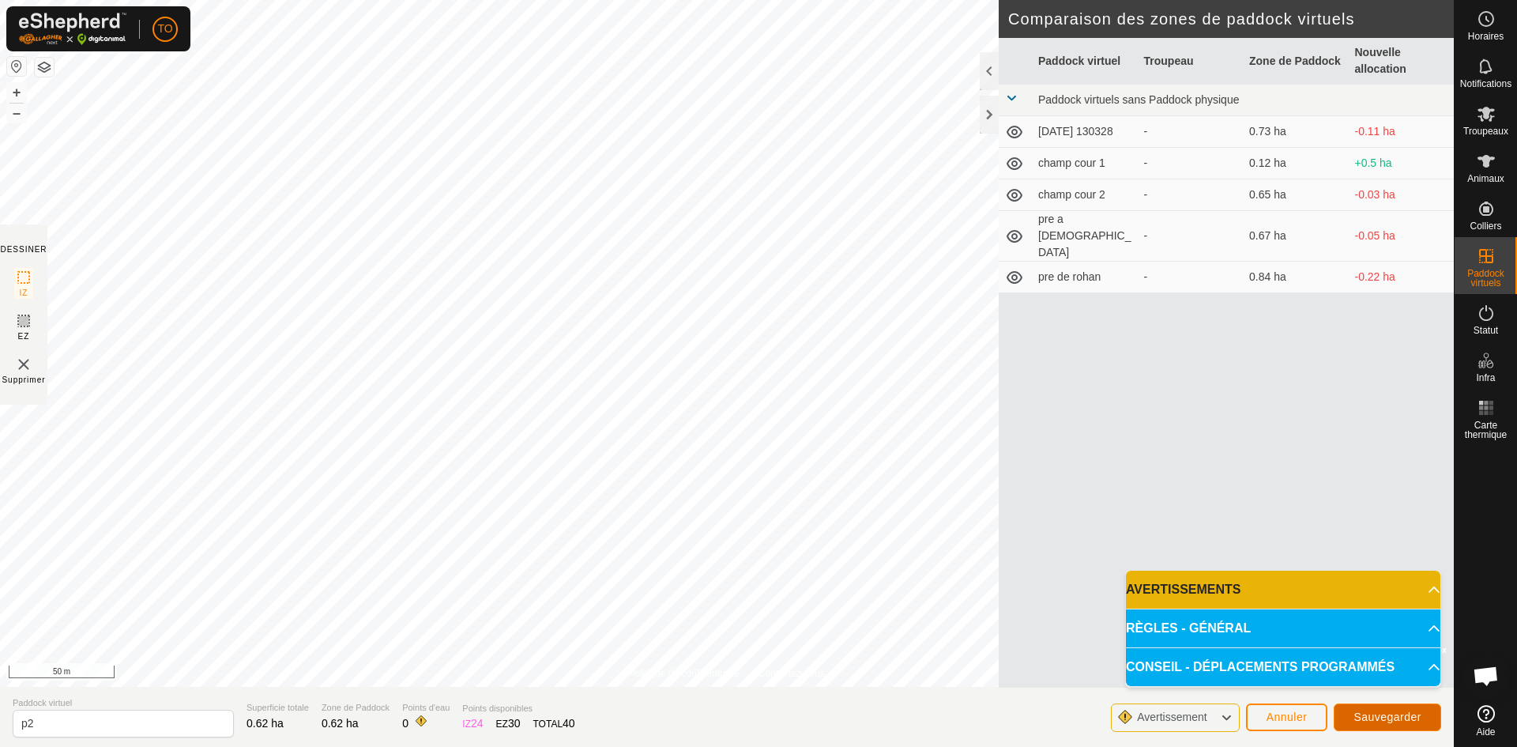
click at [1362, 711] on span "Sauvegarder" at bounding box center [1388, 716] width 68 height 13
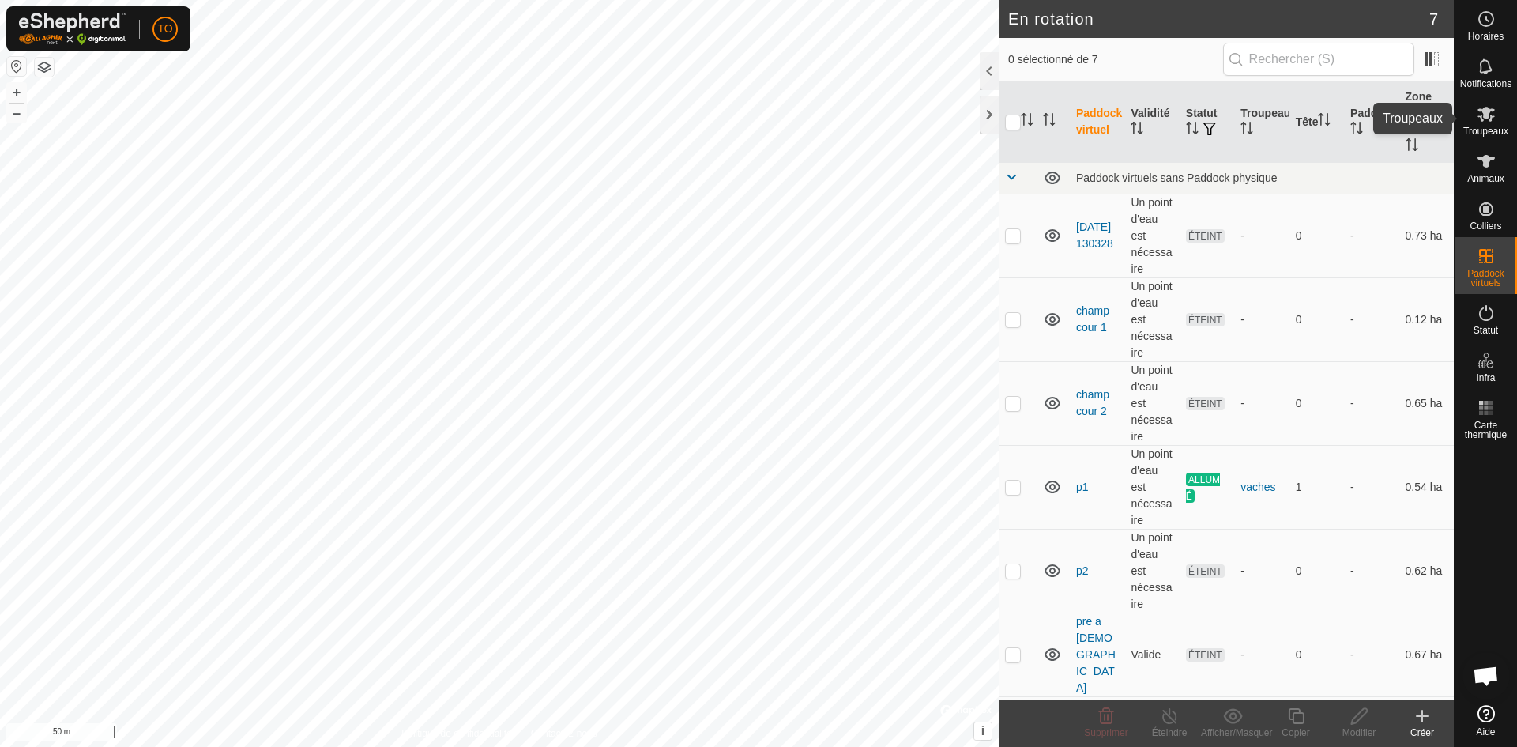
click at [1500, 121] on div "Troupeaux" at bounding box center [1486, 118] width 62 height 47
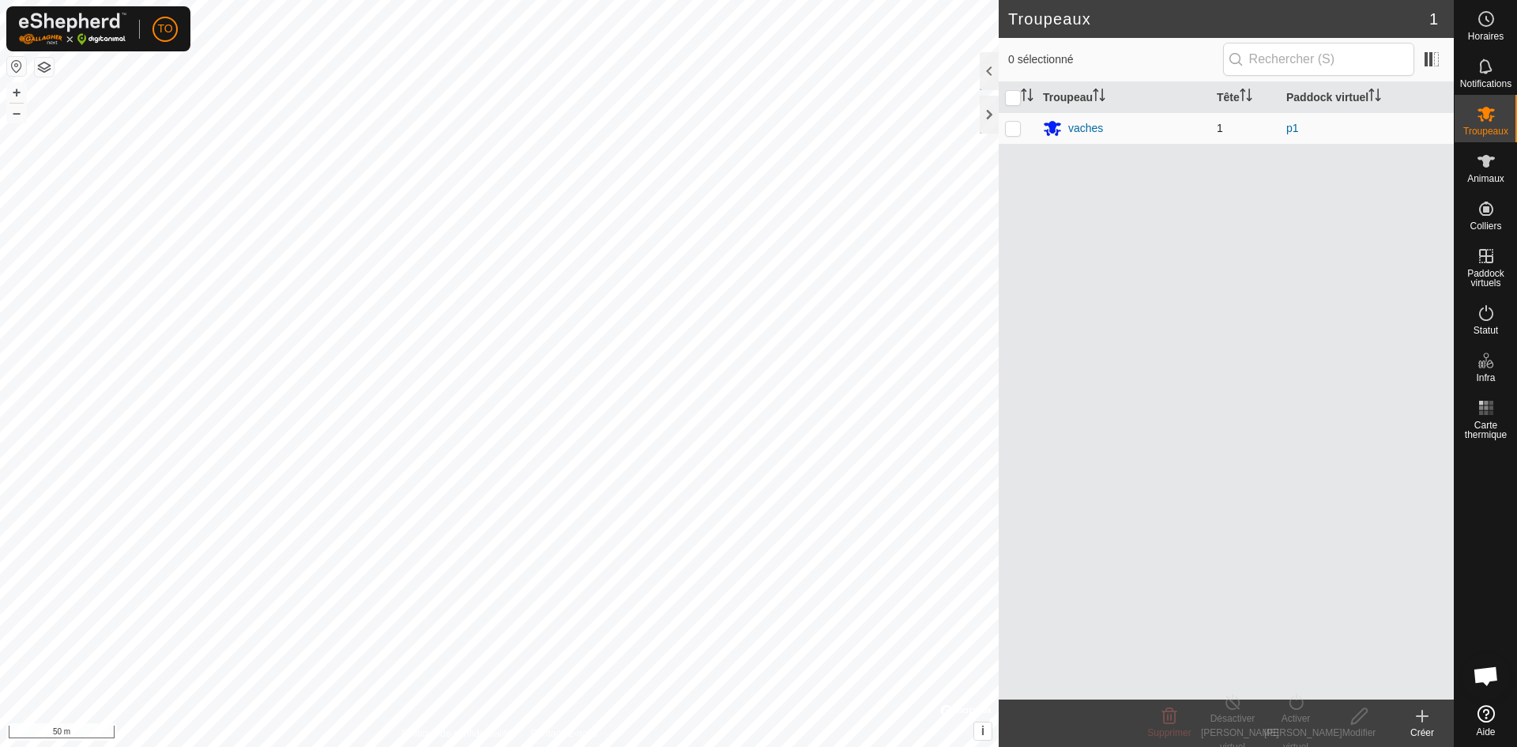
click at [1013, 132] on p-checkbox at bounding box center [1013, 128] width 16 height 13
checkbox input "true"
click at [1291, 711] on div "Activer [PERSON_NAME] virtuel" at bounding box center [1295, 732] width 63 height 43
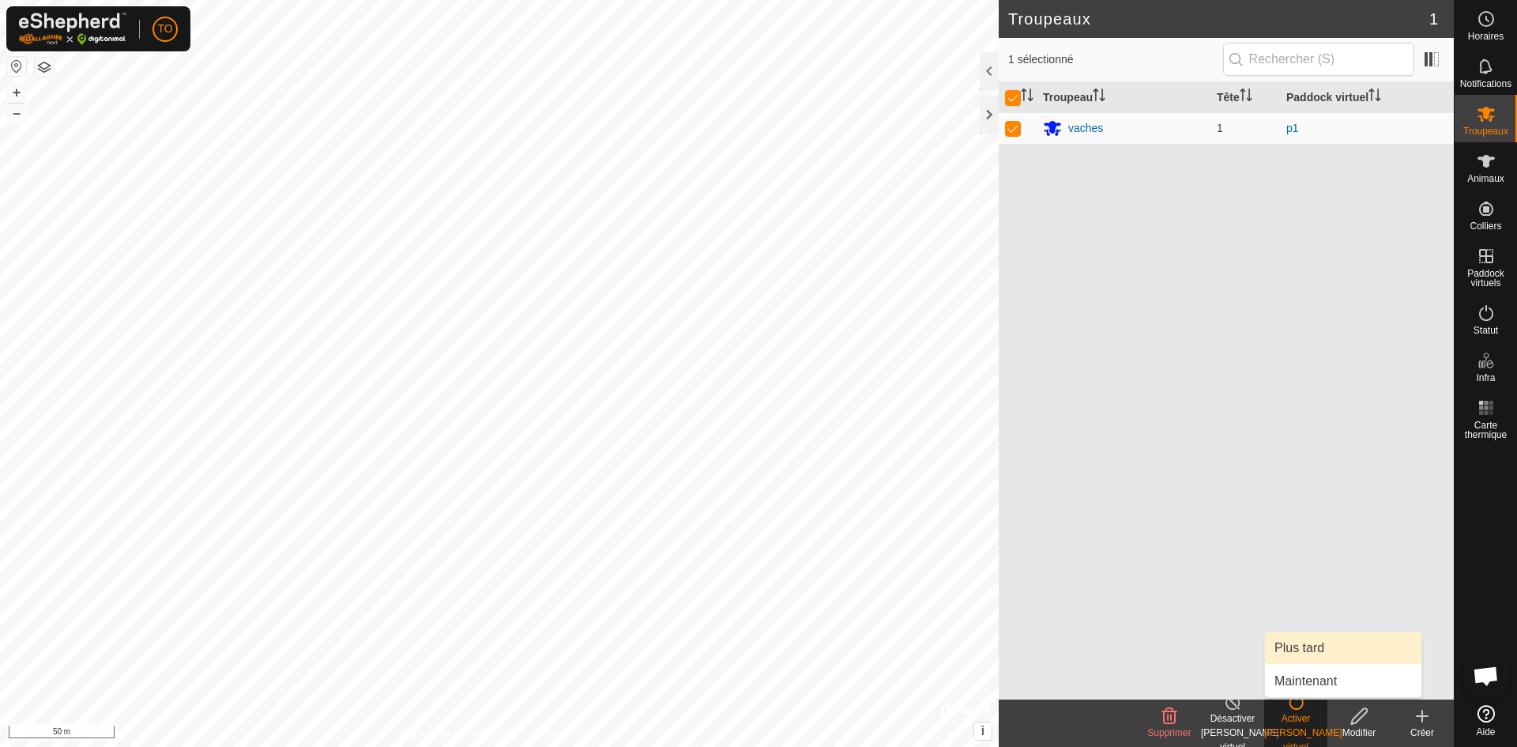
click at [1308, 653] on link "Plus tard" at bounding box center [1343, 648] width 156 height 32
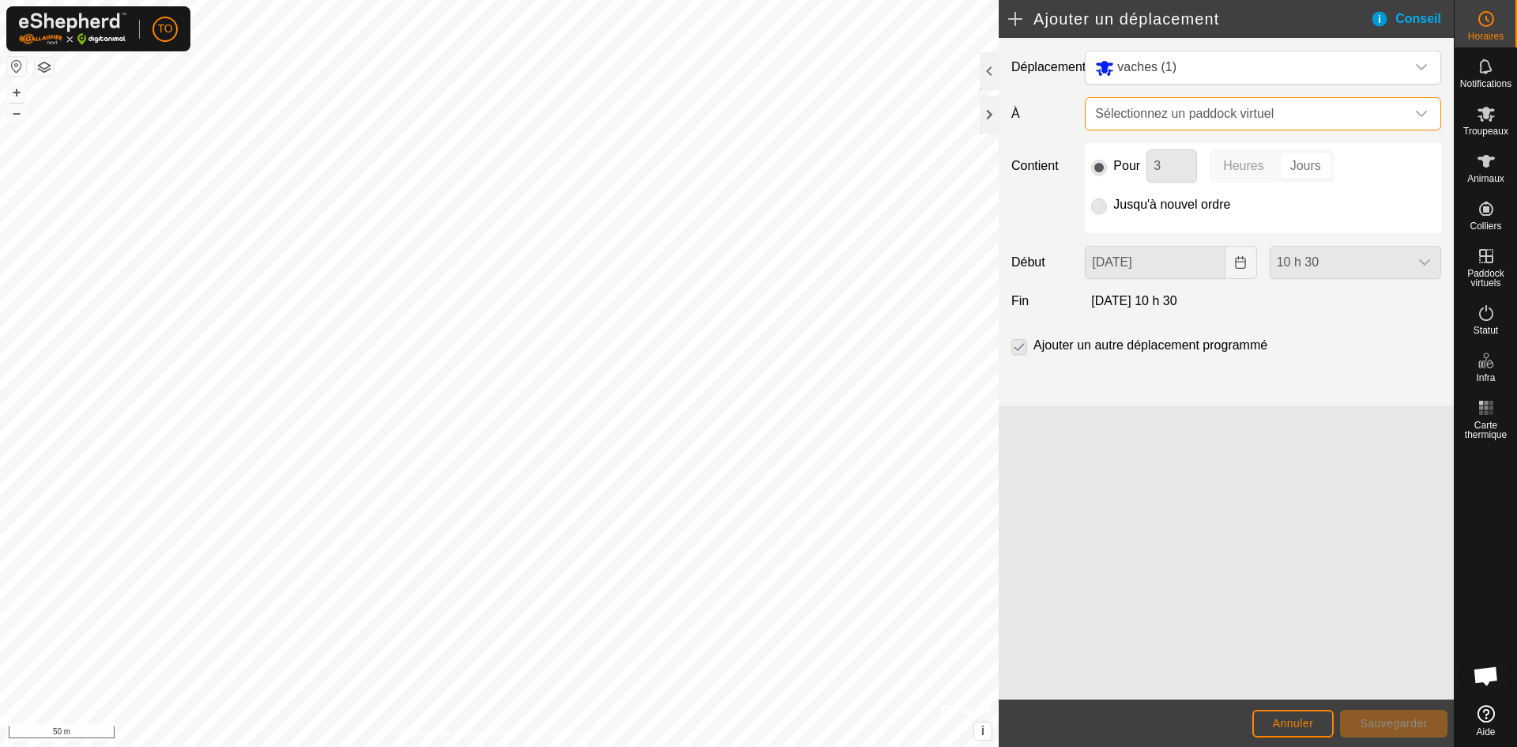
click at [1168, 118] on span "Sélectionnez un paddock virtuel" at bounding box center [1247, 114] width 317 height 32
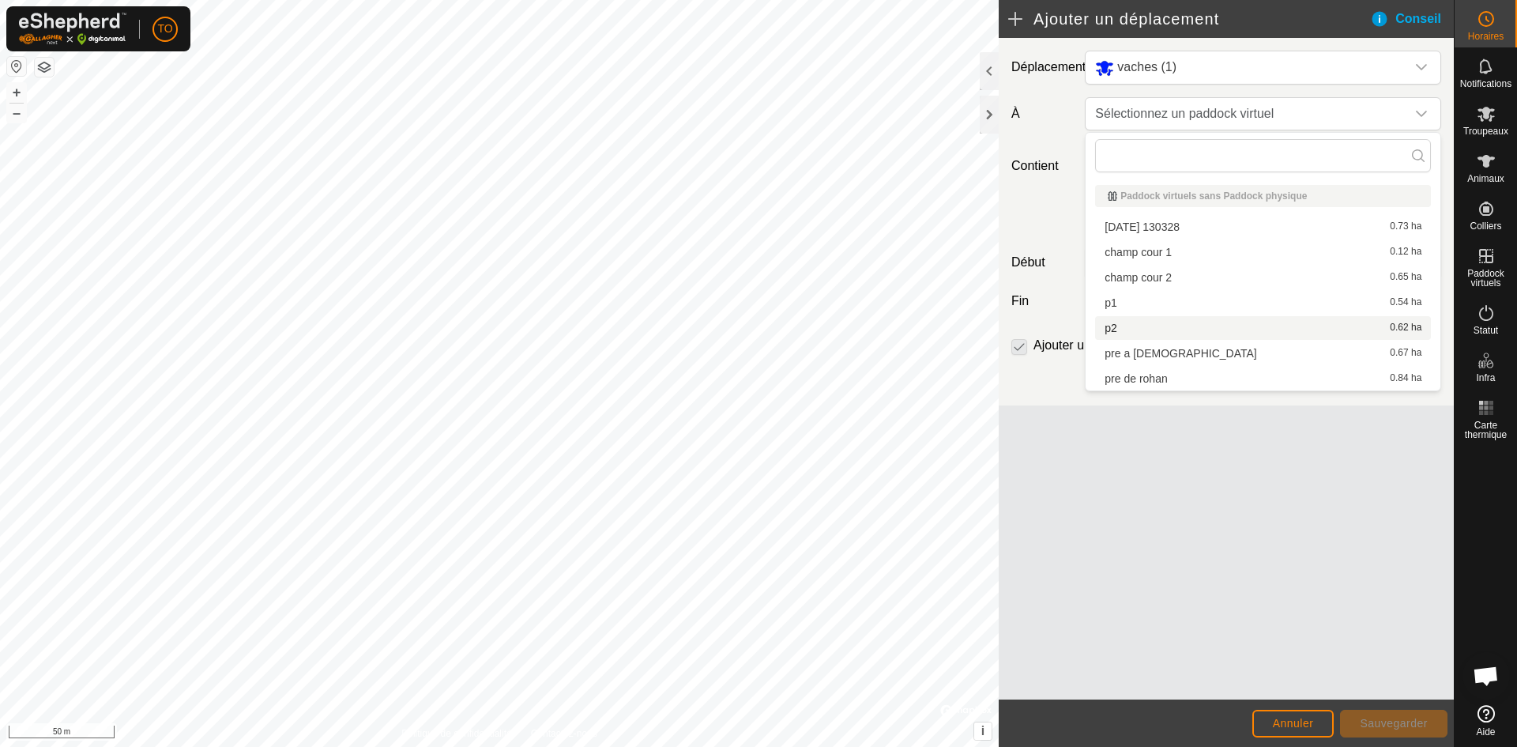
click at [1140, 326] on li "p2 0.62 ha" at bounding box center [1263, 328] width 336 height 24
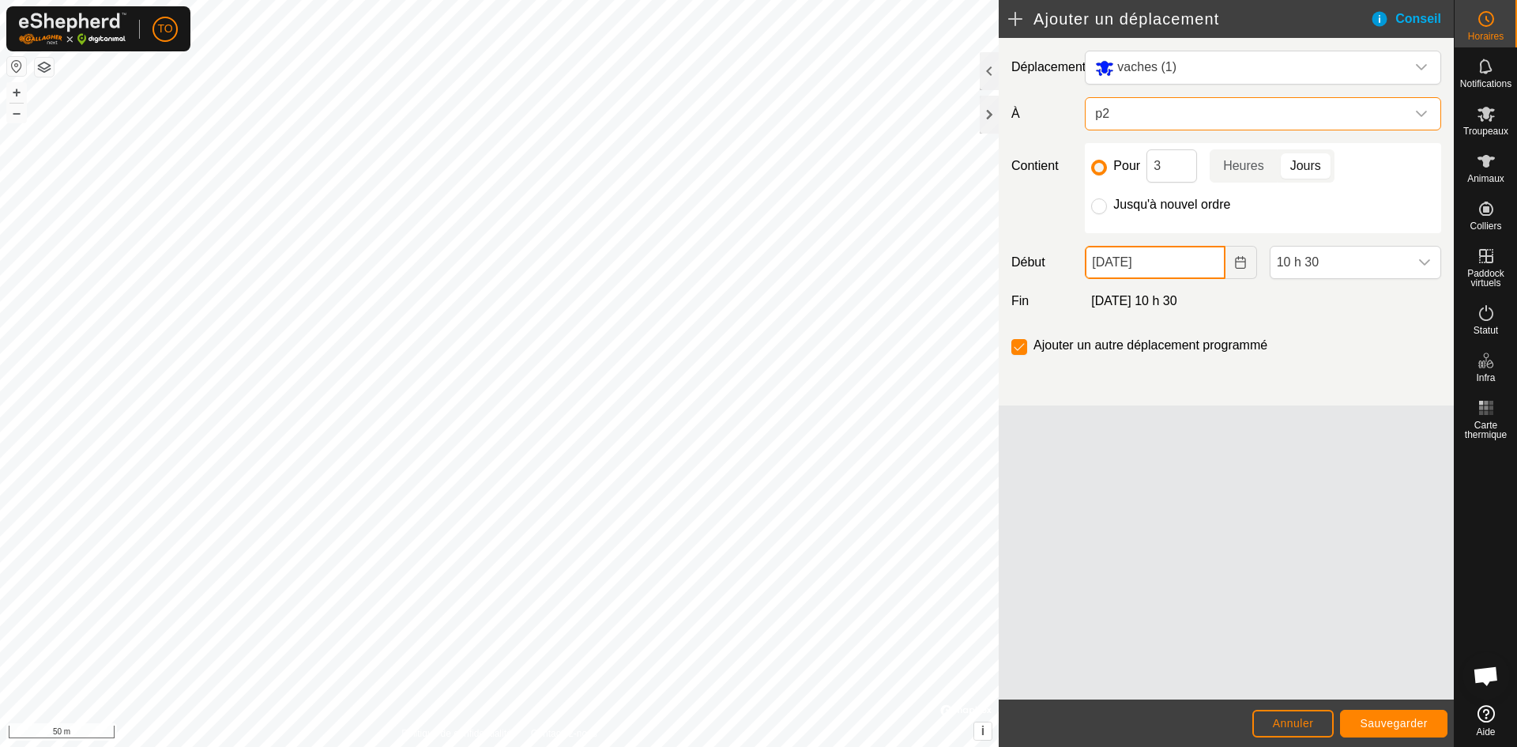
click at [1128, 264] on input "[DATE]" at bounding box center [1155, 262] width 140 height 33
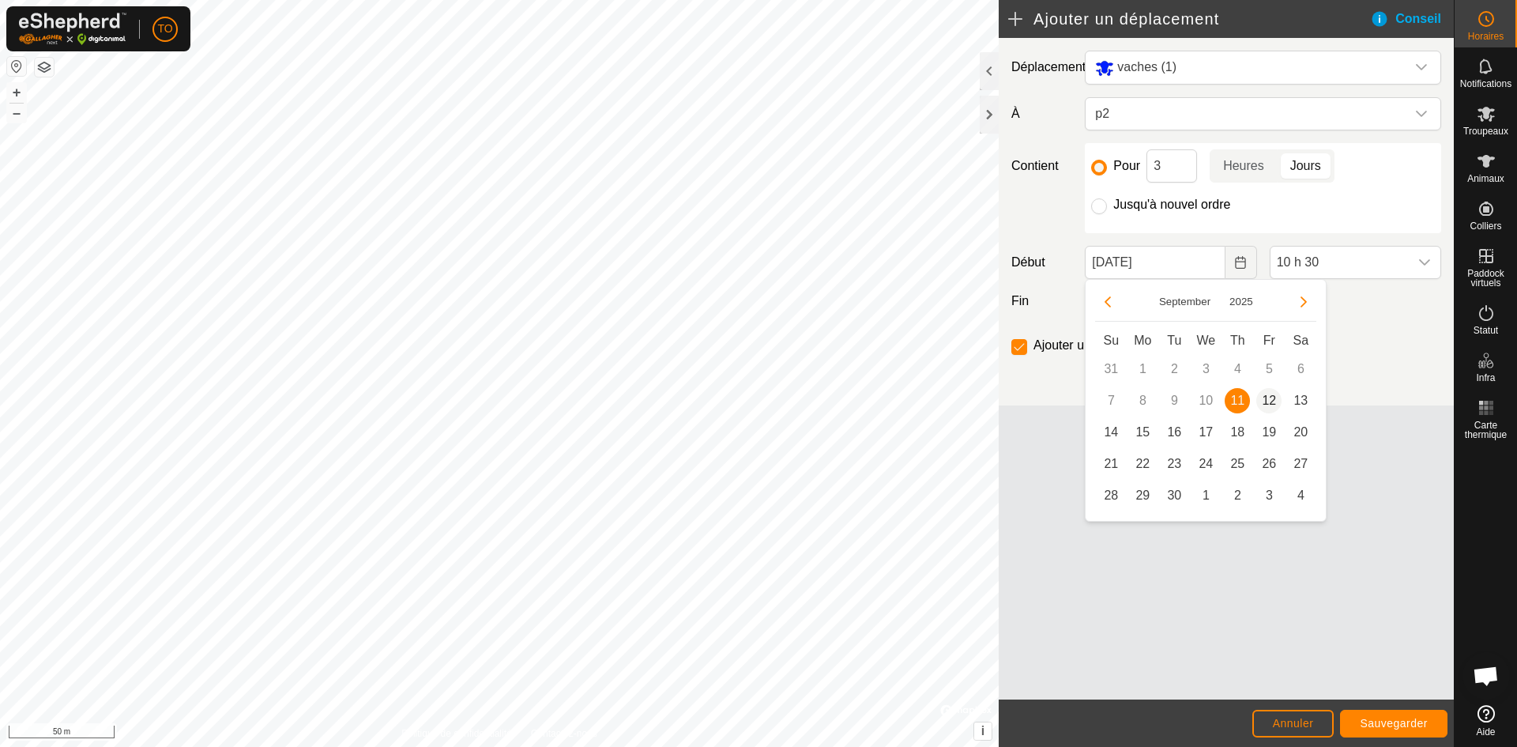
click at [1272, 400] on span "12" at bounding box center [1269, 400] width 25 height 25
type input "[DATE]"
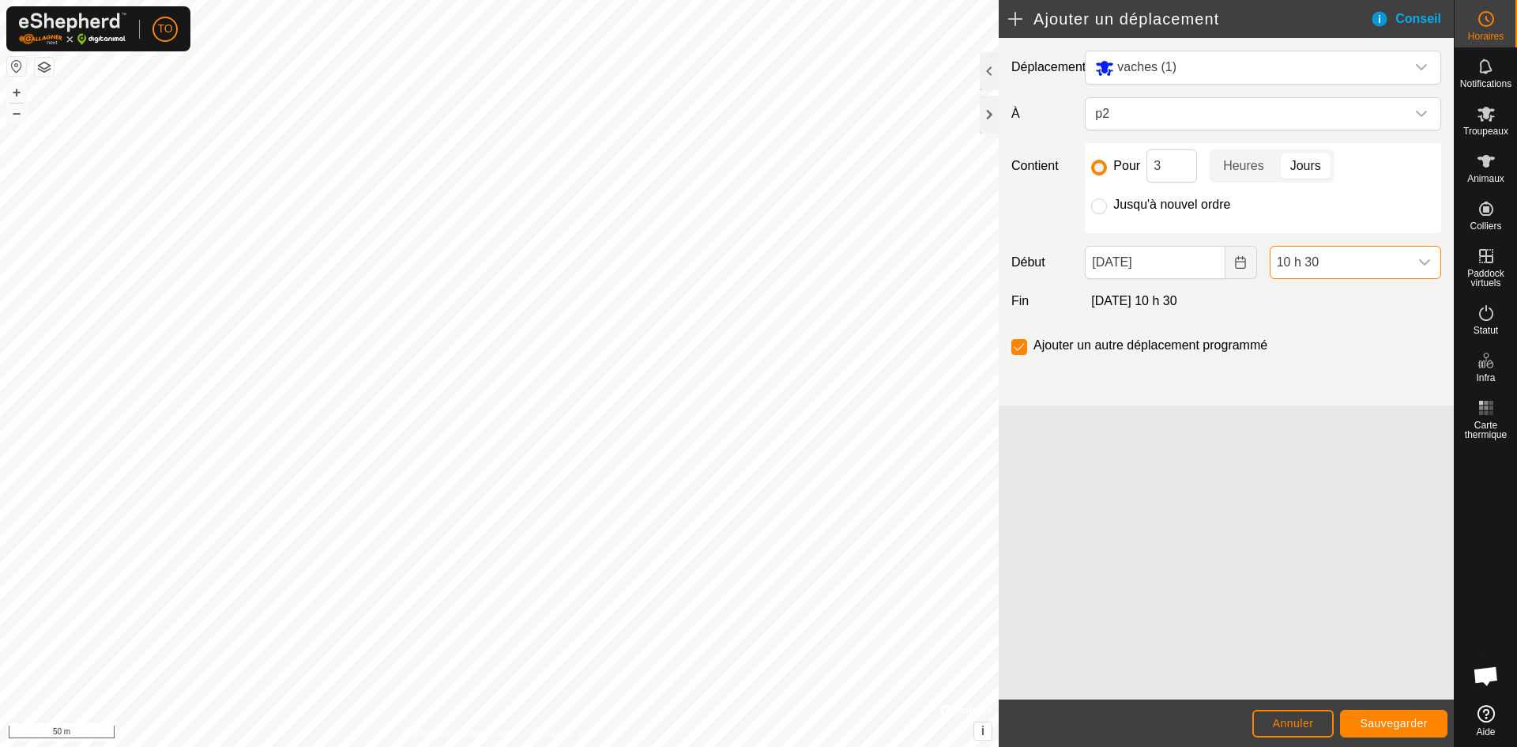
click at [1332, 266] on span "10 h 30" at bounding box center [1340, 263] width 138 height 32
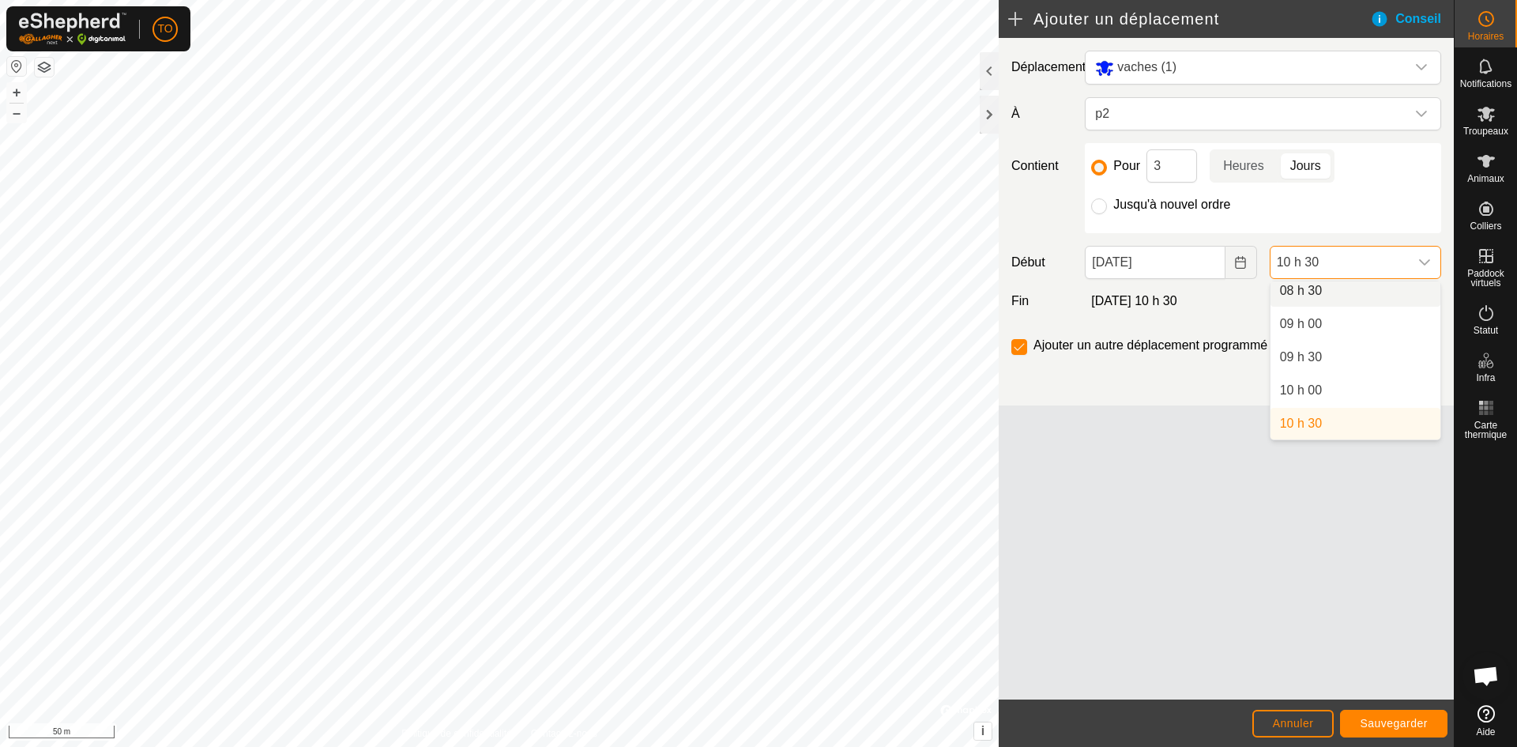
scroll to position [564, 0]
click at [1309, 336] on li "09 h 00" at bounding box center [1356, 331] width 170 height 32
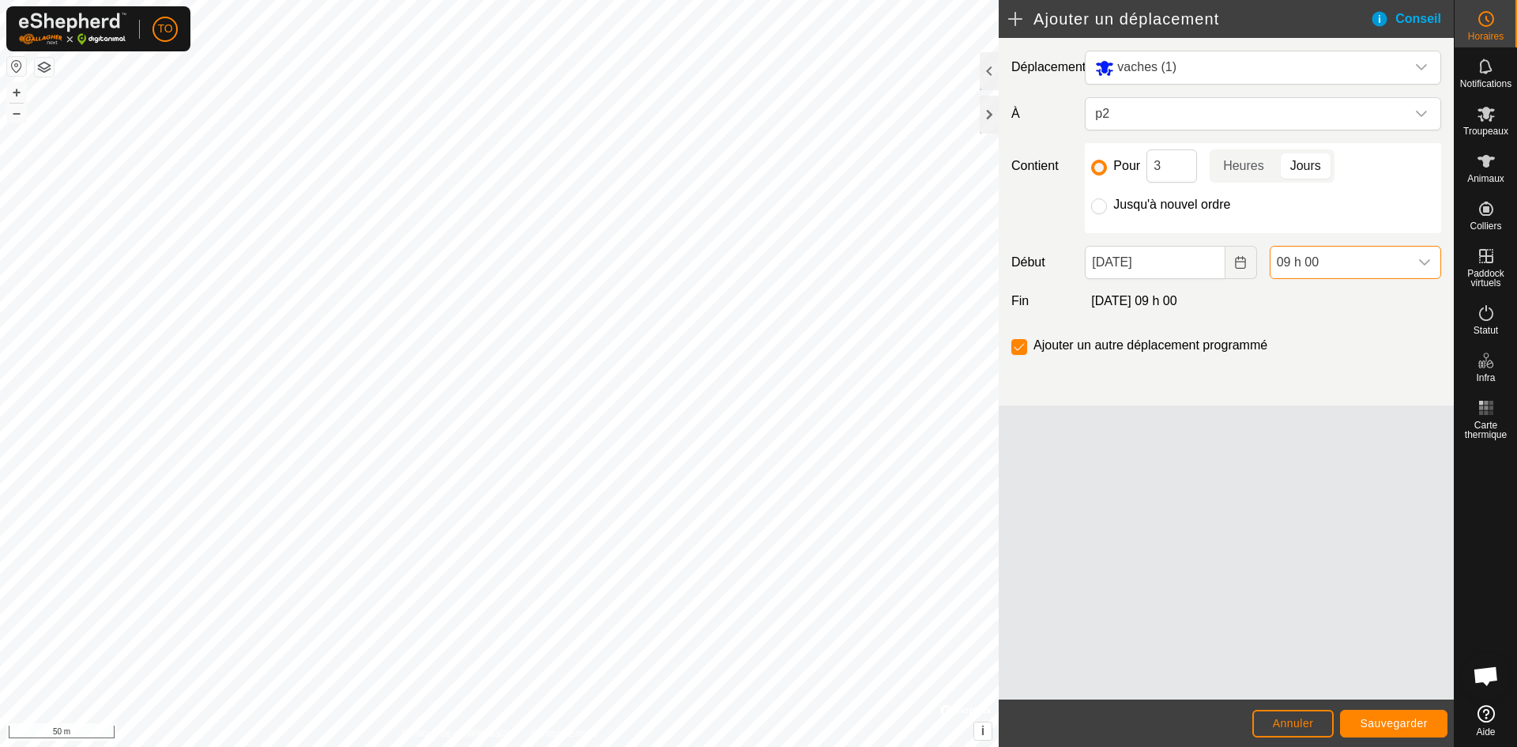
scroll to position [571, 0]
click at [1395, 729] on button "Sauvegarder" at bounding box center [1393, 724] width 107 height 28
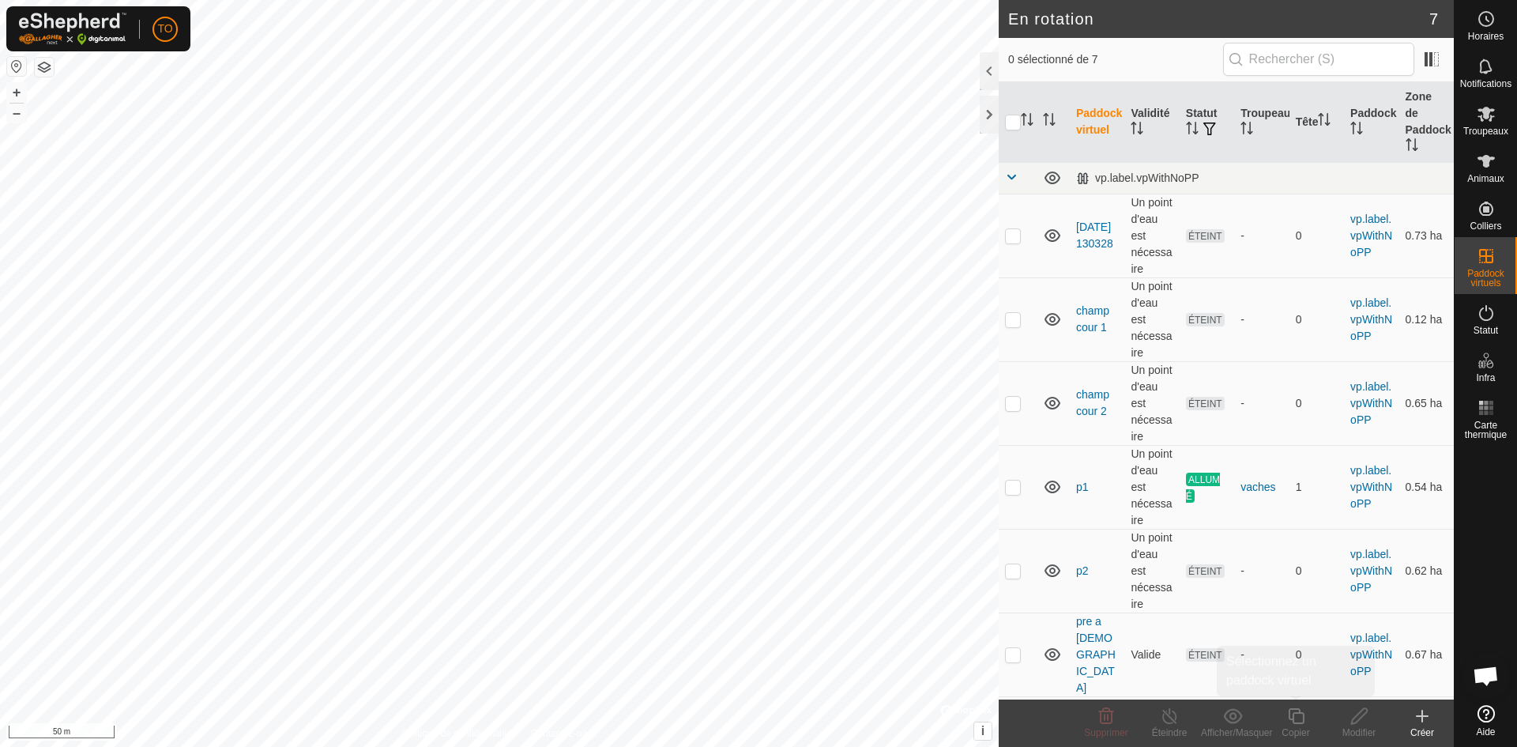
click at [1296, 719] on div "En rotation 7 0 sélectionné de 7 Paddock virtuel Validité Statut Troupeau Tête …" at bounding box center [727, 373] width 1454 height 747
click at [1293, 729] on div "Copier" at bounding box center [1295, 732] width 63 height 14
click at [1015, 564] on p-checkbox at bounding box center [1013, 570] width 16 height 13
checkbox input "true"
click at [1306, 713] on copy-svg-icon at bounding box center [1295, 715] width 63 height 19
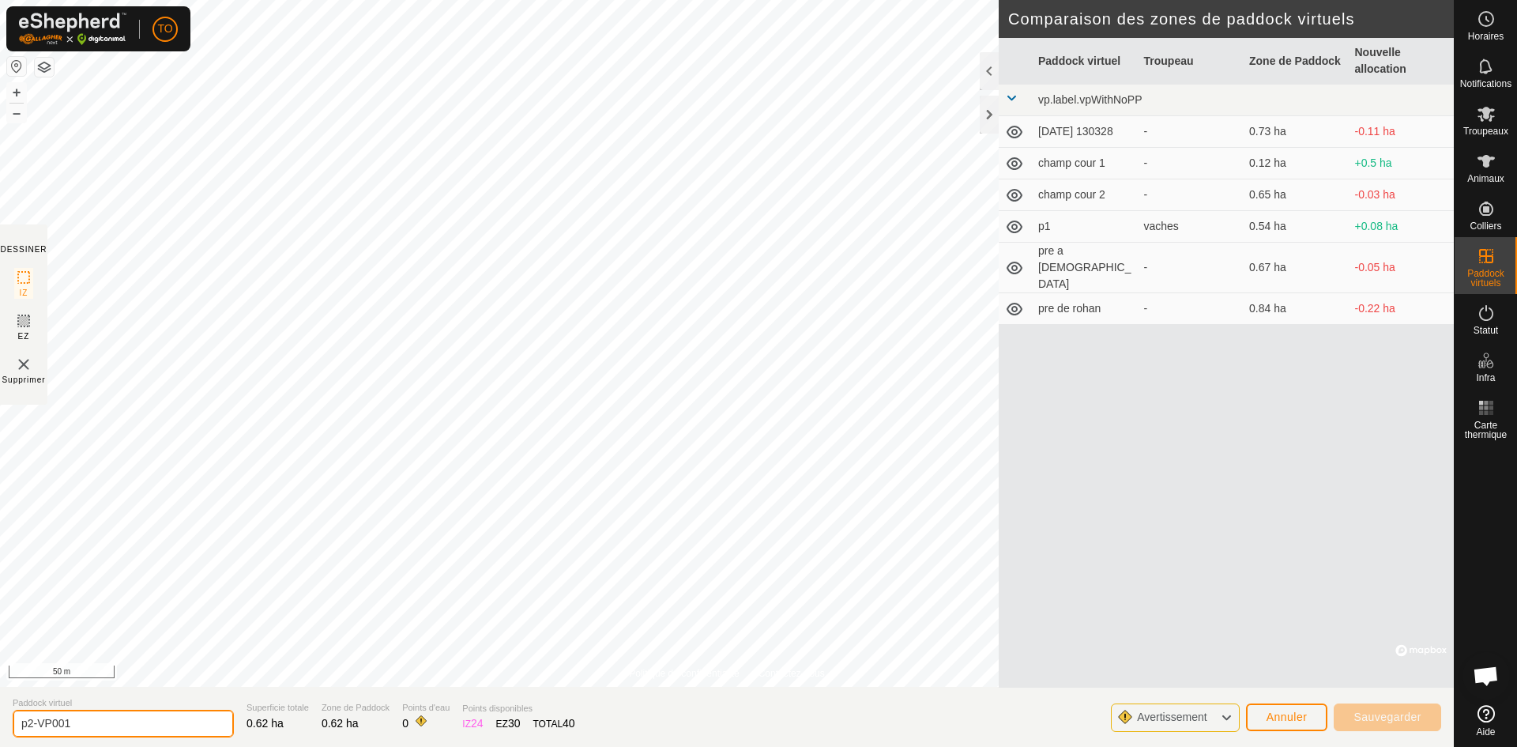
drag, startPoint x: 116, startPoint y: 731, endPoint x: 29, endPoint y: 726, distance: 87.1
click at [29, 726] on input "p2-VP001" at bounding box center [123, 724] width 221 height 28
type input "p3"
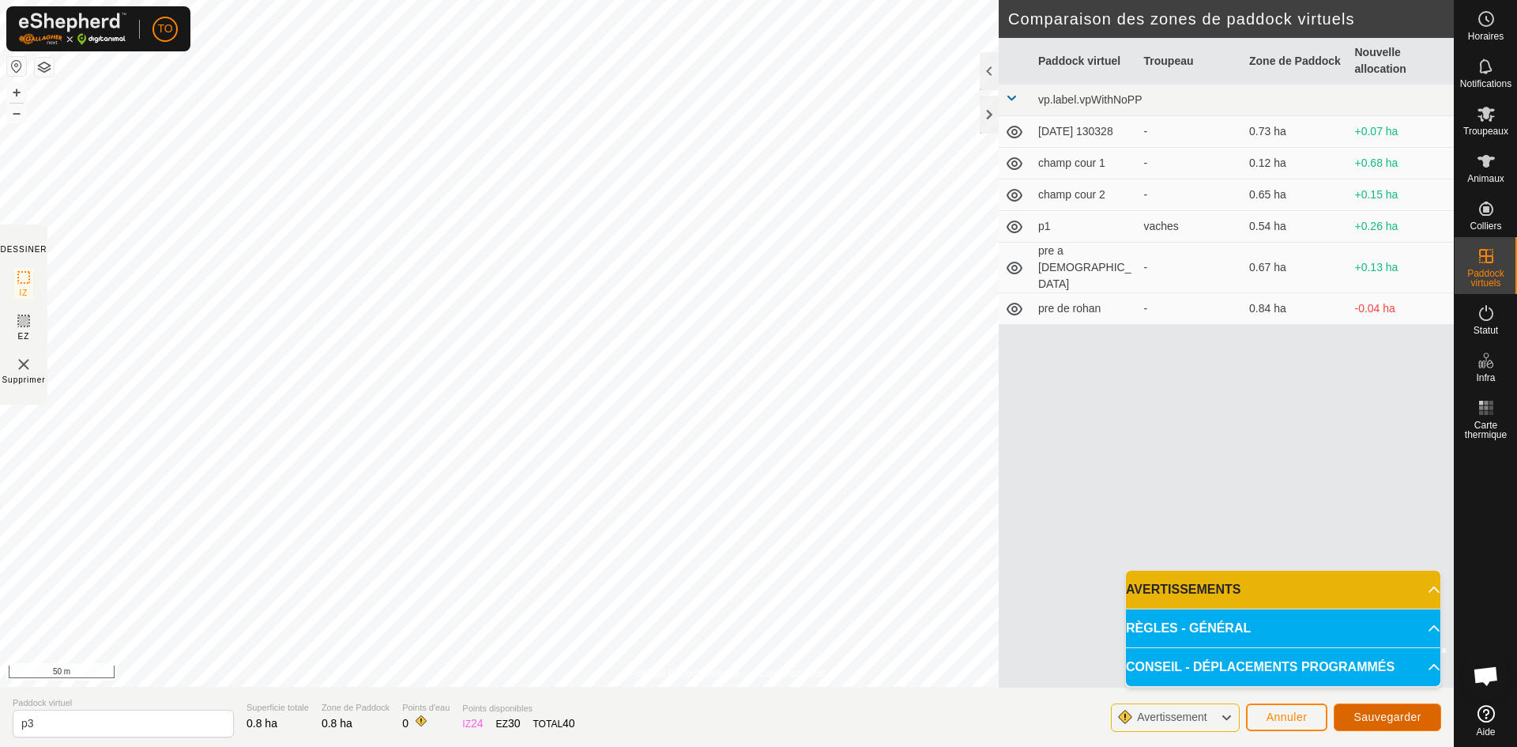
click at [1387, 711] on span "Sauvegarder" at bounding box center [1388, 716] width 68 height 13
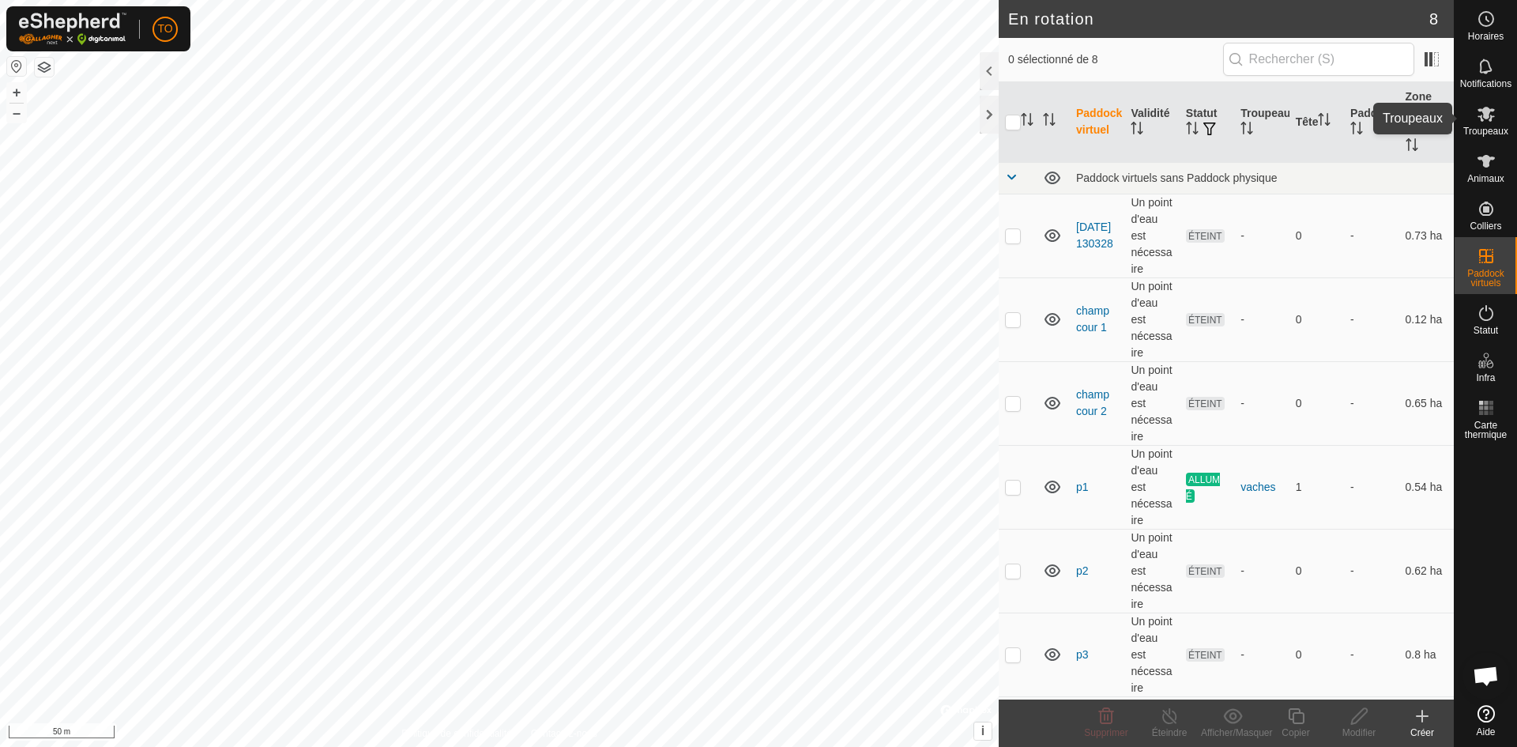
click at [1492, 118] on icon at bounding box center [1486, 113] width 19 height 19
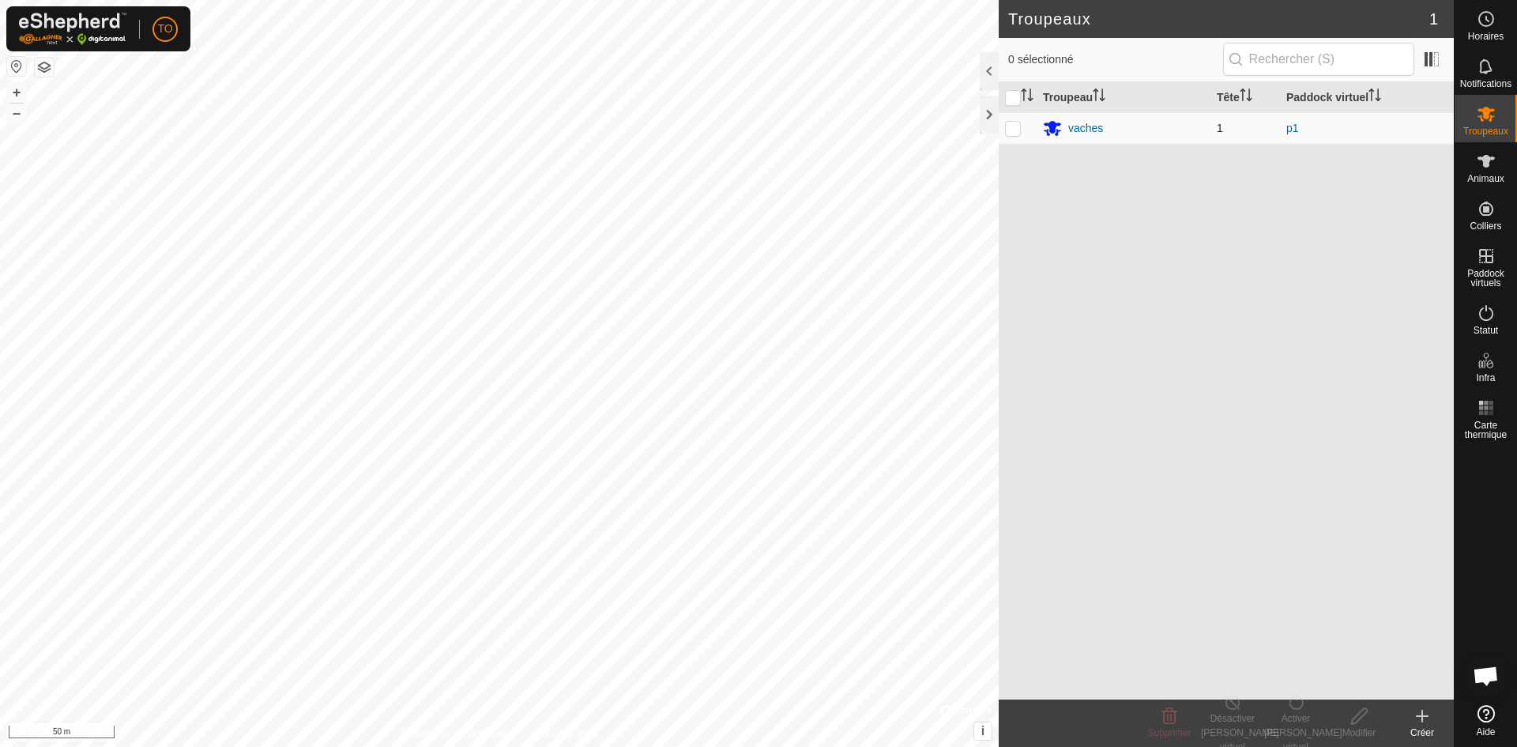
click at [1014, 123] on p-checkbox at bounding box center [1013, 128] width 16 height 13
checkbox input "true"
click at [1306, 728] on div "Activer [PERSON_NAME] virtuel" at bounding box center [1295, 732] width 63 height 43
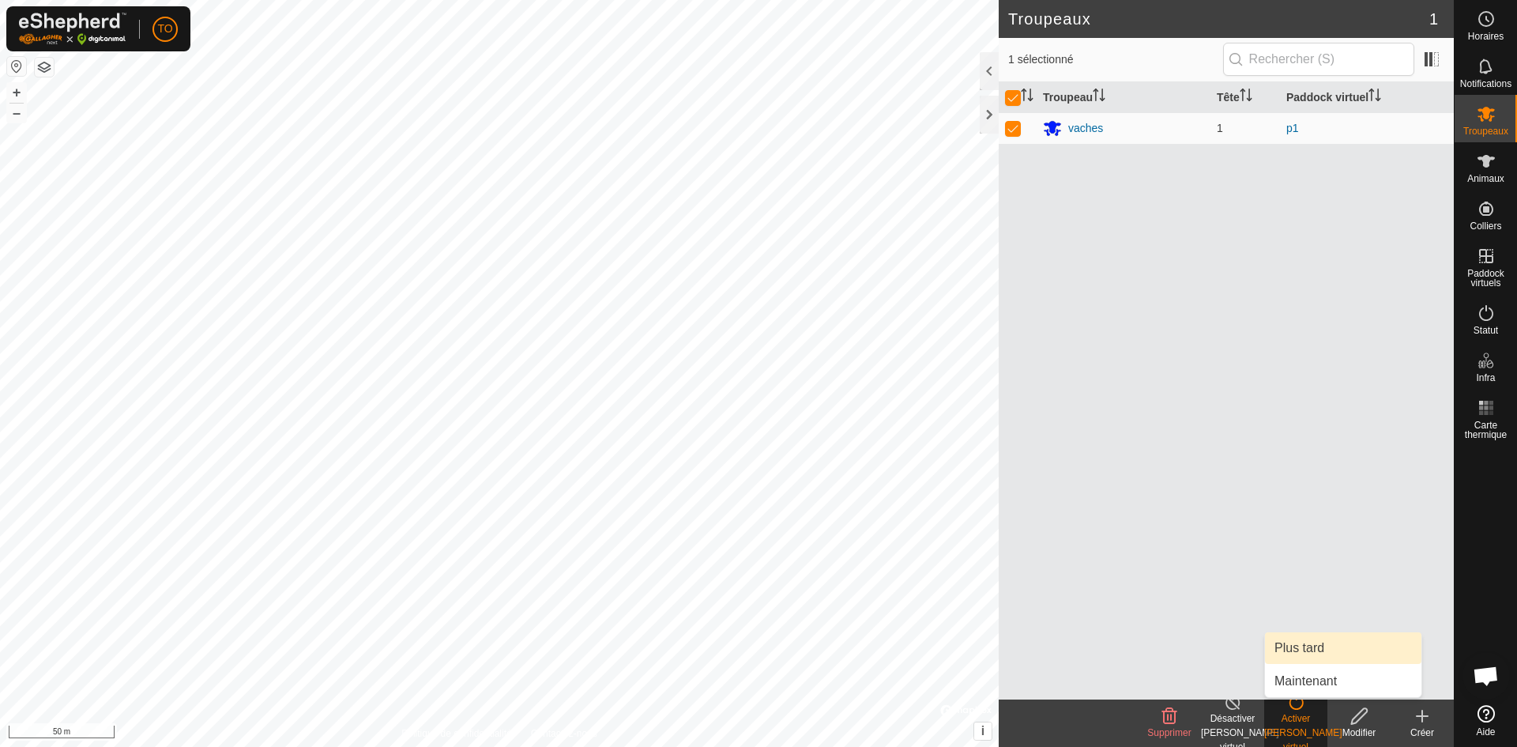
click at [1319, 659] on link "Plus tard" at bounding box center [1343, 648] width 156 height 32
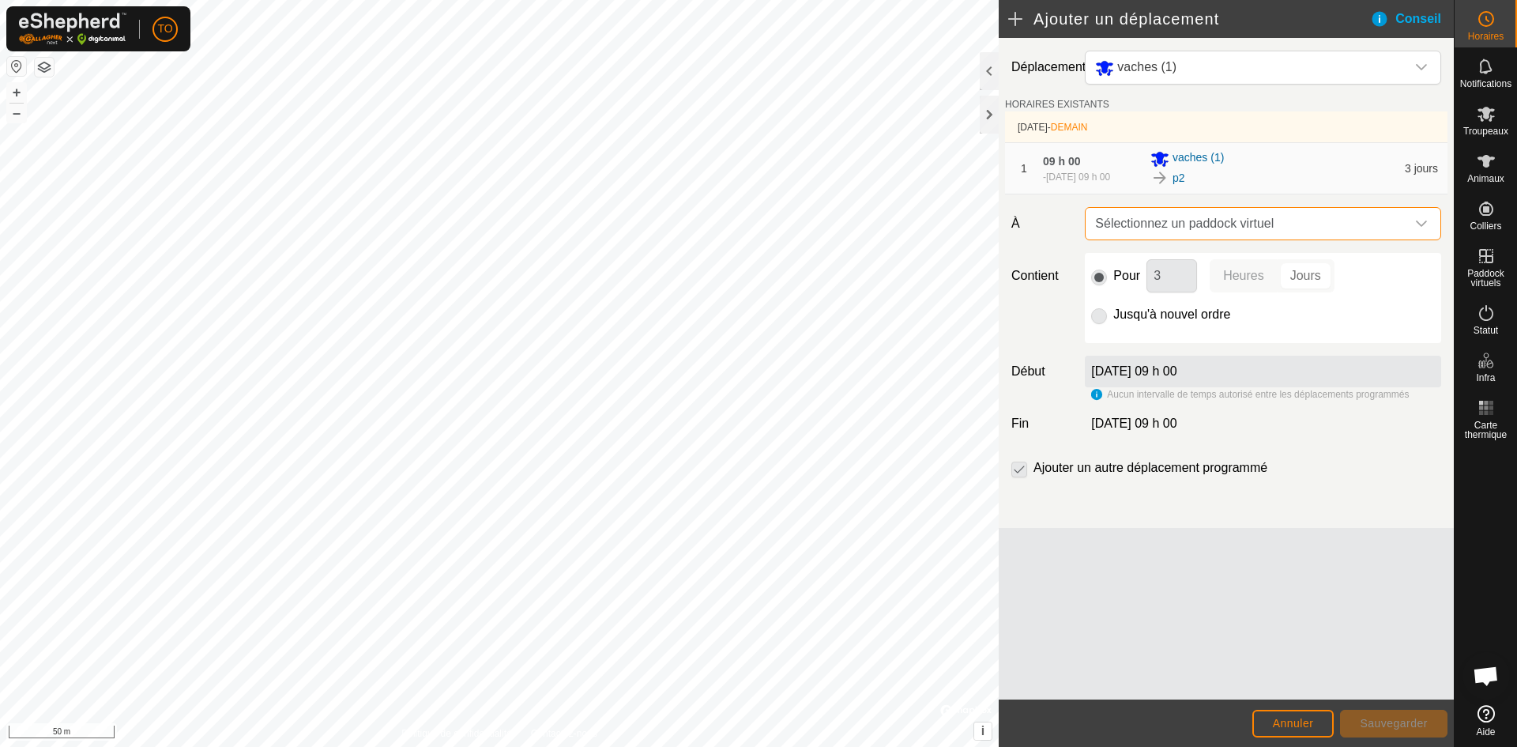
click at [1336, 236] on span "Sélectionnez un paddock virtuel" at bounding box center [1247, 224] width 317 height 32
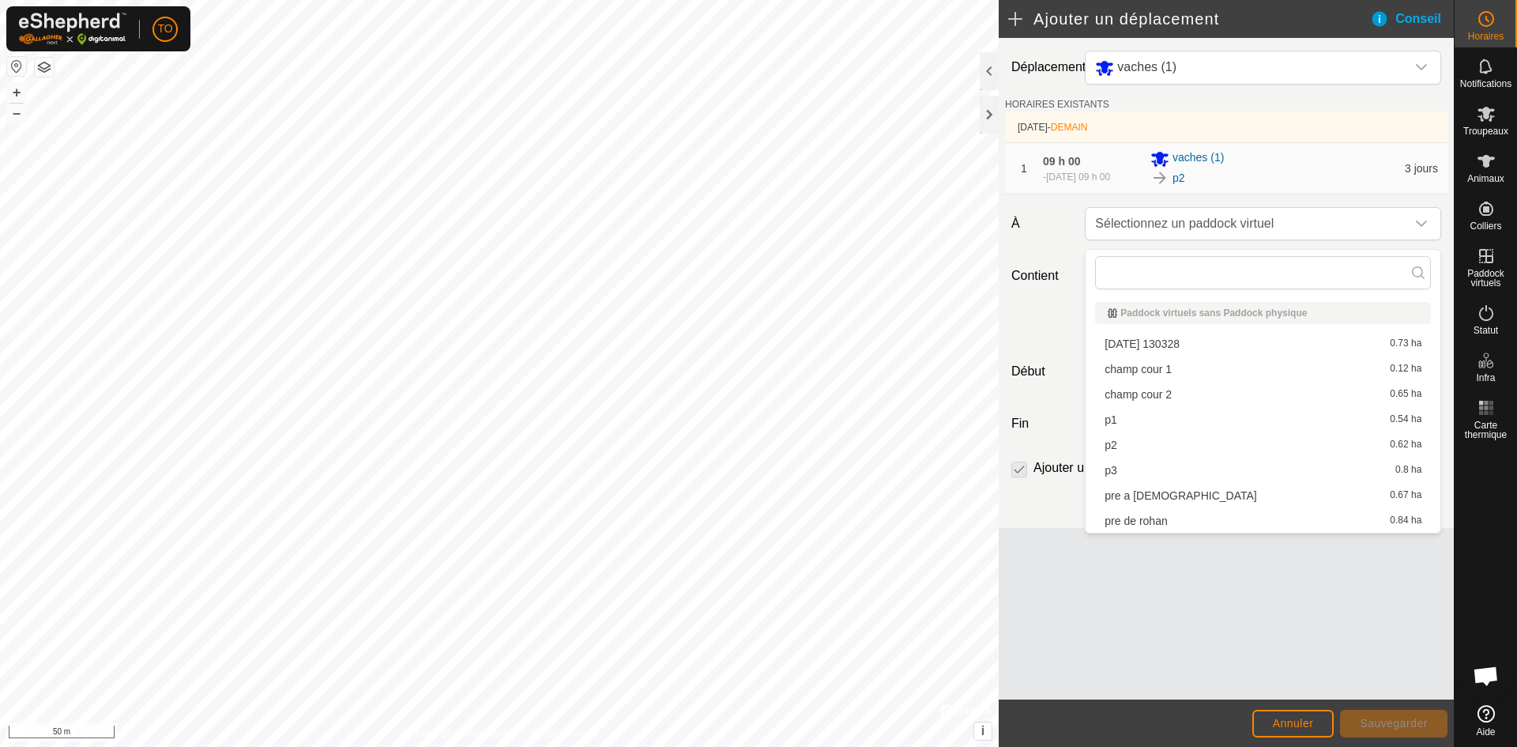
click at [1142, 471] on li "p3 0.8 ha" at bounding box center [1263, 470] width 336 height 24
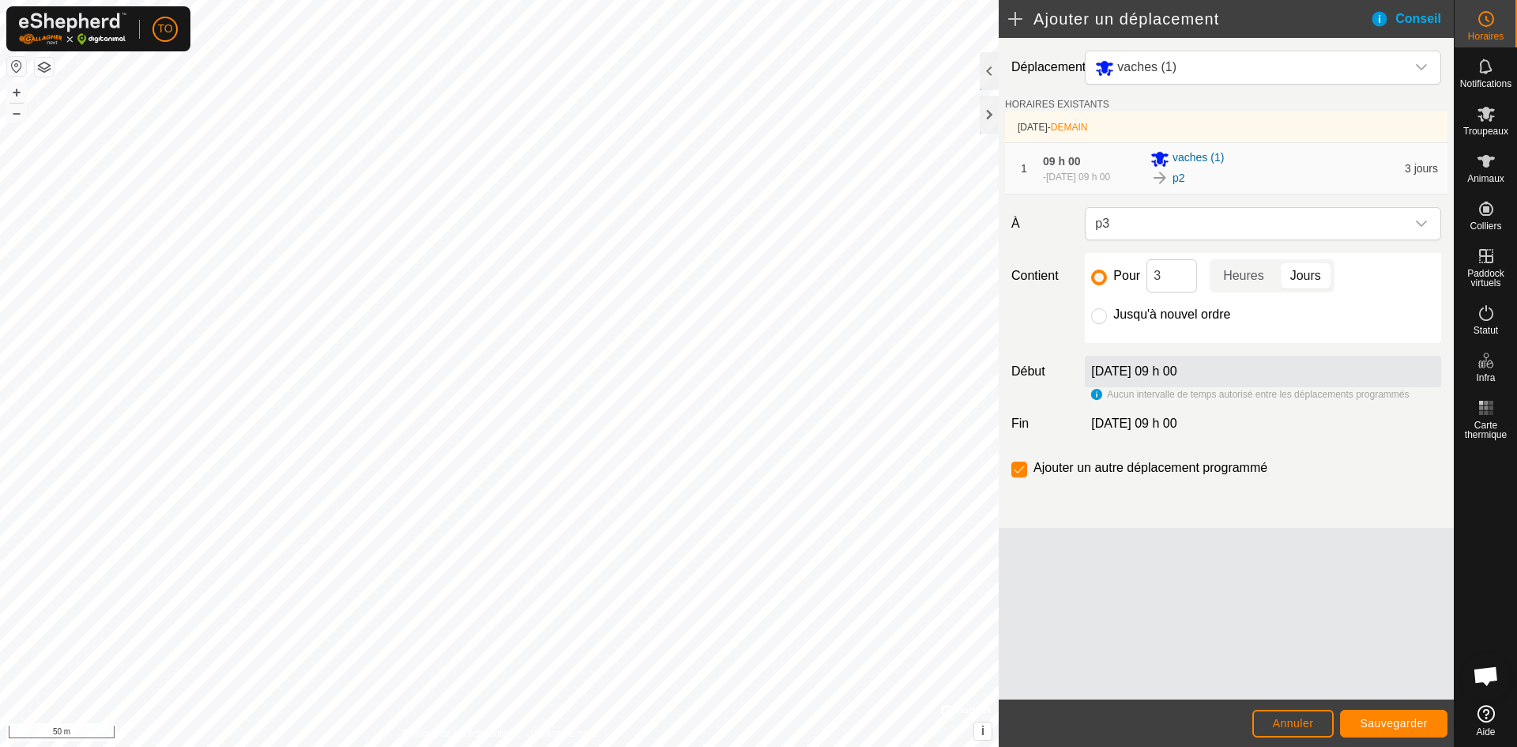
click at [1222, 321] on label "Jusqu'à nouvel ordre" at bounding box center [1171, 314] width 117 height 13
click at [1107, 323] on input "Jusqu'à nouvel ordre" at bounding box center [1099, 316] width 16 height 16
radio input "true"
click at [1162, 376] on label "[DATE] 09 h 00" at bounding box center [1133, 370] width 85 height 13
click at [1023, 477] on input "checkbox" at bounding box center [1020, 470] width 16 height 16
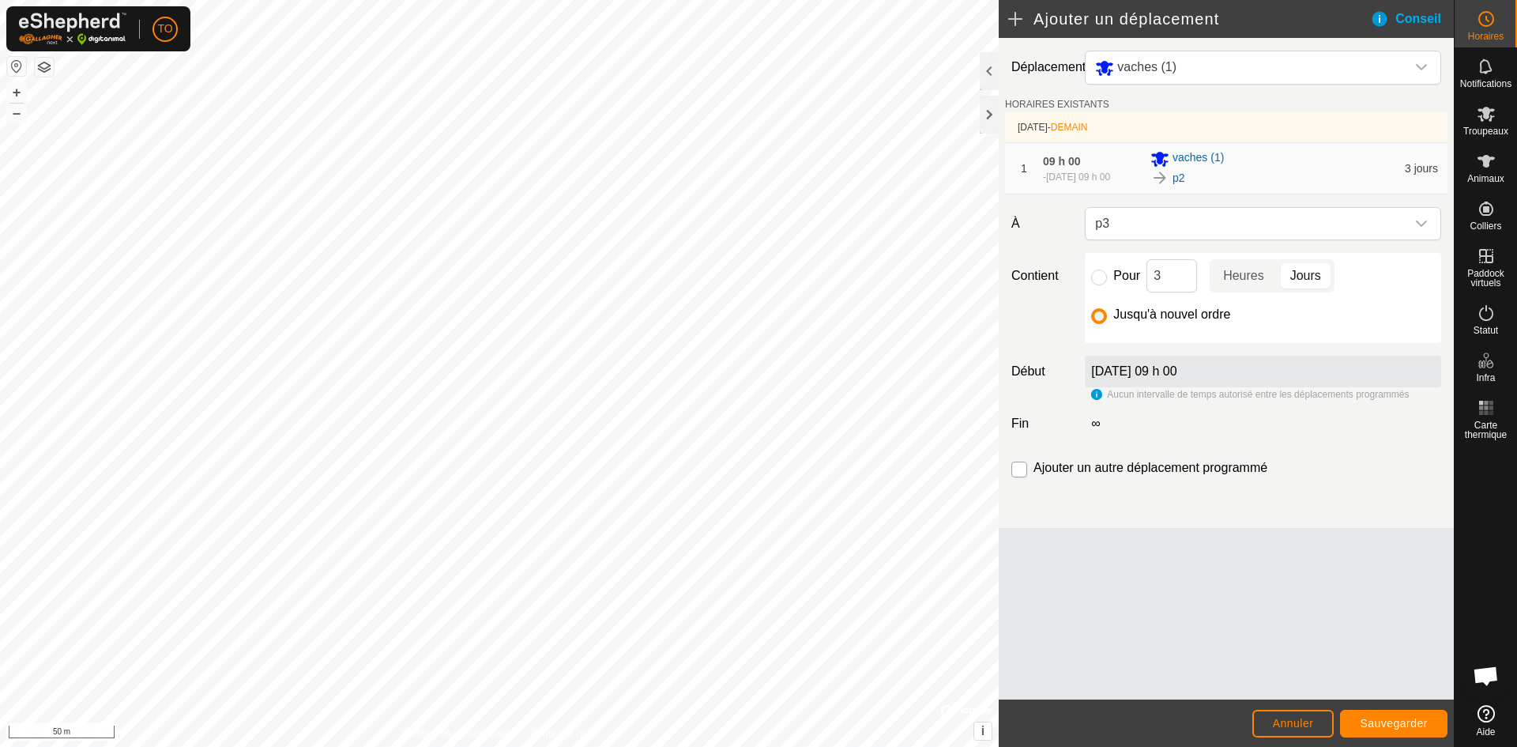
checkbox input "true"
click at [1149, 378] on label "[DATE] 09 h 00" at bounding box center [1133, 370] width 85 height 13
click at [1168, 284] on input "3" at bounding box center [1172, 275] width 51 height 33
click at [1177, 375] on label "[DATE] 09 h 00" at bounding box center [1133, 370] width 85 height 13
click at [1106, 281] on input "Pour" at bounding box center [1099, 277] width 16 height 16
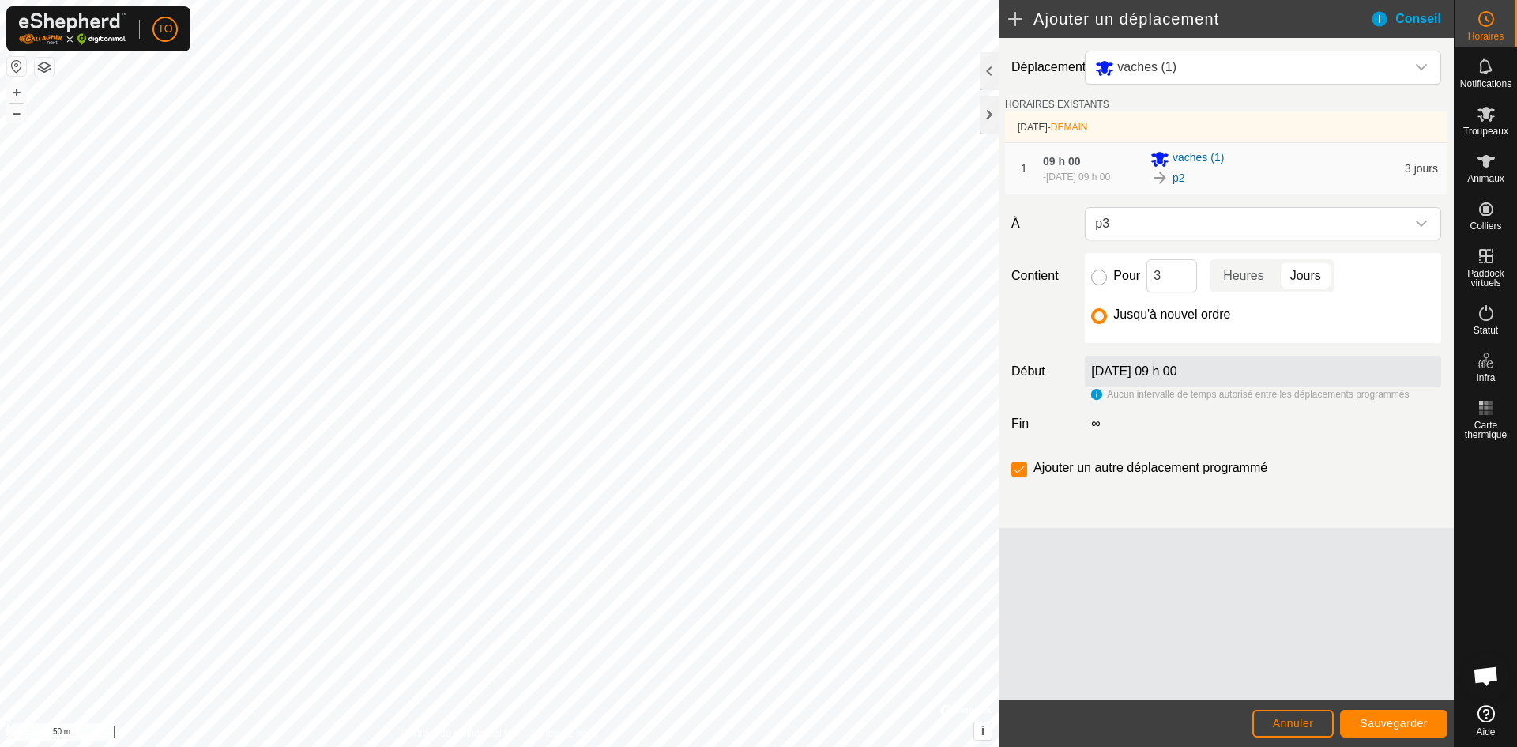
radio input "true"
click at [1102, 323] on input "Jusqu'à nouvel ordre" at bounding box center [1099, 316] width 16 height 16
radio input "true"
checkbox input "false"
click at [1117, 378] on label "[DATE] 09 h 00" at bounding box center [1133, 370] width 85 height 13
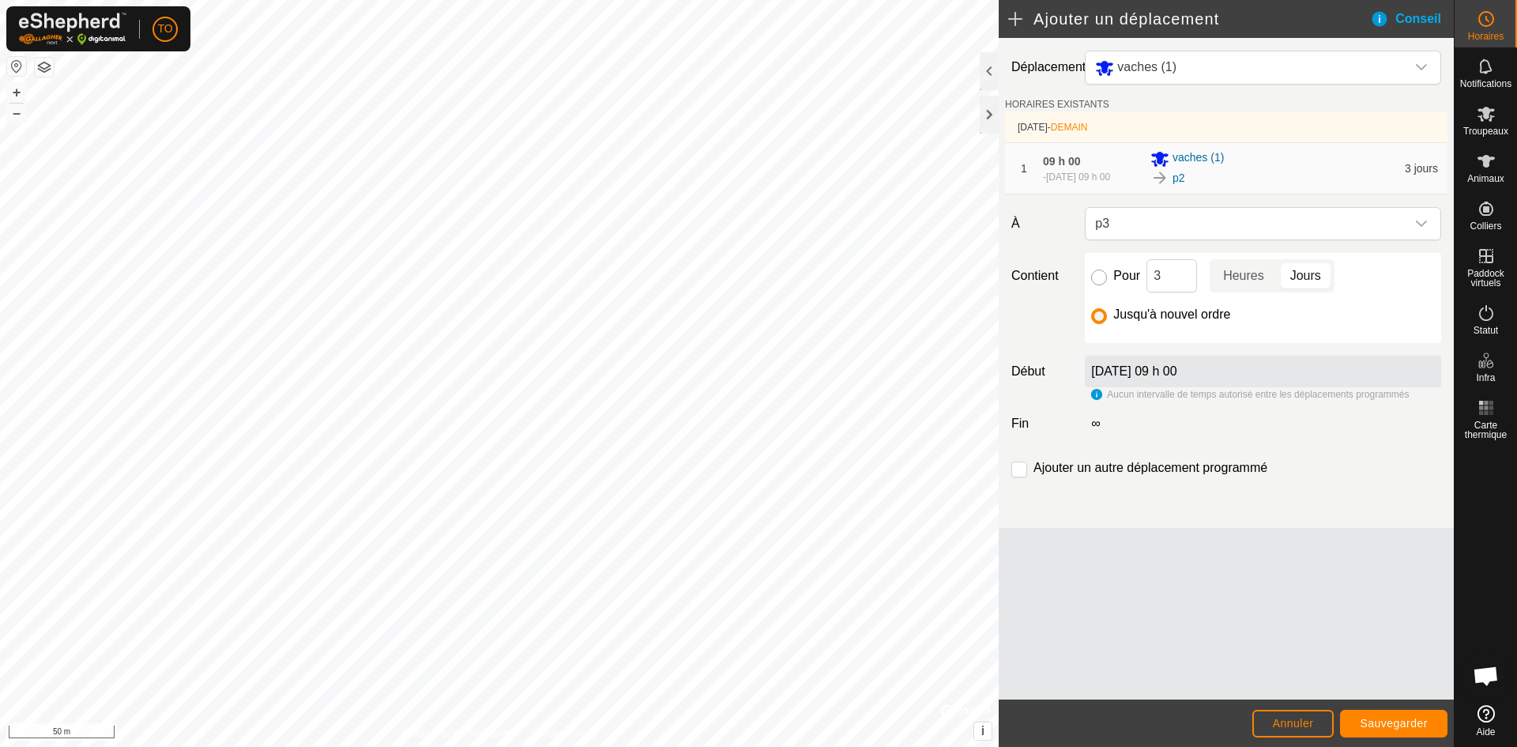
click at [1106, 285] on input "Pour" at bounding box center [1099, 277] width 16 height 16
radio input "true"
checkbox input "true"
click at [1122, 369] on div "[DATE] 09 h 00" at bounding box center [1263, 372] width 356 height 32
click at [1283, 729] on button "Annuler" at bounding box center [1294, 724] width 82 height 28
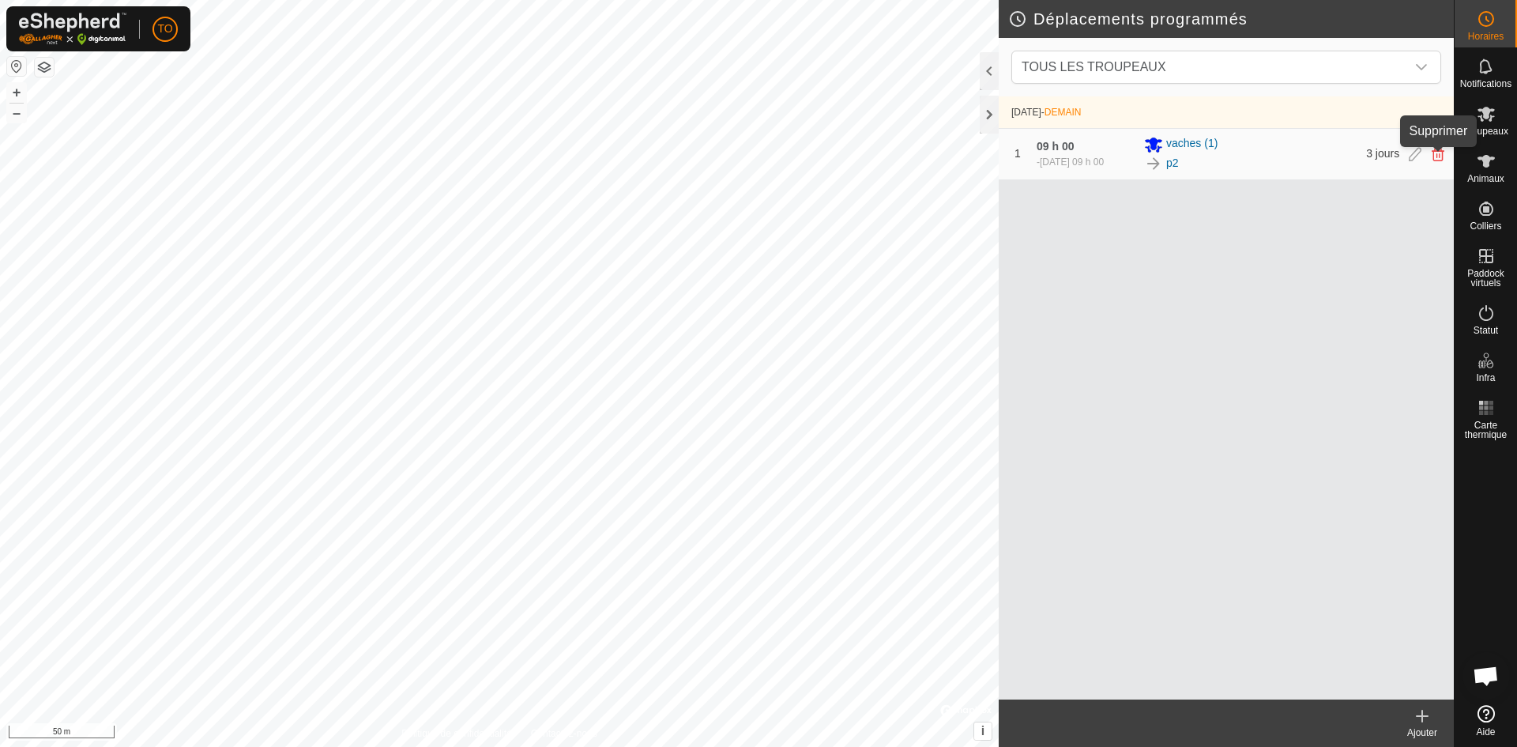
click at [1434, 157] on icon at bounding box center [1438, 154] width 13 height 14
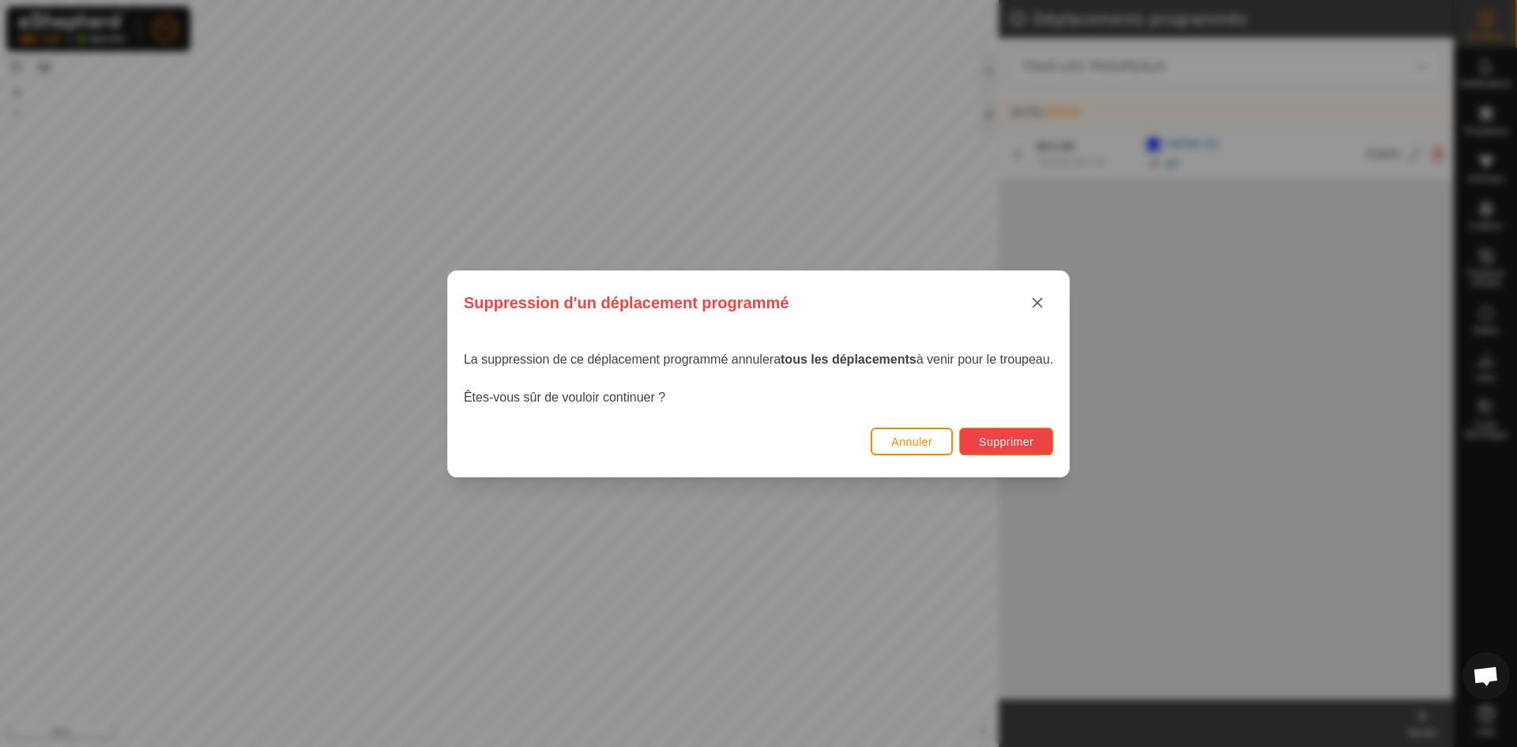
click at [1021, 439] on span "Supprimer" at bounding box center [1006, 441] width 55 height 13
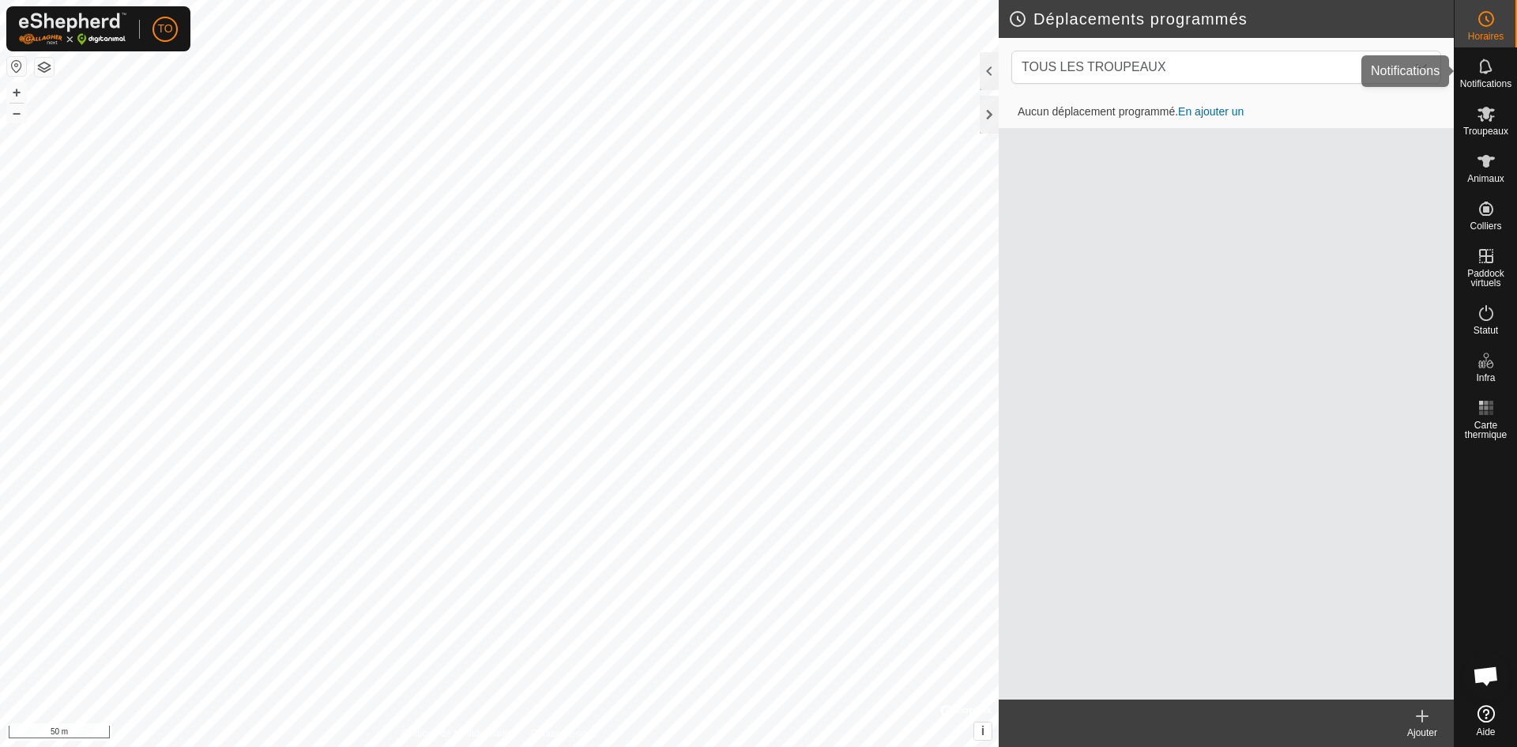
click at [1481, 66] on icon at bounding box center [1485, 65] width 13 height 15
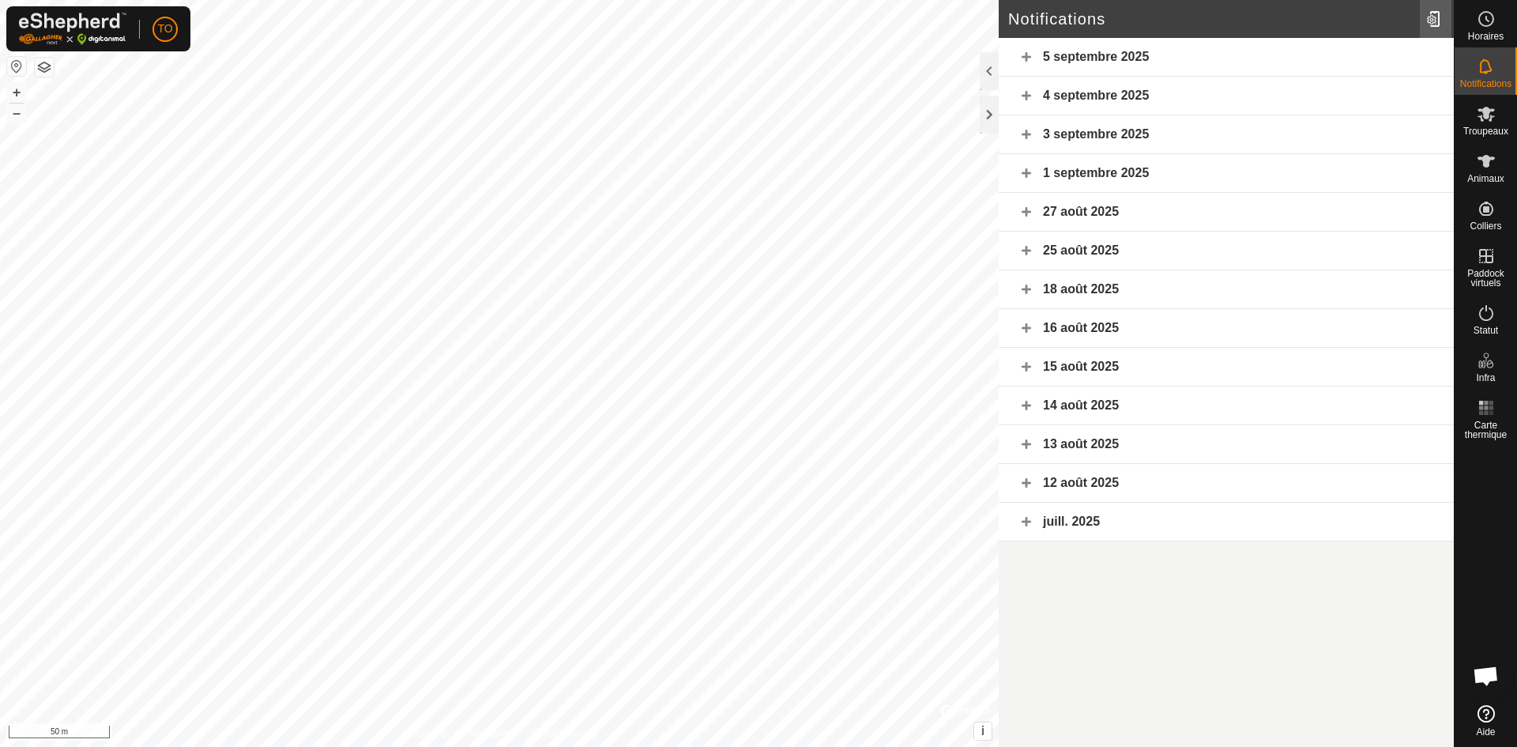
click at [1435, 27] on div at bounding box center [1436, 19] width 32 height 44
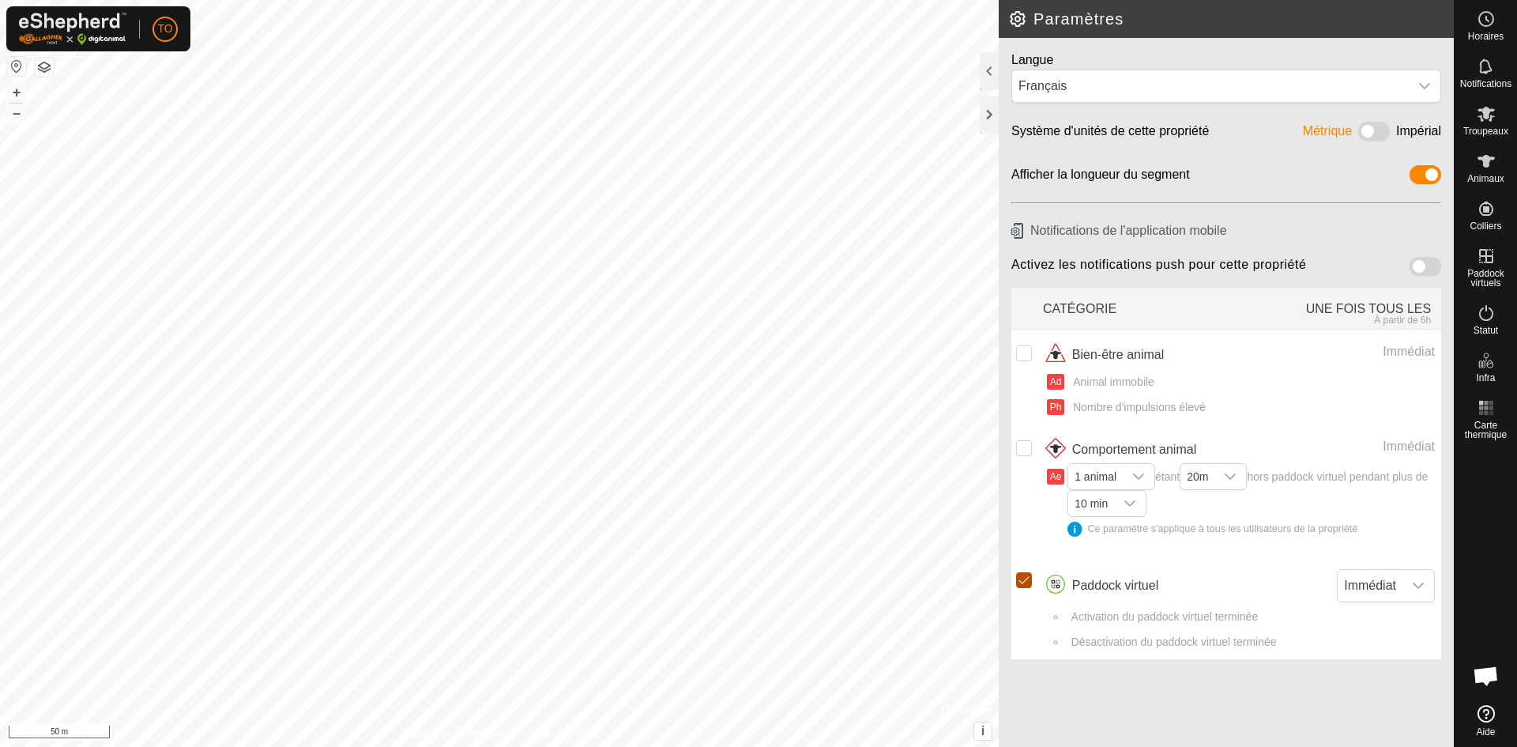
click at [1027, 584] on input "checkbox" at bounding box center [1024, 580] width 16 height 16
click at [1027, 584] on input "Row Unselected" at bounding box center [1024, 580] width 16 height 16
checkbox input "true"
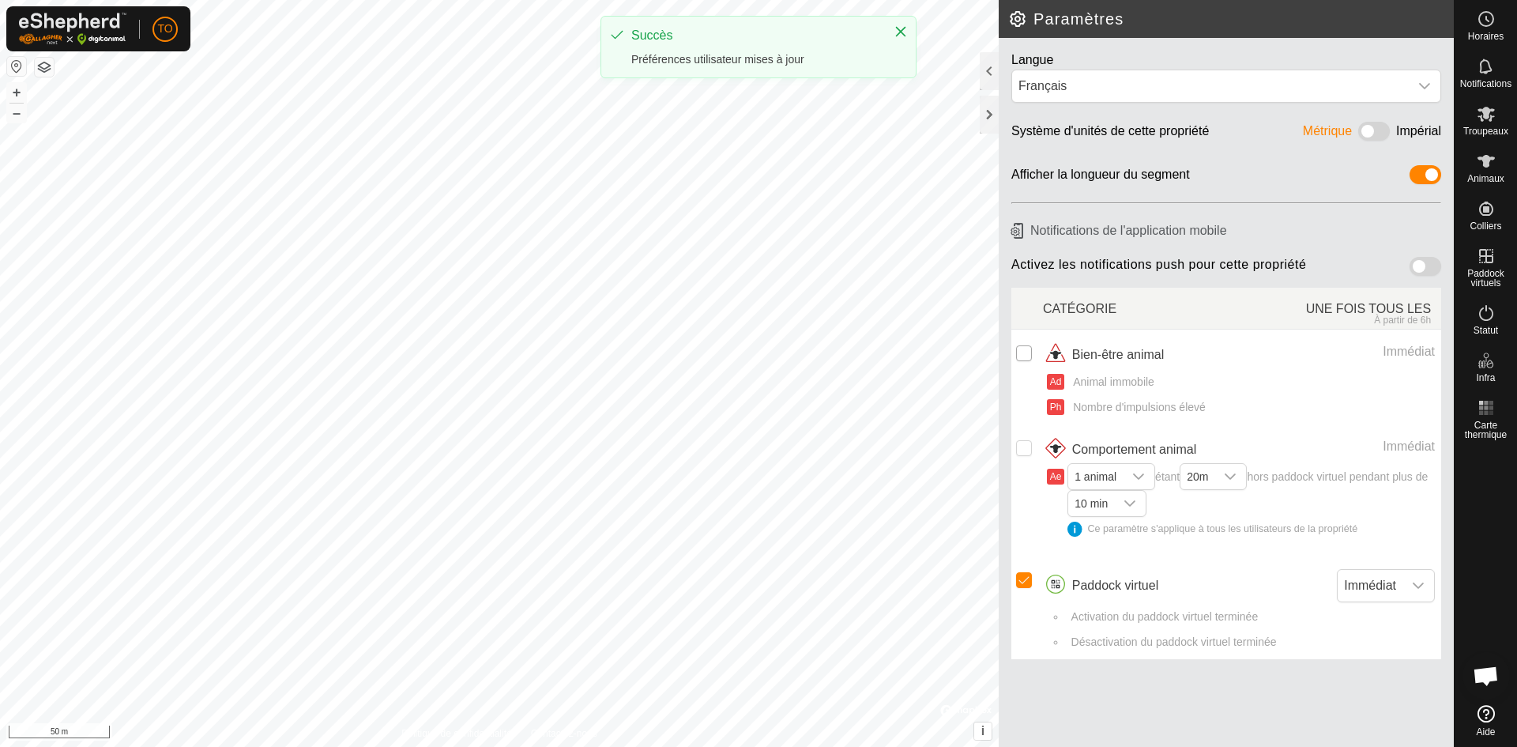
click at [1016, 352] on input "Row Unselected" at bounding box center [1024, 353] width 16 height 16
checkbox input "true"
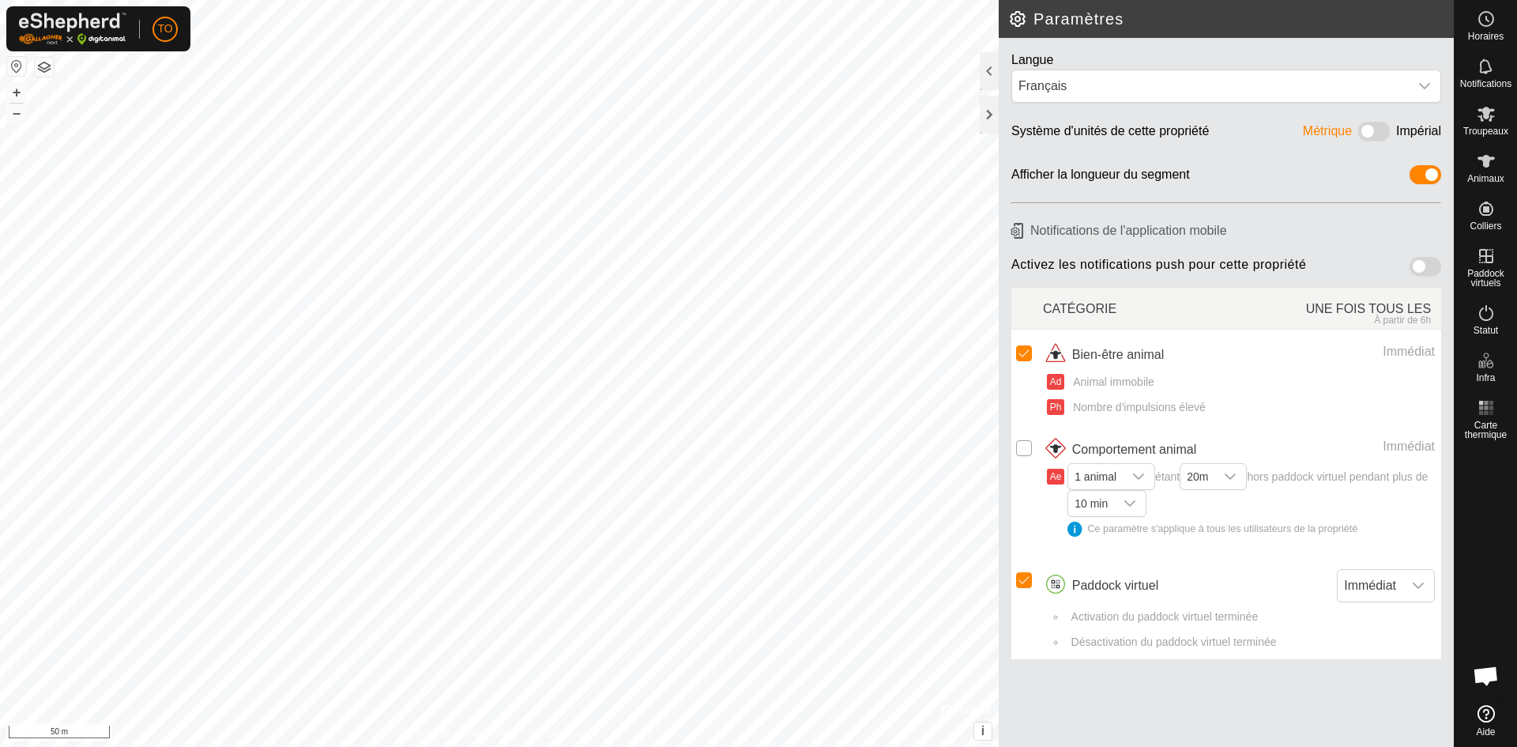
click at [1020, 452] on input "Row Unselected" at bounding box center [1024, 448] width 16 height 16
checkbox input "true"
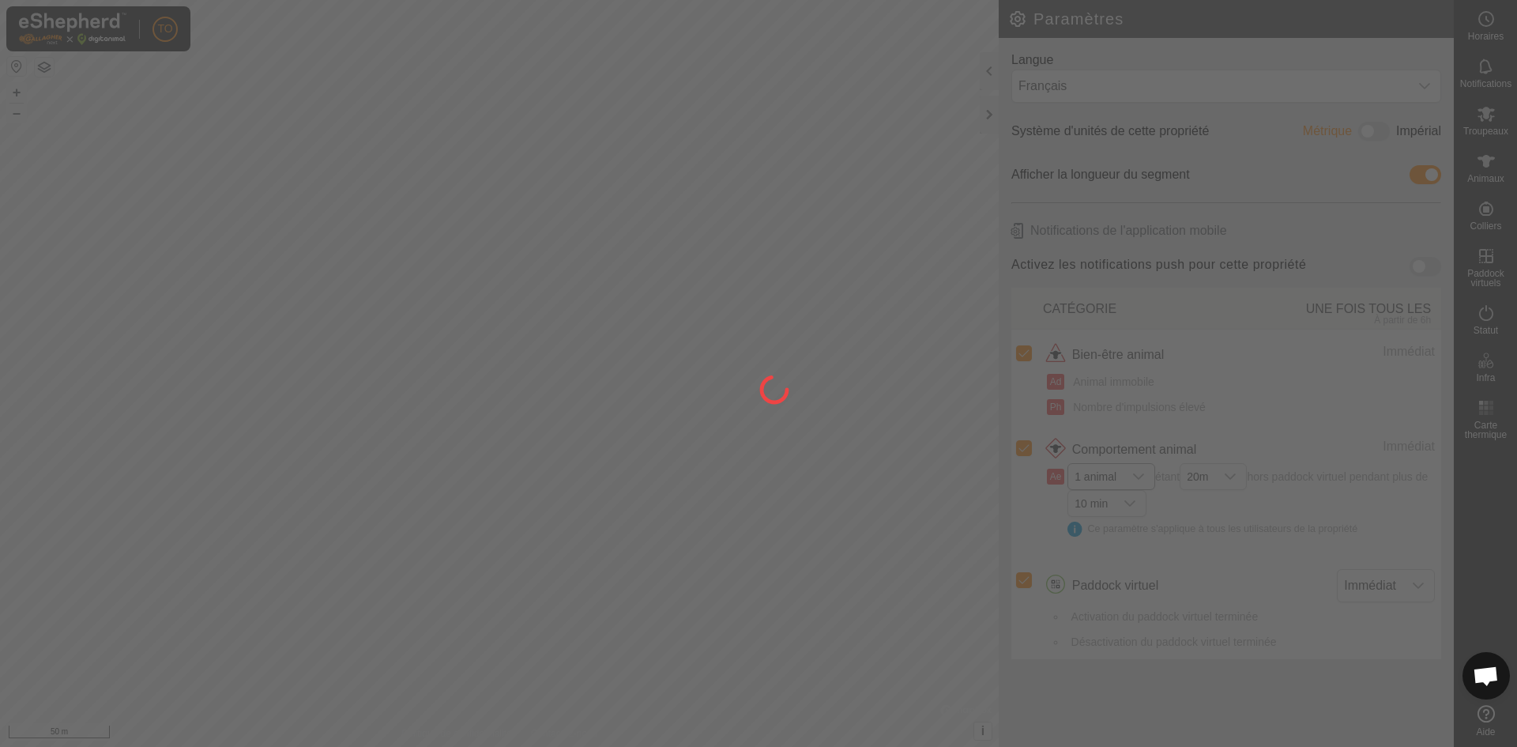
click at [1140, 478] on div at bounding box center [758, 373] width 1517 height 747
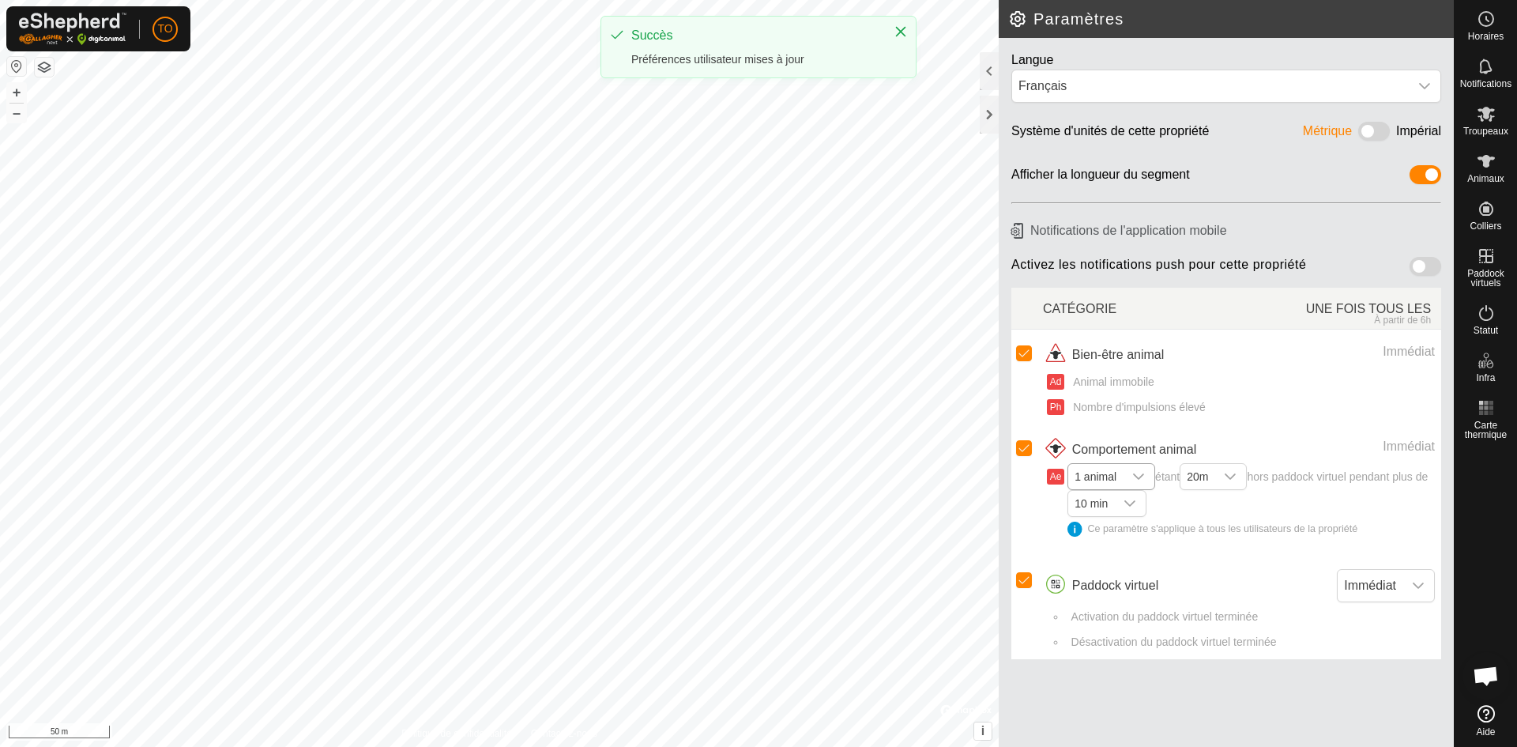
click at [1140, 478] on icon "dropdown trigger" at bounding box center [1138, 476] width 13 height 13
click at [1215, 477] on span "20m" at bounding box center [1198, 476] width 34 height 25
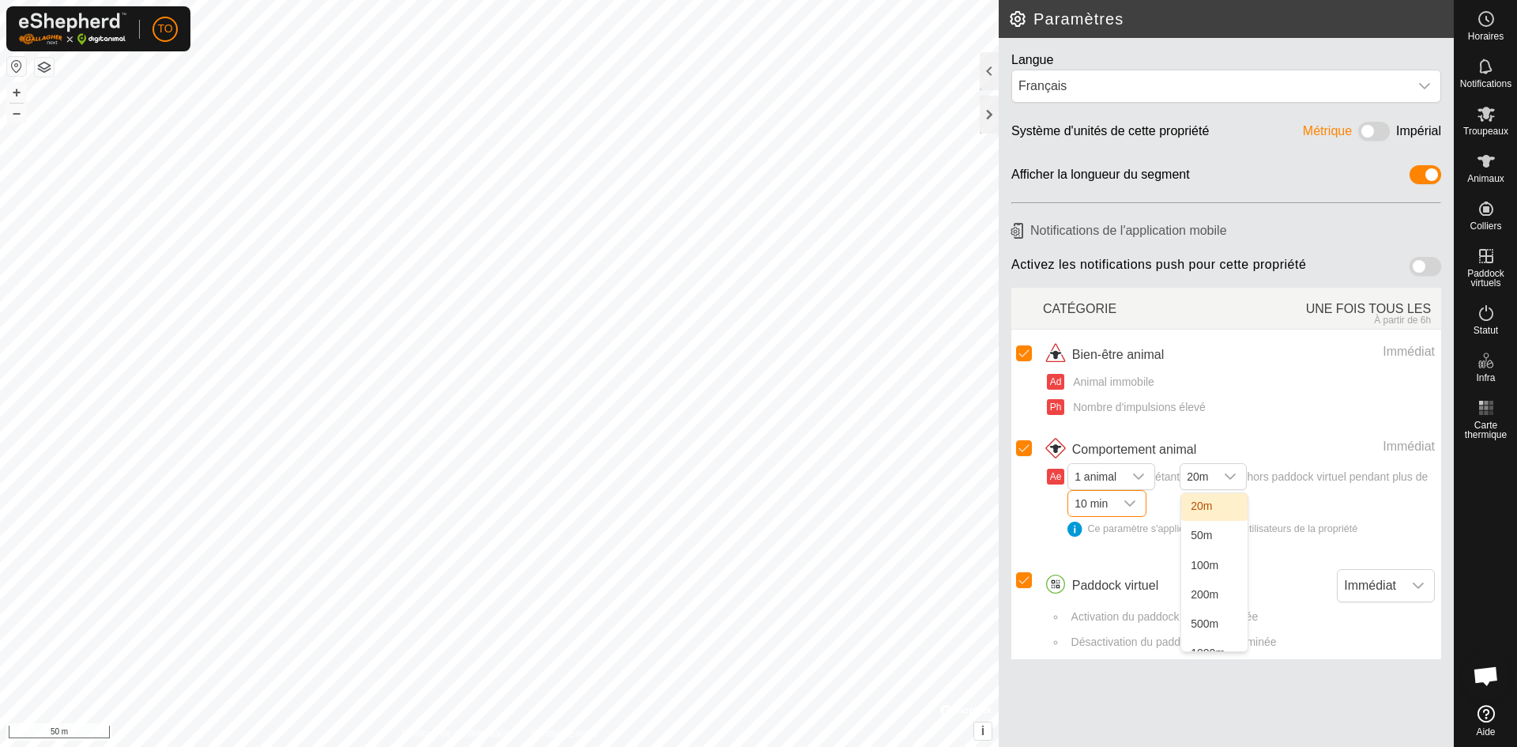
click at [1112, 511] on span "10 min" at bounding box center [1091, 503] width 46 height 25
click at [18, 67] on button "button" at bounding box center [16, 66] width 19 height 19
click at [1488, 421] on span "Carte thermique" at bounding box center [1486, 429] width 55 height 19
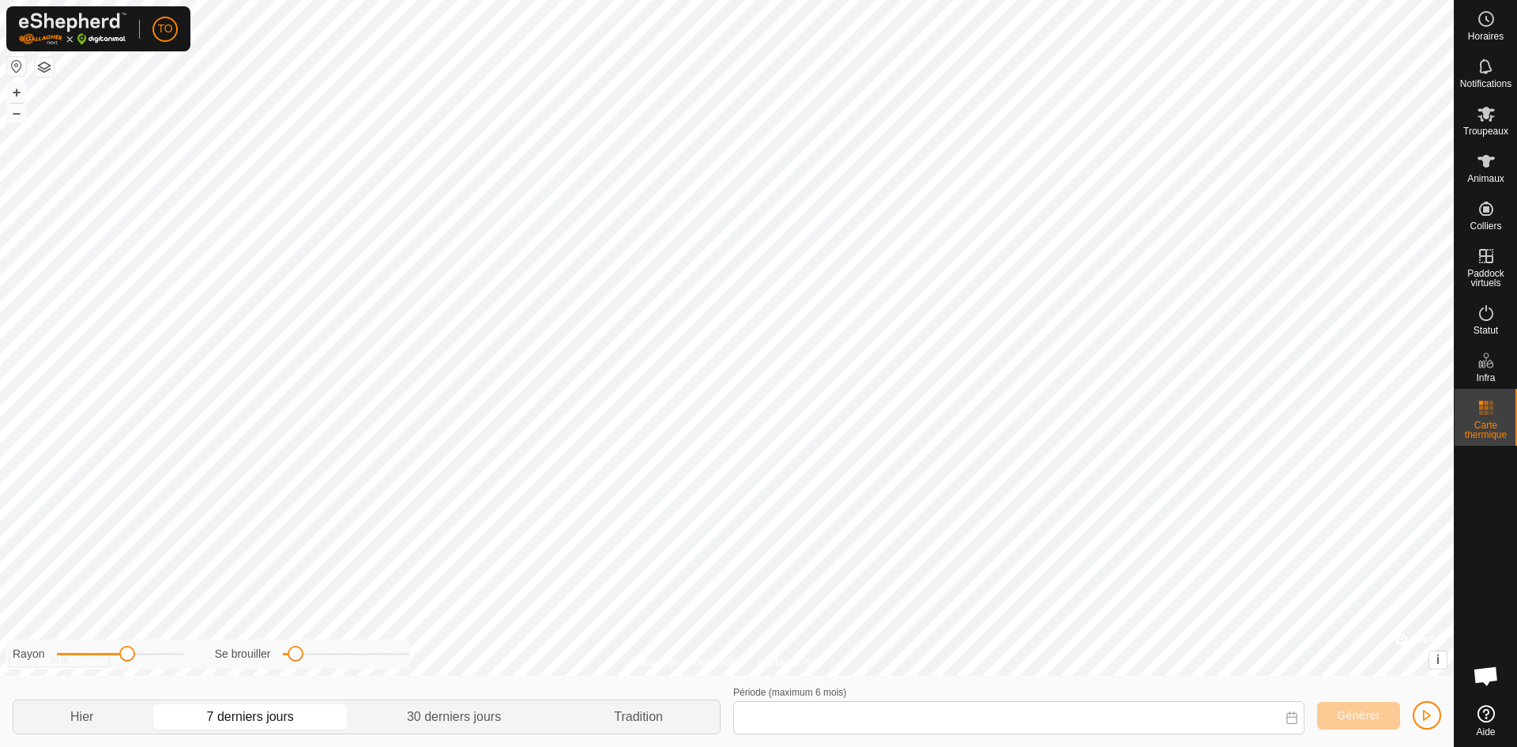
type input "[DATE] - [DATE]"
click at [1335, 707] on button "Générer" at bounding box center [1358, 716] width 83 height 28
click at [1363, 714] on span "Générer" at bounding box center [1358, 715] width 43 height 13
click at [47, 72] on button "button" at bounding box center [44, 67] width 19 height 19
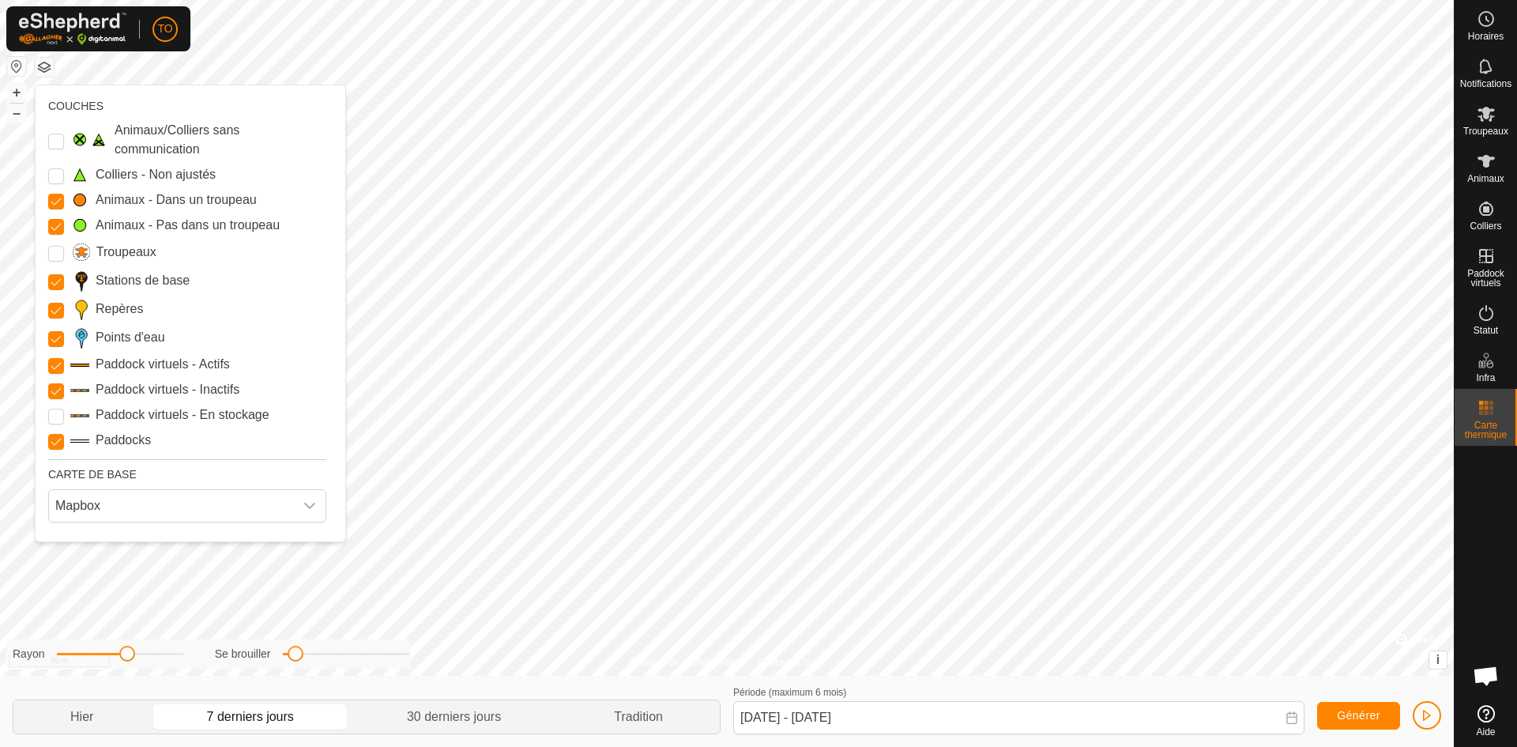
click at [14, 72] on button "button" at bounding box center [16, 66] width 19 height 19
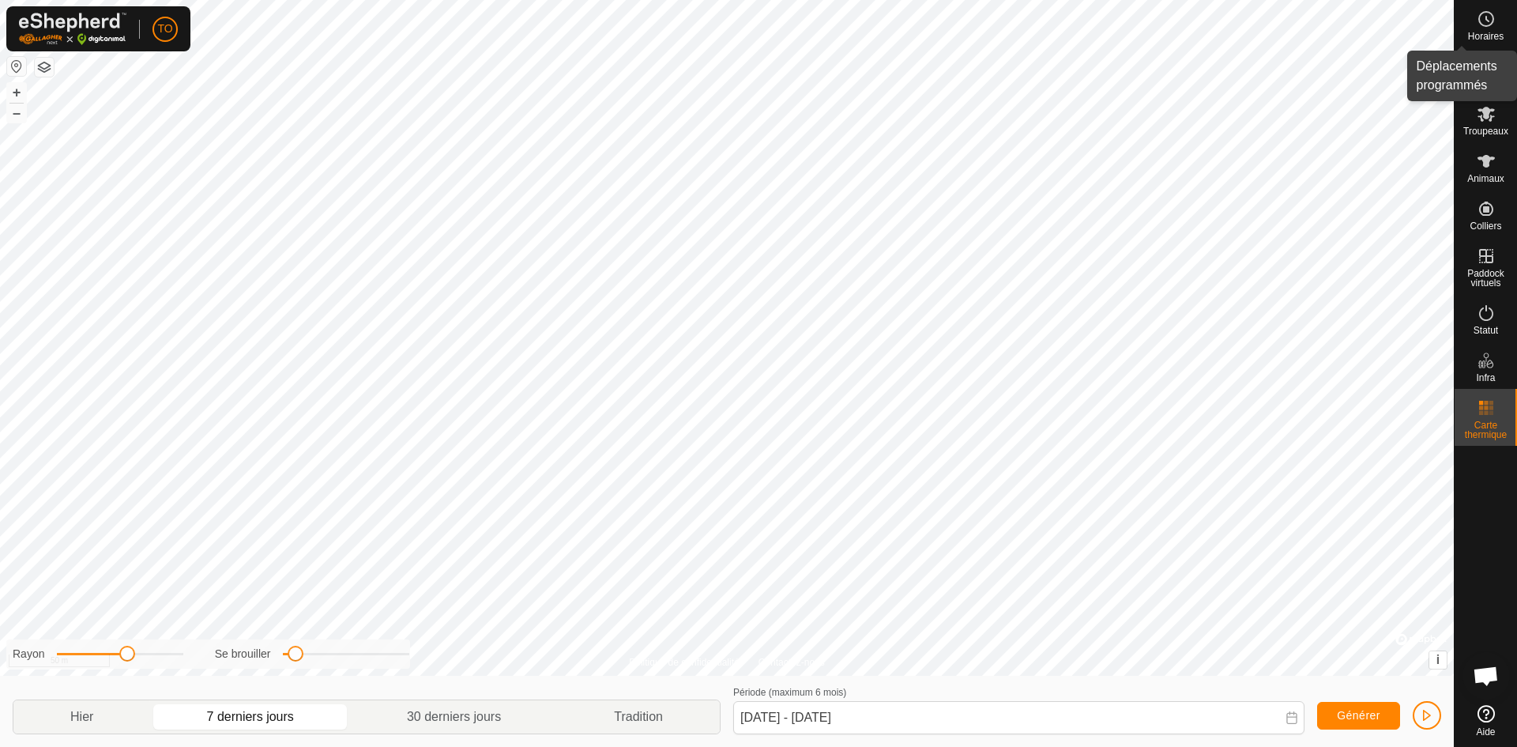
click at [1492, 26] on icon at bounding box center [1486, 18] width 19 height 19
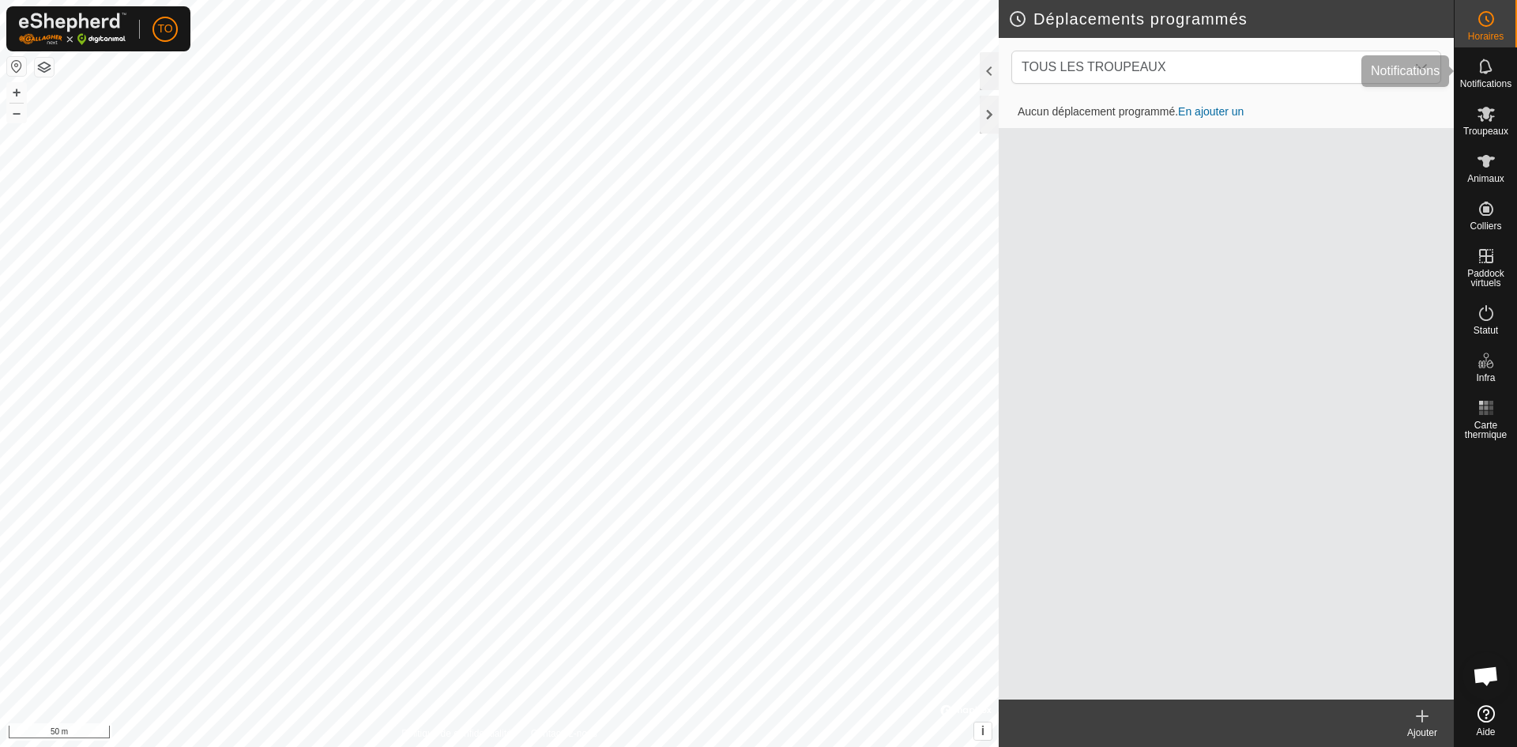
click at [1492, 83] on span "Notifications" at bounding box center [1485, 83] width 51 height 9
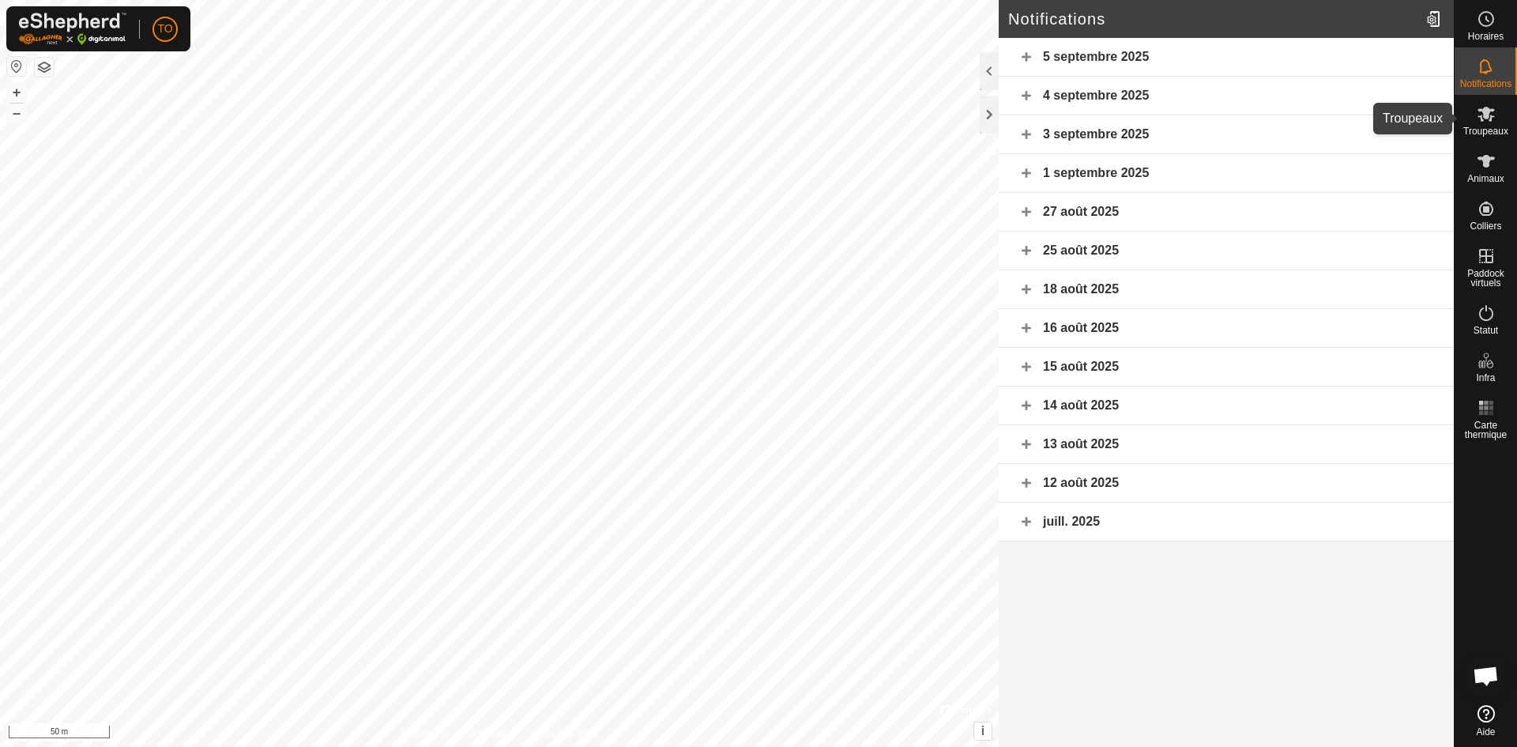
click at [1494, 134] on span "Troupeaux" at bounding box center [1486, 130] width 45 height 9
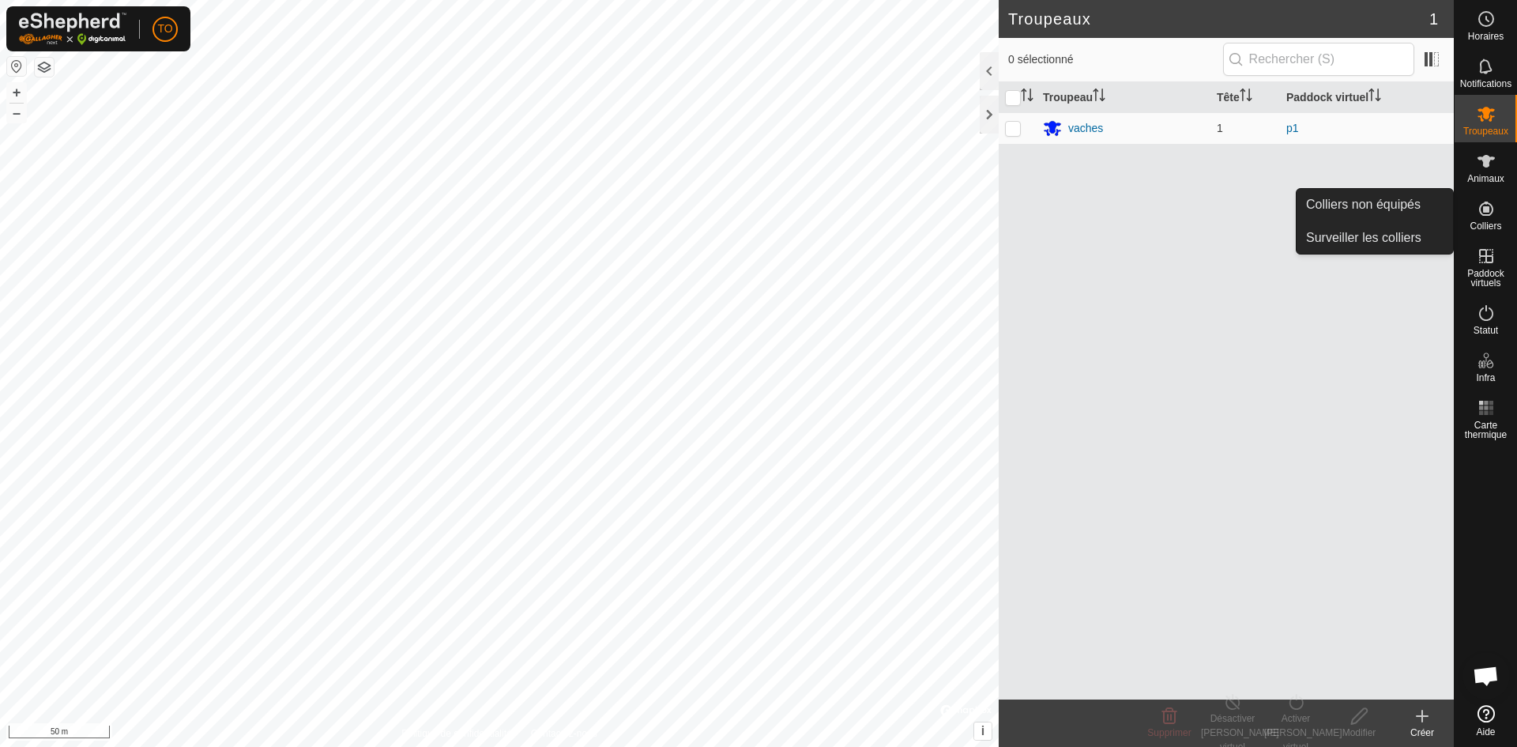
click at [1484, 225] on span "Colliers" at bounding box center [1486, 225] width 32 height 9
click at [1483, 262] on icon at bounding box center [1486, 256] width 19 height 19
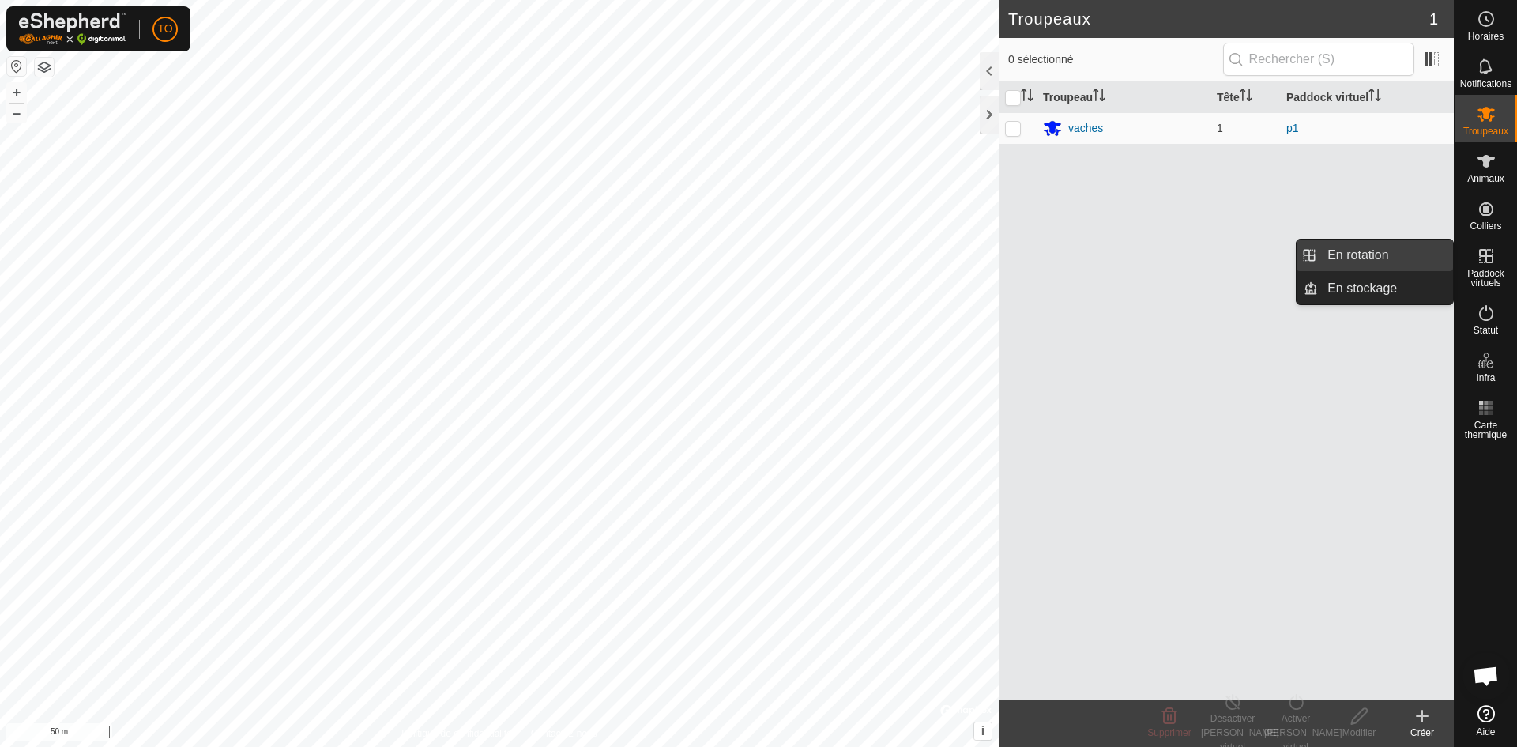
click at [1415, 260] on link "En rotation" at bounding box center [1385, 255] width 135 height 32
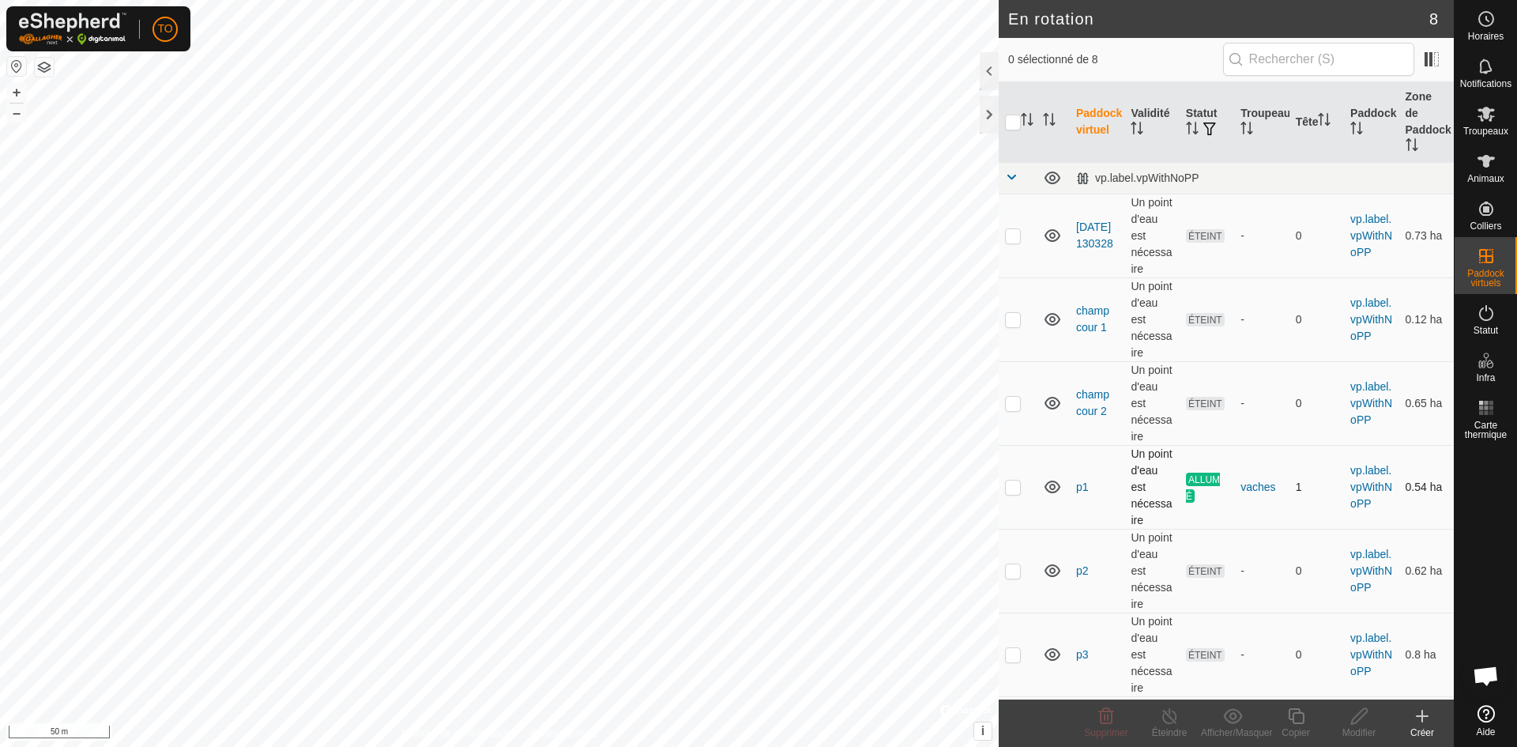
click at [1012, 480] on p-checkbox at bounding box center [1013, 486] width 16 height 13
checkbox input "true"
click at [17, 63] on button "button" at bounding box center [16, 66] width 19 height 19
click at [51, 70] on button "button" at bounding box center [44, 67] width 19 height 19
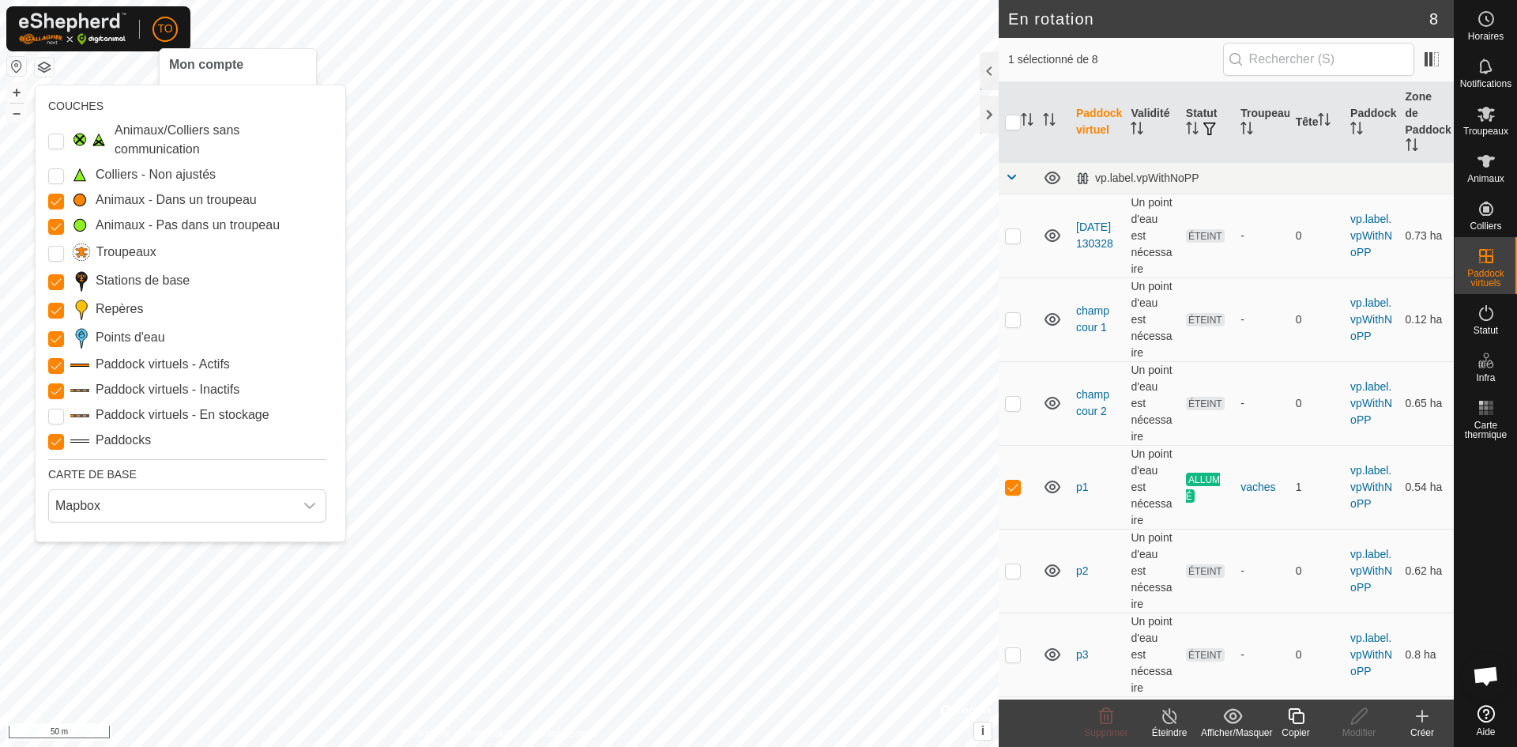
click at [165, 35] on span "TO" at bounding box center [164, 29] width 15 height 17
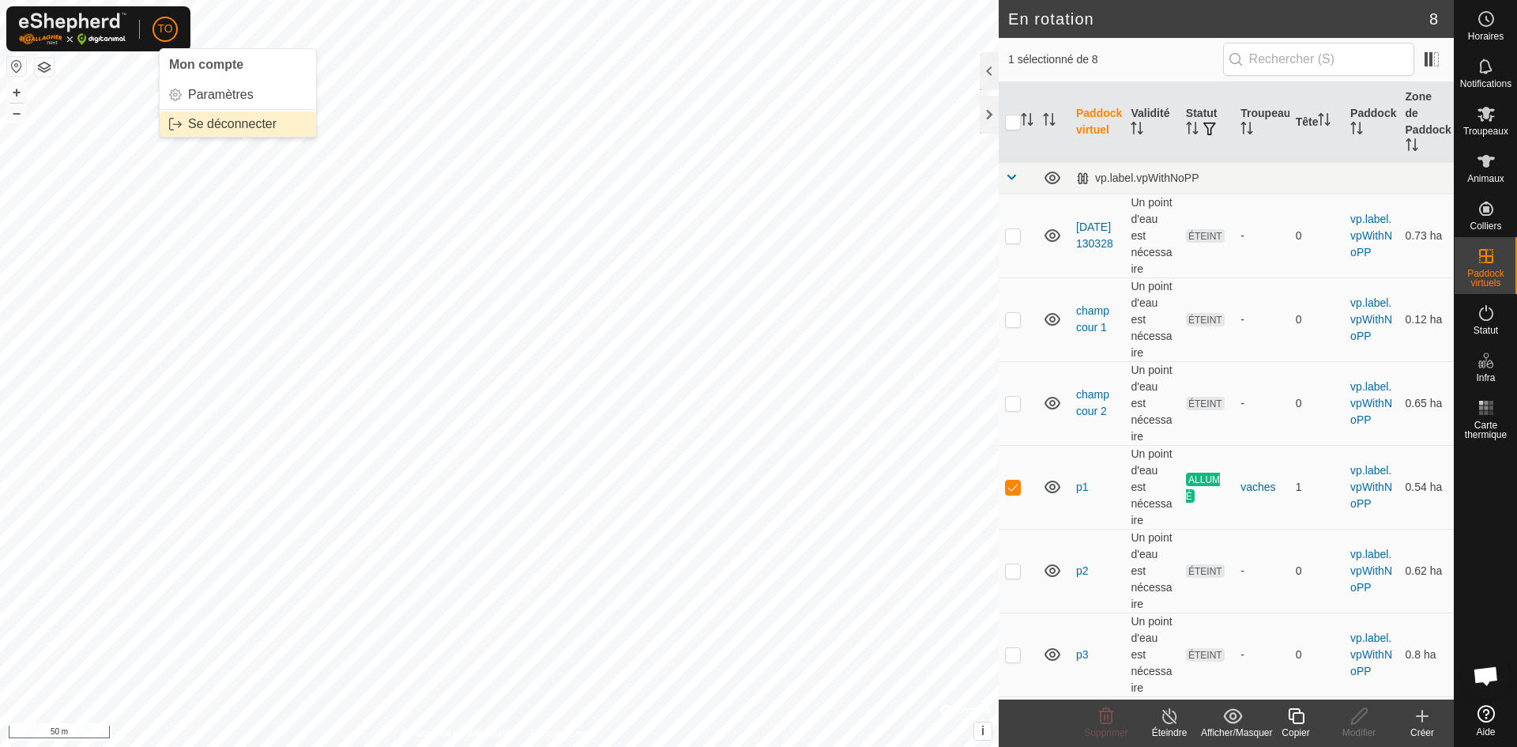
click at [262, 125] on link "Se déconnecter" at bounding box center [238, 123] width 156 height 25
